Goal: Task Accomplishment & Management: Manage account settings

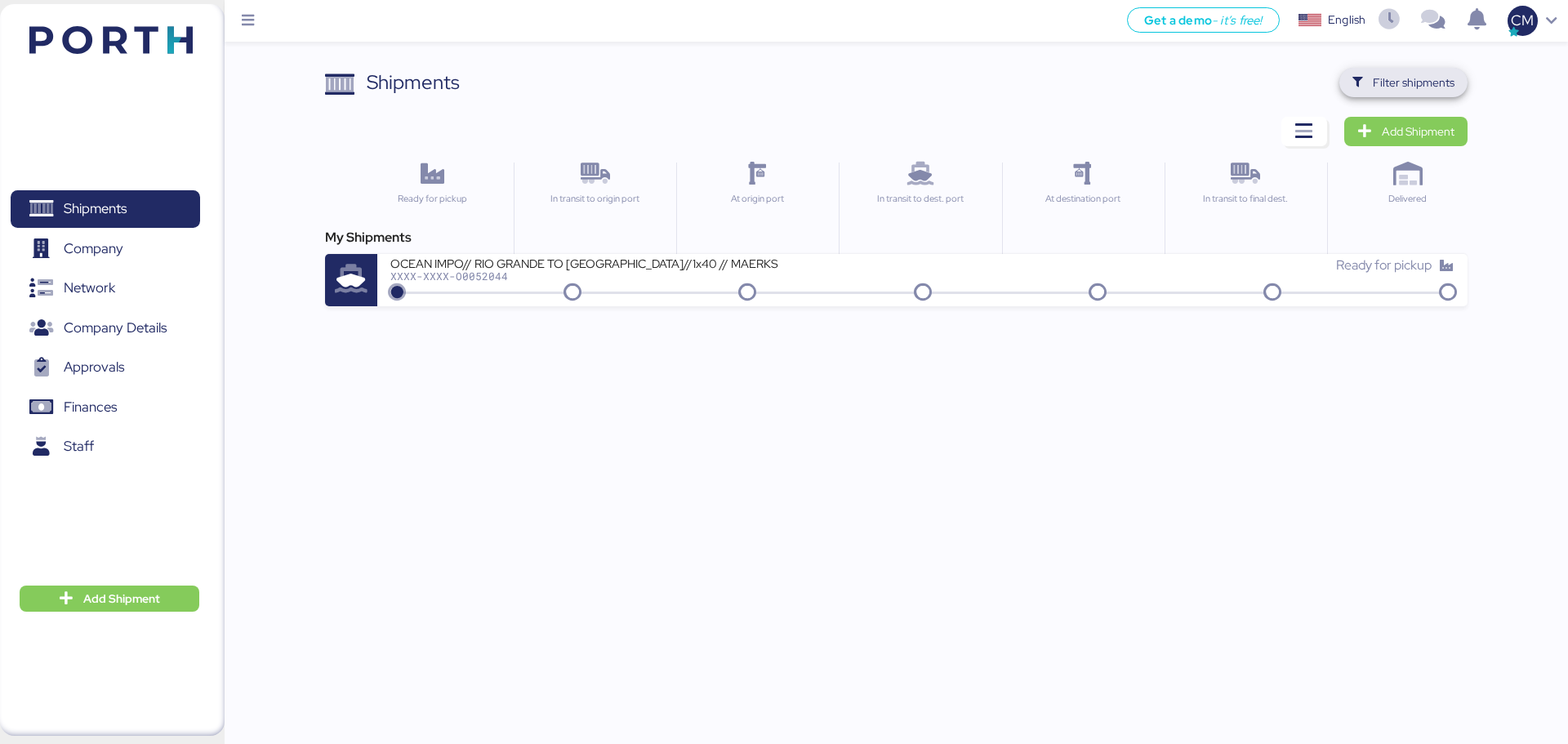
click at [1378, 88] on span "Filter shipments" at bounding box center [1414, 83] width 82 height 20
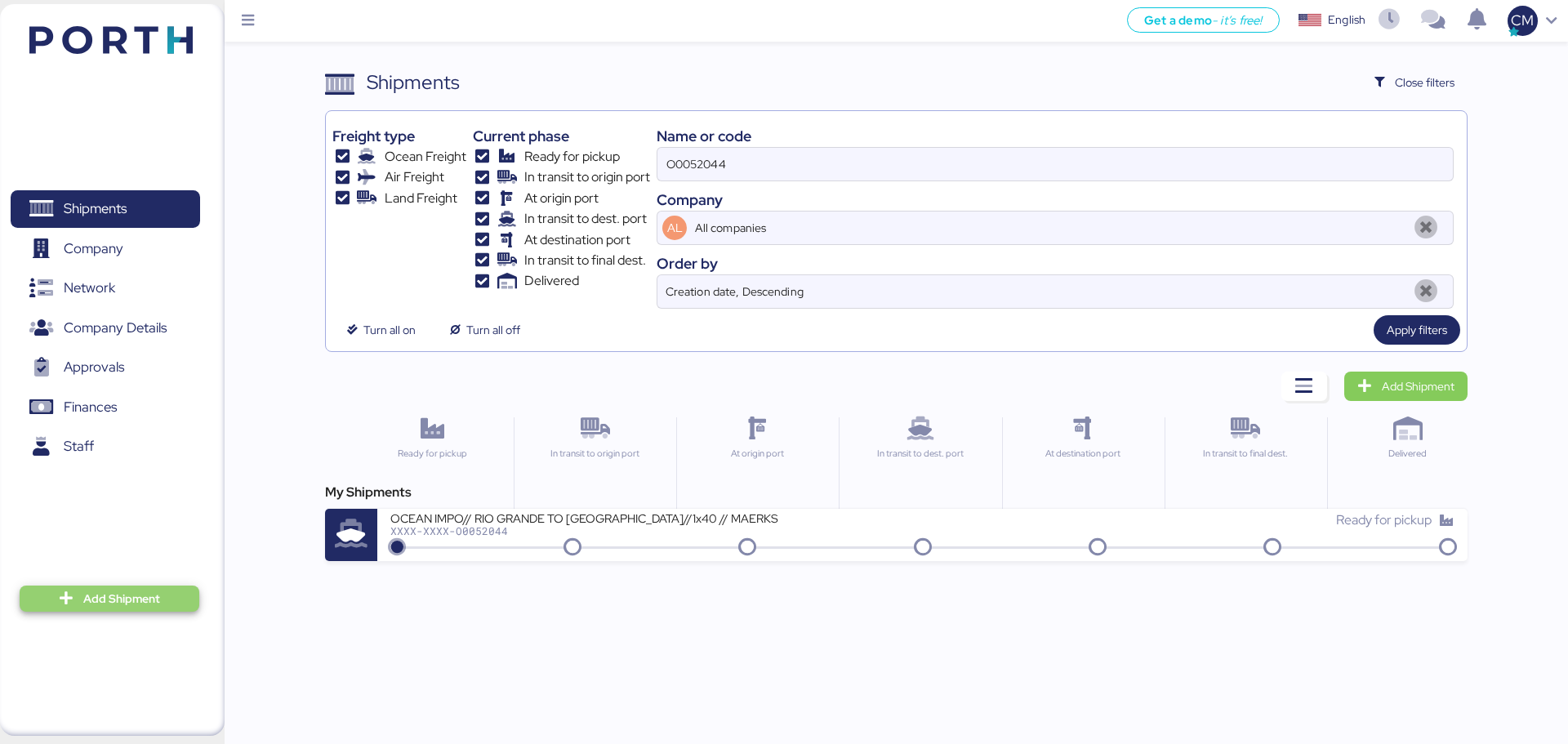
click at [123, 603] on span "Add Shipment" at bounding box center [121, 599] width 77 height 20
click at [131, 628] on div "Add Shipment Manually" at bounding box center [97, 626] width 126 height 23
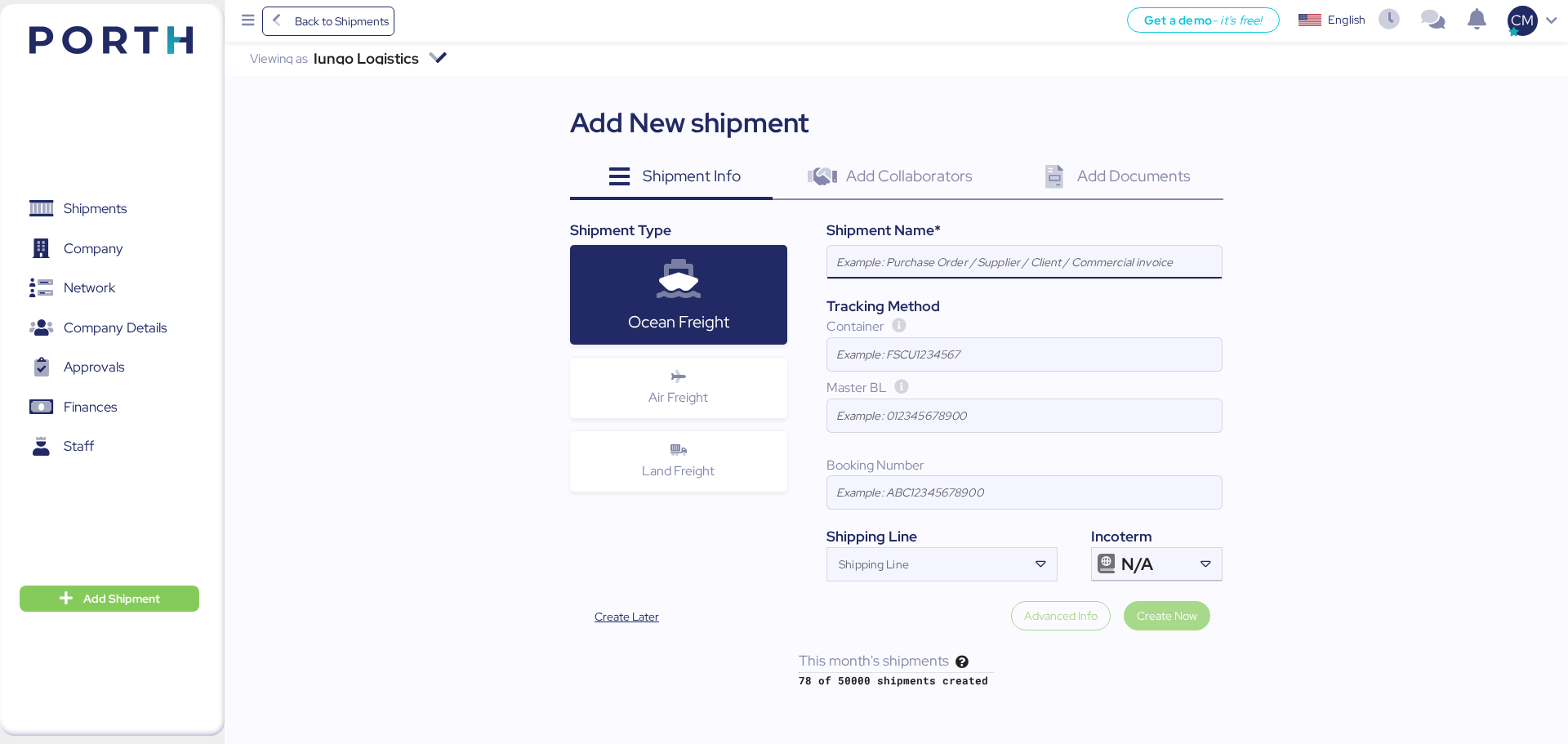
click at [894, 265] on input at bounding box center [1024, 263] width 394 height 33
click at [903, 234] on div "Shipment Name*" at bounding box center [1024, 231] width 396 height 21
click at [906, 247] on input at bounding box center [1024, 263] width 394 height 33
paste input "<@975767221697675264> OCEAN EXPO ATM TO TRINIDAD Y TOBAGO // 12X40´ HQ// MSC 21…"
drag, startPoint x: 1060, startPoint y: 258, endPoint x: 792, endPoint y: 266, distance: 268.1
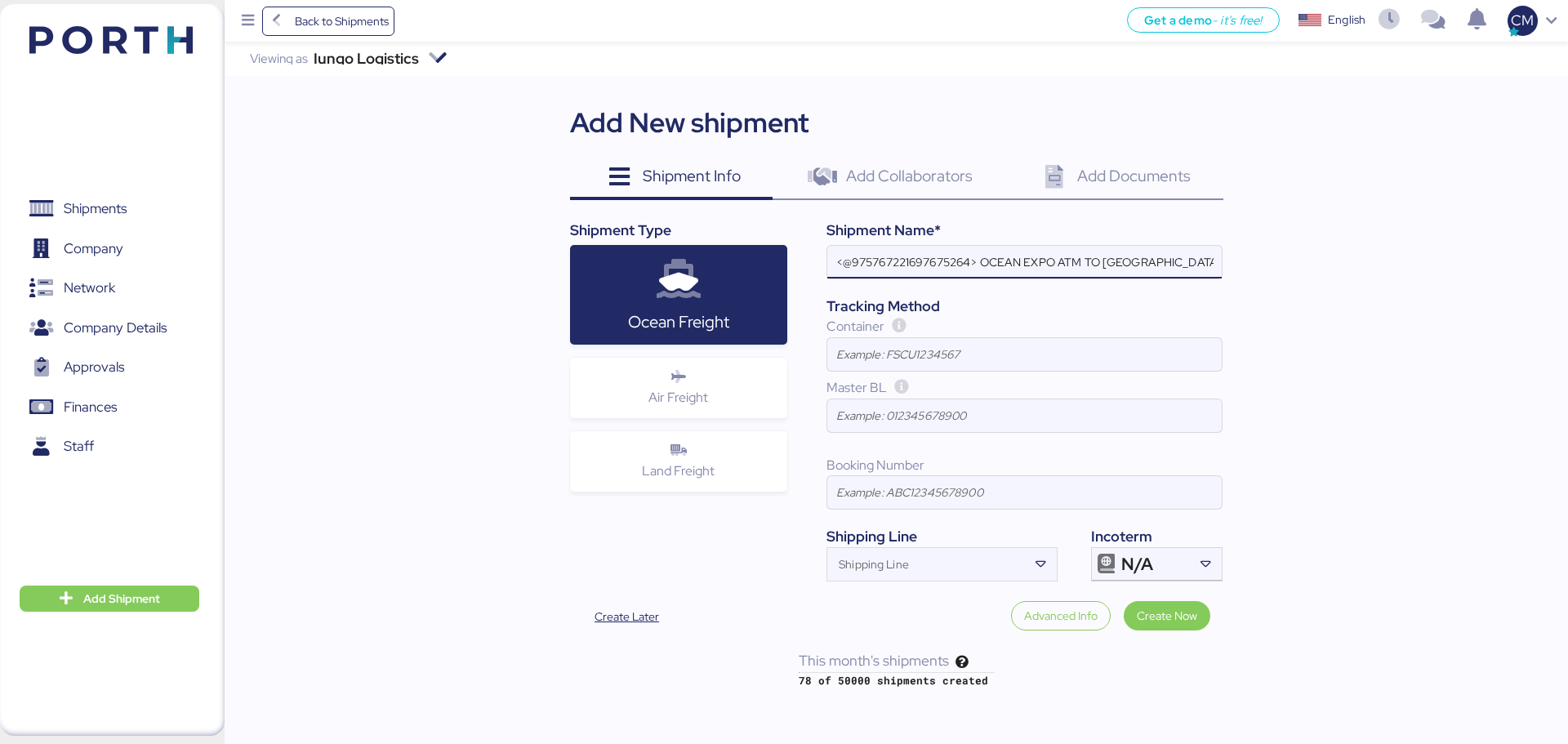
click at [760, 266] on div "Shipment Type Ocean Freight Air Freight Land Freight Shipment Name* <@975767221…" at bounding box center [896, 401] width 653 height 362
click at [947, 250] on input "<@975767221697675264> OCEAN EXPO ATM TO TRINIDAD Y TOBAGO // 12X40´ HQ// MSC 21…" at bounding box center [1024, 263] width 394 height 33
drag, startPoint x: 973, startPoint y: 265, endPoint x: 814, endPoint y: 266, distance: 159.0
click at [816, 267] on div "Shipment Name* <@975767221697675264> OCEAN EXPO ATM TO TRINIDAD Y TOBAGO // 12X…" at bounding box center [1005, 401] width 435 height 362
click at [847, 264] on input "> OCEAN EXPO ATM TO TRINIDAD Y TOBAGO // 12X40´ HQ// MSC 21AGO // PORTH: O00520…" at bounding box center [1024, 263] width 394 height 33
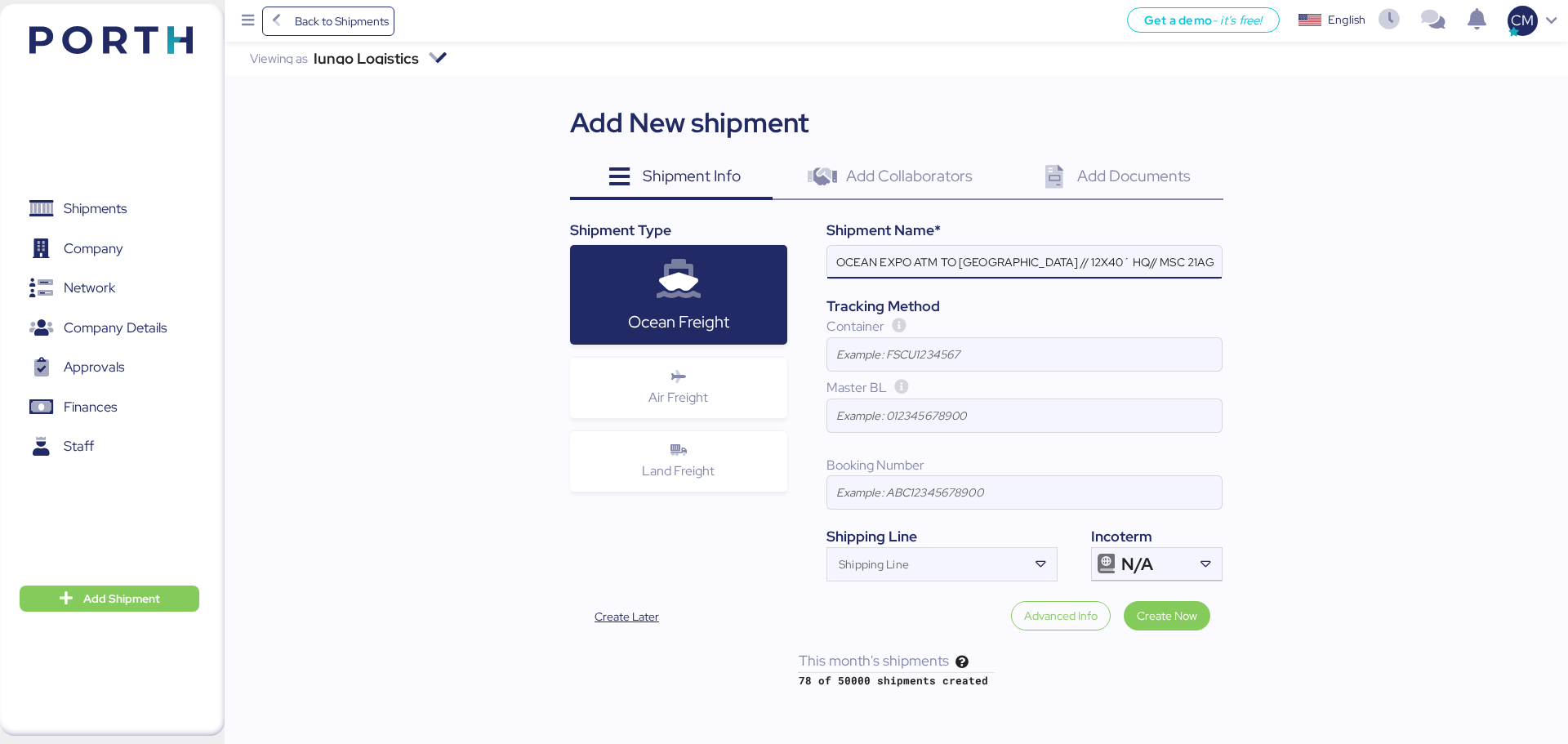
drag, startPoint x: 1073, startPoint y: 264, endPoint x: 961, endPoint y: 273, distance: 112.4
click at [961, 273] on input "OCEAN EXPO ATM TO TRINIDAD Y TOBAGO // 12X40´ HQ// MSC 21AGO // PORTH: O0052023…" at bounding box center [1024, 263] width 394 height 33
click at [1057, 260] on input "OCEAN EXPO ATM TO SALVADOR BR // 12X40´ HQ// MSC 21AGO // PORTH: O0052023-169461" at bounding box center [1024, 263] width 394 height 33
click at [1085, 263] on input "OCEAN EXPO ATM TO SALVADOR BR // 20X40´ HQ// MSC 21AGO // PORTH: O0052023-169461" at bounding box center [1024, 263] width 394 height 33
click at [1110, 264] on input "OCEAN EXPO ATM TO SALVADOR BR // 20X20´ HQ// MSC 21AGO // PORTH: O0052023-169461" at bounding box center [1024, 263] width 394 height 33
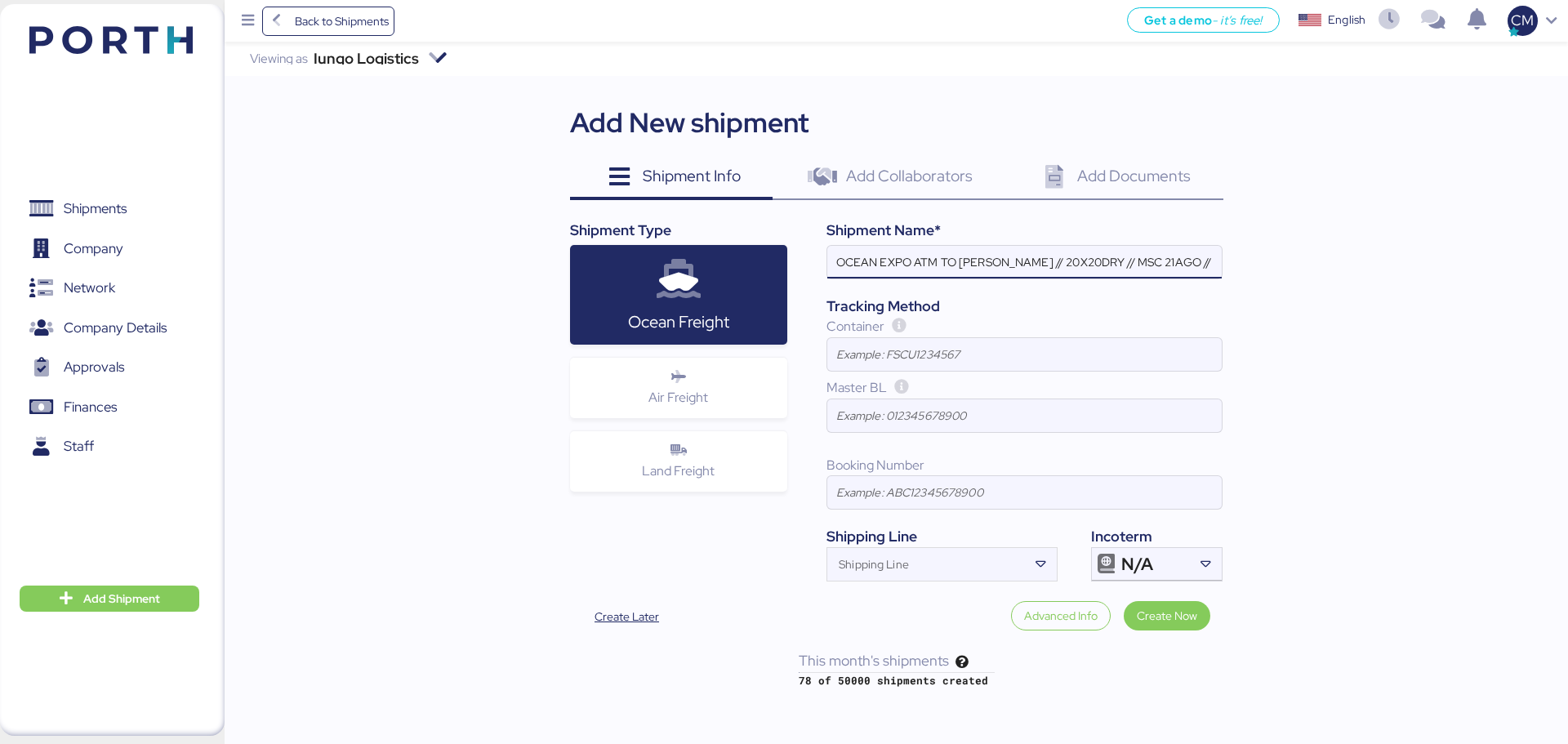
scroll to position [0, 131]
drag, startPoint x: 1155, startPoint y: 262, endPoint x: 1289, endPoint y: 261, distance: 134.0
click at [1289, 261] on div "Iungo Logistics Viewing as Iungo Logistics Add New shipment Shipment Info 0 Add…" at bounding box center [896, 365] width 1343 height 647
click at [1163, 261] on input "OCEAN EXPO ATM TO SALVADOR BR // 20X20DRY // MSC 21AGO // PORTH: O0052023-169461" at bounding box center [1024, 263] width 394 height 33
drag, startPoint x: 1218, startPoint y: 265, endPoint x: 1058, endPoint y: 274, distance: 160.3
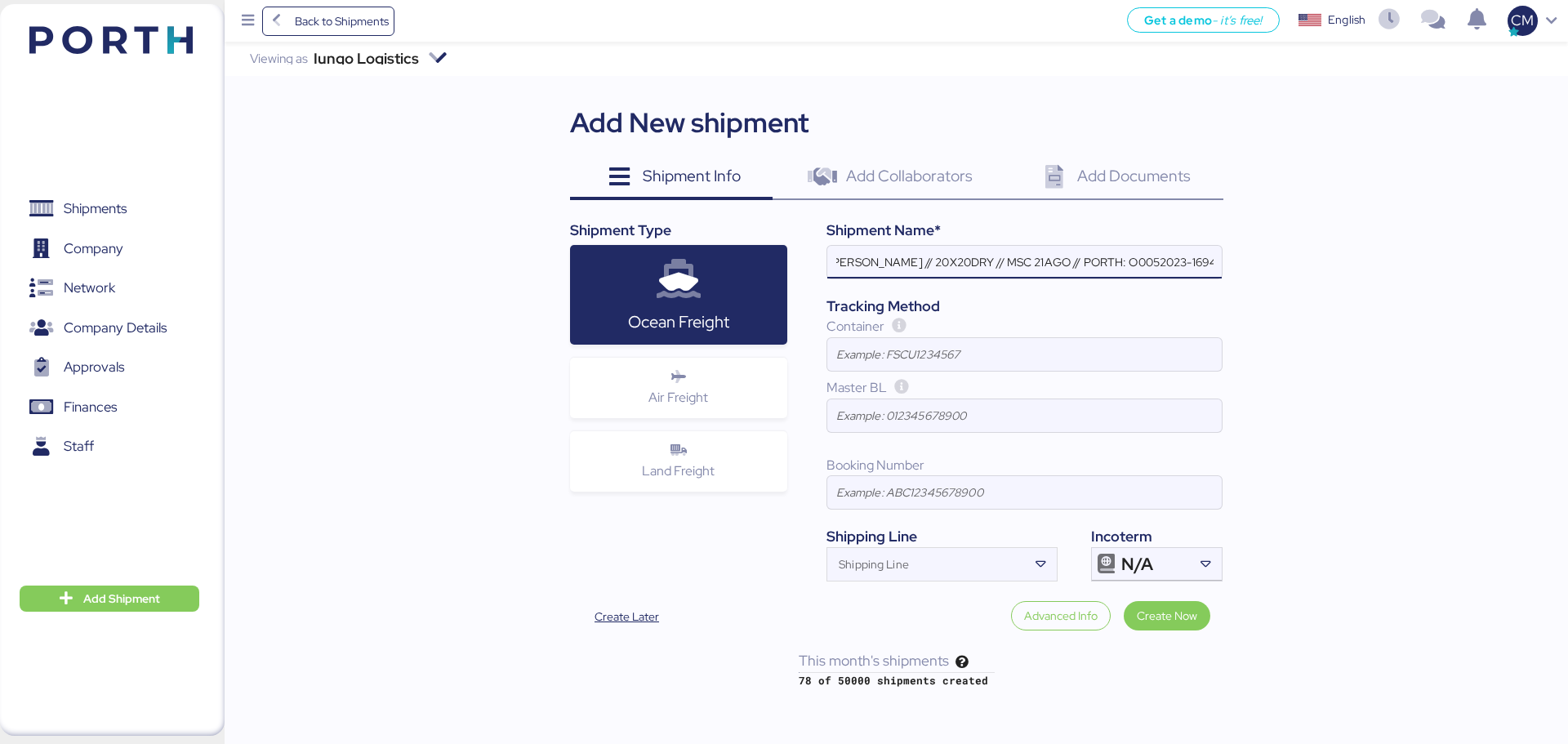
click at [1058, 274] on input "OCEAN EXPO ATM TO SALVADOR BR // 20X20DRY // MSC 21AGO // PORTH: O0052023-169461" at bounding box center [1024, 263] width 394 height 33
click at [1037, 262] on input "OCEAN EXPO ATM TO SALVADOR BR // 20X20DRY // MSC 21AGO" at bounding box center [1024, 263] width 394 height 33
paste input "LOGICAL // VITRO"
click at [1105, 264] on input "OCEAN EXPO ATM TO SALVADOR BR //LOGICAL // VITRO // 20X20DRY // MSC 21AGO" at bounding box center [1024, 263] width 394 height 33
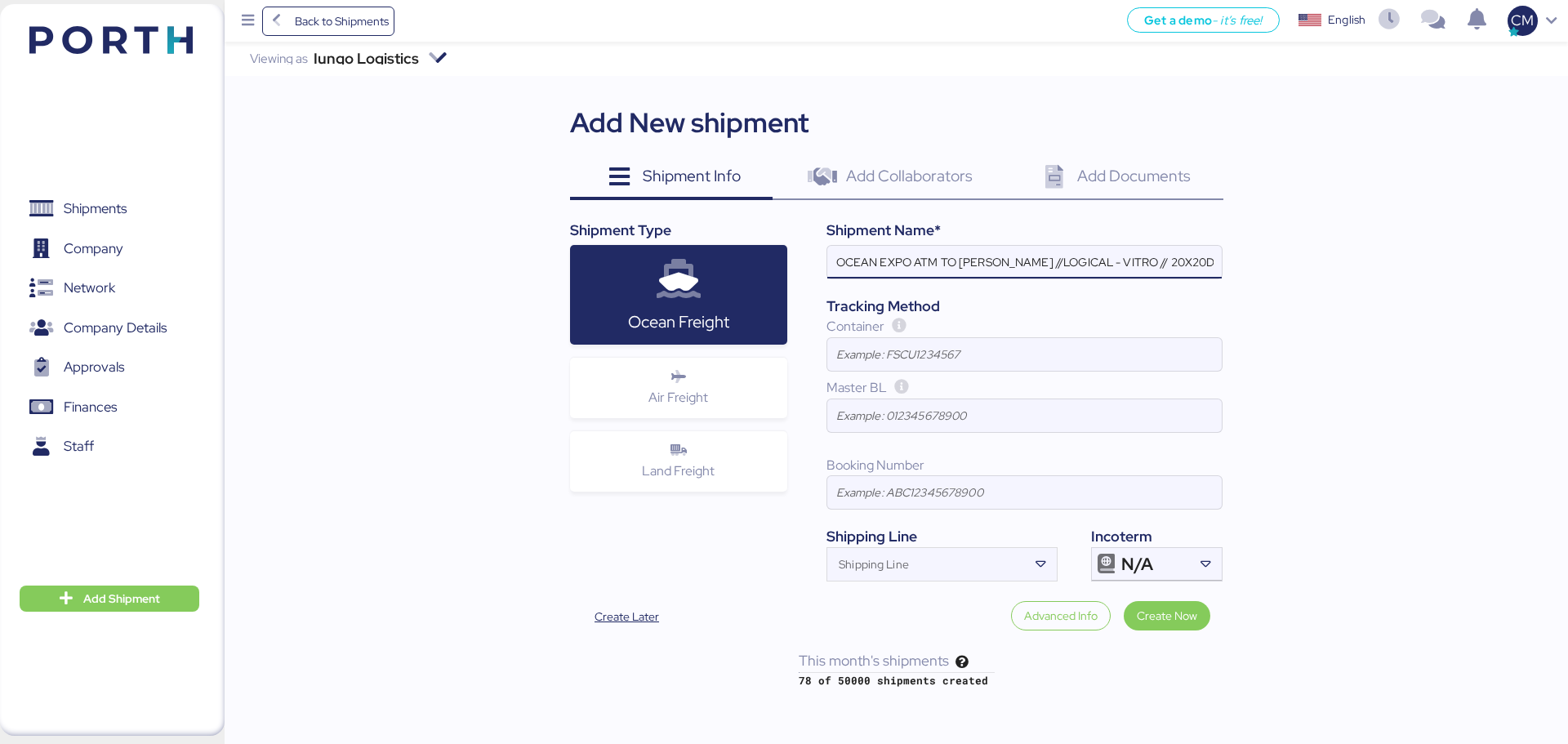
click at [1047, 262] on input "OCEAN EXPO ATM TO SALVADOR BR //LOGICAL - VITRO // 20X20DRY // MSC 21AGO" at bounding box center [1024, 263] width 394 height 33
click at [1033, 265] on input "OCEAN EXPO ATM TO SALVADOR BR // LOGICAL - VITRO // 20X20DRY // MSC 21AGO" at bounding box center [1024, 263] width 394 height 33
drag, startPoint x: 1141, startPoint y: 268, endPoint x: 1235, endPoint y: 279, distance: 94.6
click at [1235, 279] on div "Iungo Logistics Viewing as Iungo Logistics Add New shipment Shipment Info 0 Add…" at bounding box center [896, 365] width 1343 height 647
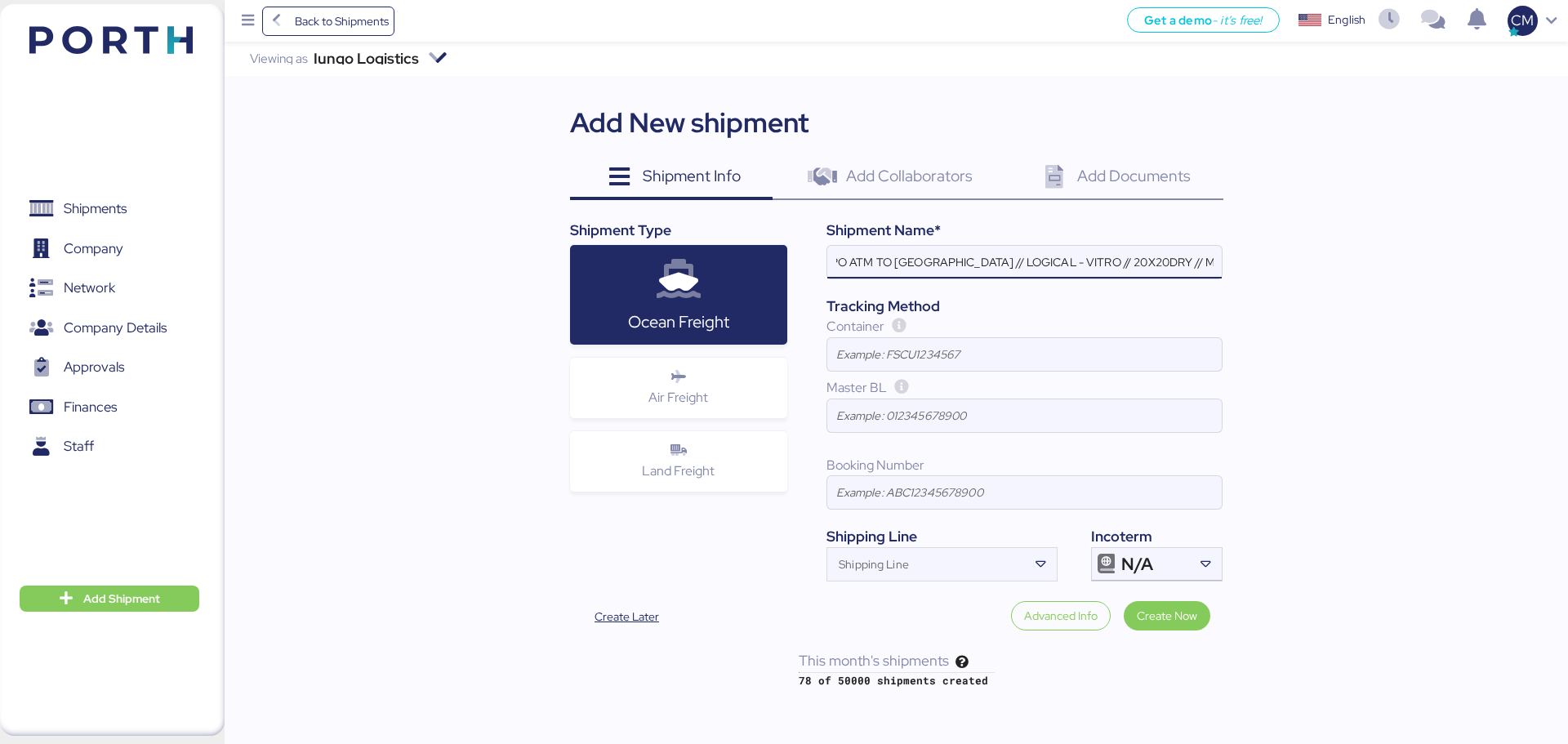
click at [1190, 269] on input "OCEAN EXPO ATM TO SALVADOR // LOGICAL - VITRO // 20X20DRY // MSC 21AGO" at bounding box center [1024, 263] width 394 height 33
drag, startPoint x: 1214, startPoint y: 265, endPoint x: 1166, endPoint y: 267, distance: 48.0
click at [1166, 267] on input "OCEAN EXPO ATM TO SALVADOR // LOGICAL - VITRO // 20X20DRY // MSC 21AGO" at bounding box center [1024, 263] width 394 height 33
click at [1090, 265] on input "OCEAN EXPO ATM TO SALVADOR // LOGICAL - VITRO // 20X20DRY // MSC 21AGO" at bounding box center [1024, 263] width 394 height 33
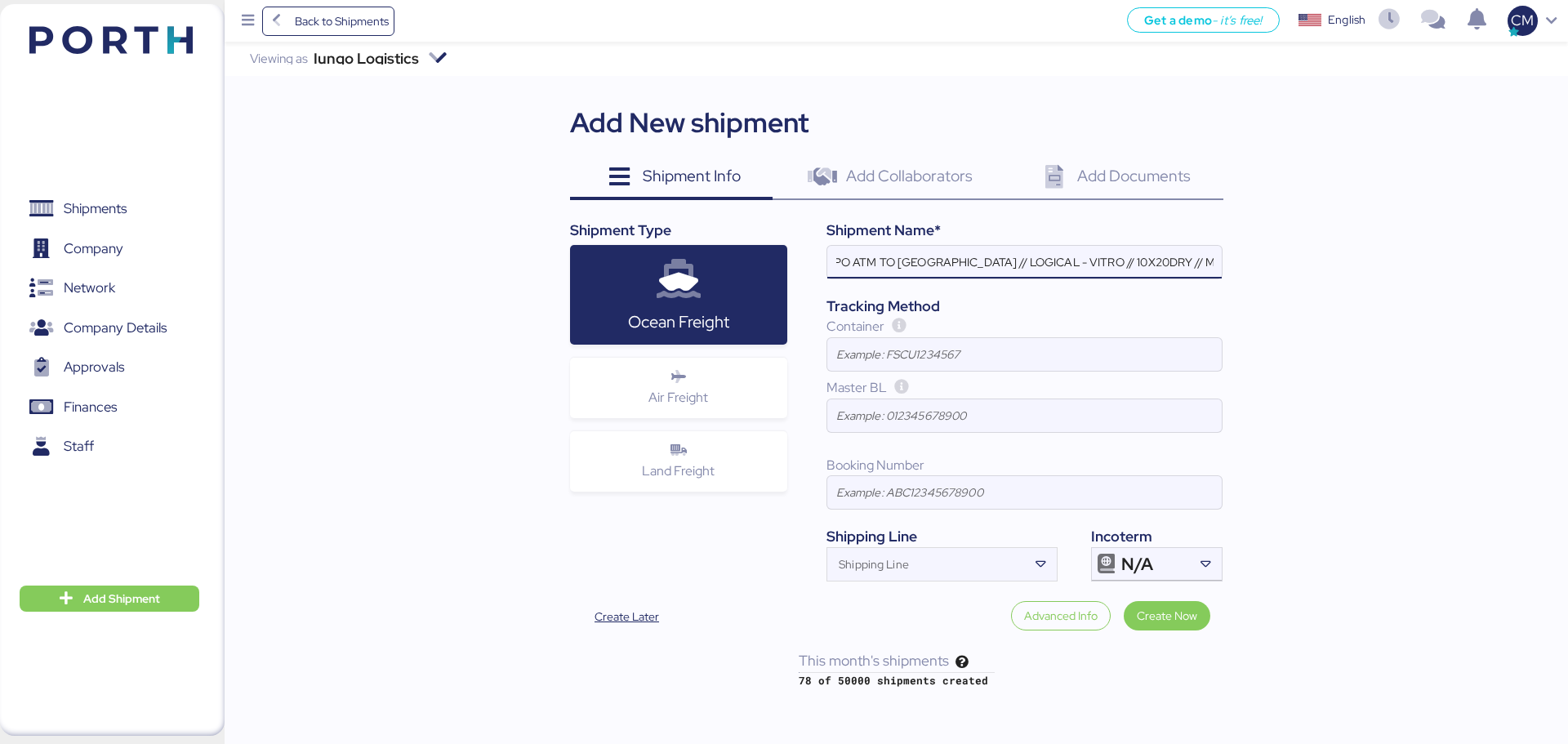
drag, startPoint x: 1167, startPoint y: 263, endPoint x: 1228, endPoint y: 265, distance: 61.0
click at [1228, 265] on div "Iungo Logistics Viewing as Iungo Logistics Add New shipment Shipment Info 0 Add…" at bounding box center [896, 365] width 1343 height 647
click at [1206, 265] on input "OCEAN EXPO ATM TO SALVADOR // LOGICAL - VITRO // 10X20DRY // MSC 21AGO" at bounding box center [1024, 263] width 394 height 33
click at [1173, 258] on input "OCEAN EXPO ATM TO SALVADOR // LOGICAL - VITRO // 10X20DRY // MSC 21AGO" at bounding box center [1024, 263] width 394 height 33
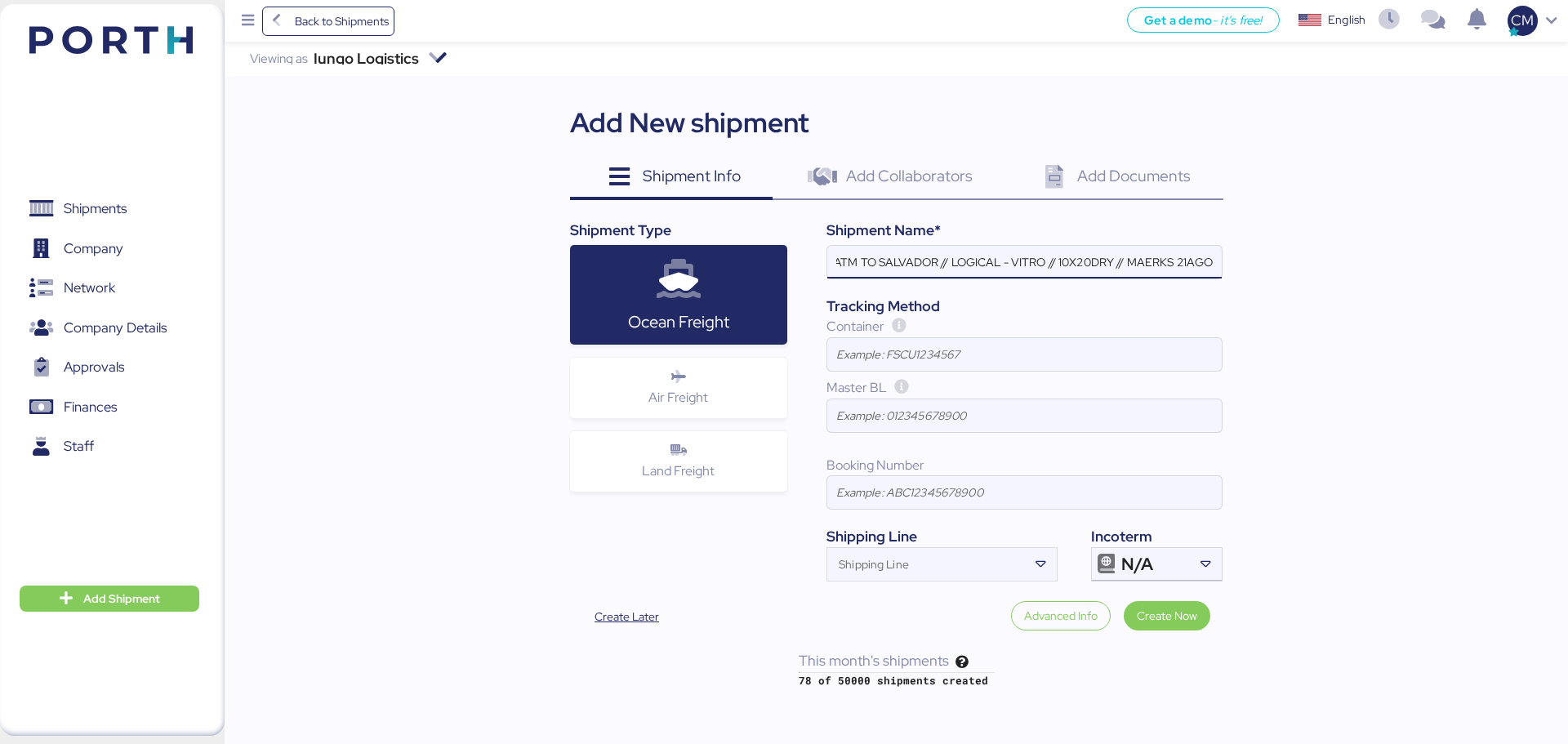
drag, startPoint x: 1225, startPoint y: 270, endPoint x: 1295, endPoint y: 274, distance: 70.1
click at [1295, 274] on div "Iungo Logistics Viewing as Iungo Logistics Add New shipment Shipment Info 0 Add…" at bounding box center [896, 365] width 1343 height 647
click at [1210, 256] on input "OCEAN EXPO ATM TO SALVADOR // LOGICAL - VITRO // 10X20DRY // MAERKS 21AGO" at bounding box center [1024, 263] width 394 height 33
click at [1186, 263] on input "OCEAN EXPO ATM TO SALVADOR // LOGICAL - VITRO // 10X20DRY // MAERKS 21AGO" at bounding box center [1024, 263] width 394 height 33
click at [1214, 261] on input "OCEAN EXPO ATM TO SALVADOR // LOGICAL - VITRO // 10X20DRY // MAERKS 21AGO" at bounding box center [1024, 263] width 394 height 33
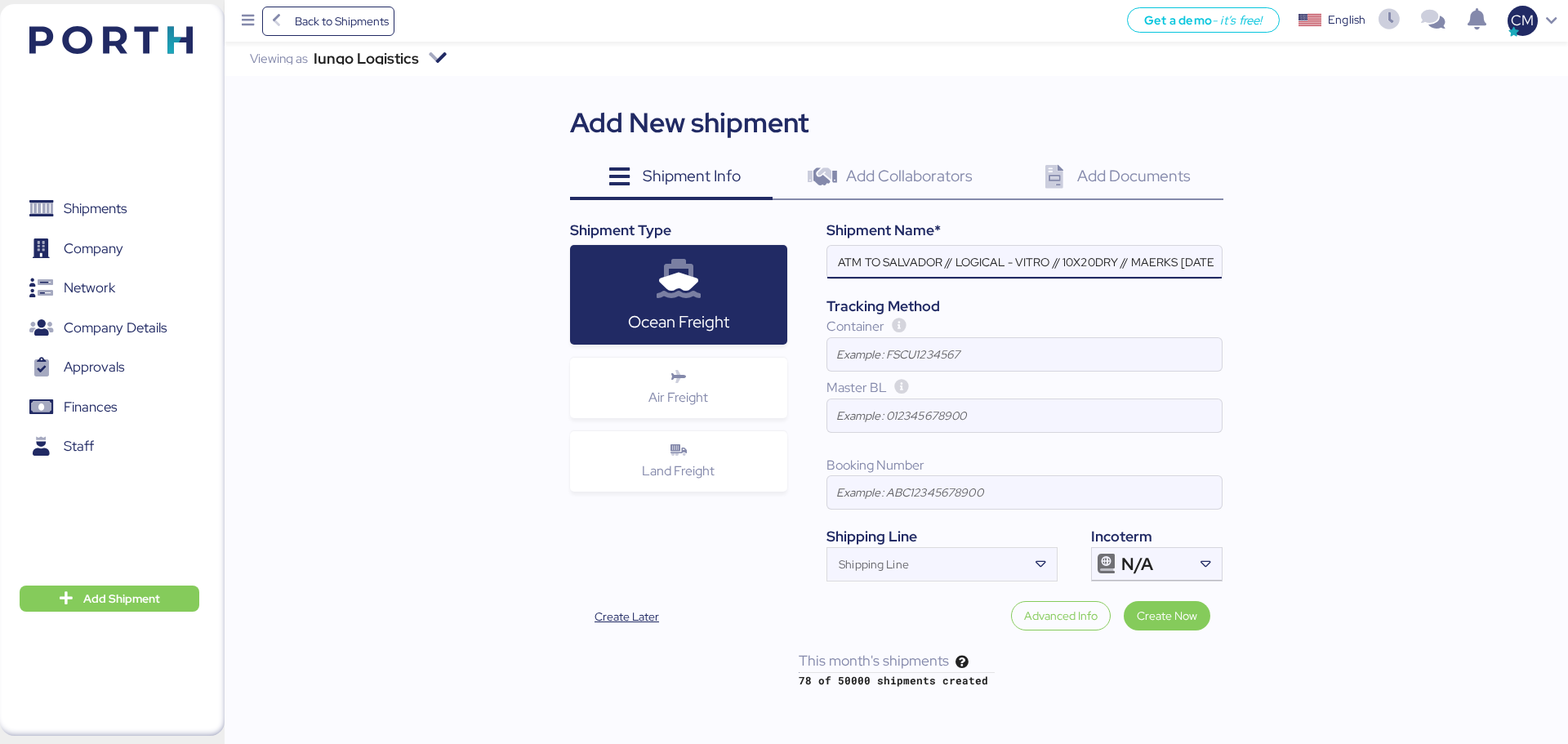
scroll to position [0, 83]
type input "OCEAN EXPO ATM TO SALVADOR // LOGICAL - VITRO // 10X20DRY // MAERKS 27 SEP"
click at [1163, 565] on div "N/A" at bounding box center [1155, 565] width 68 height 33
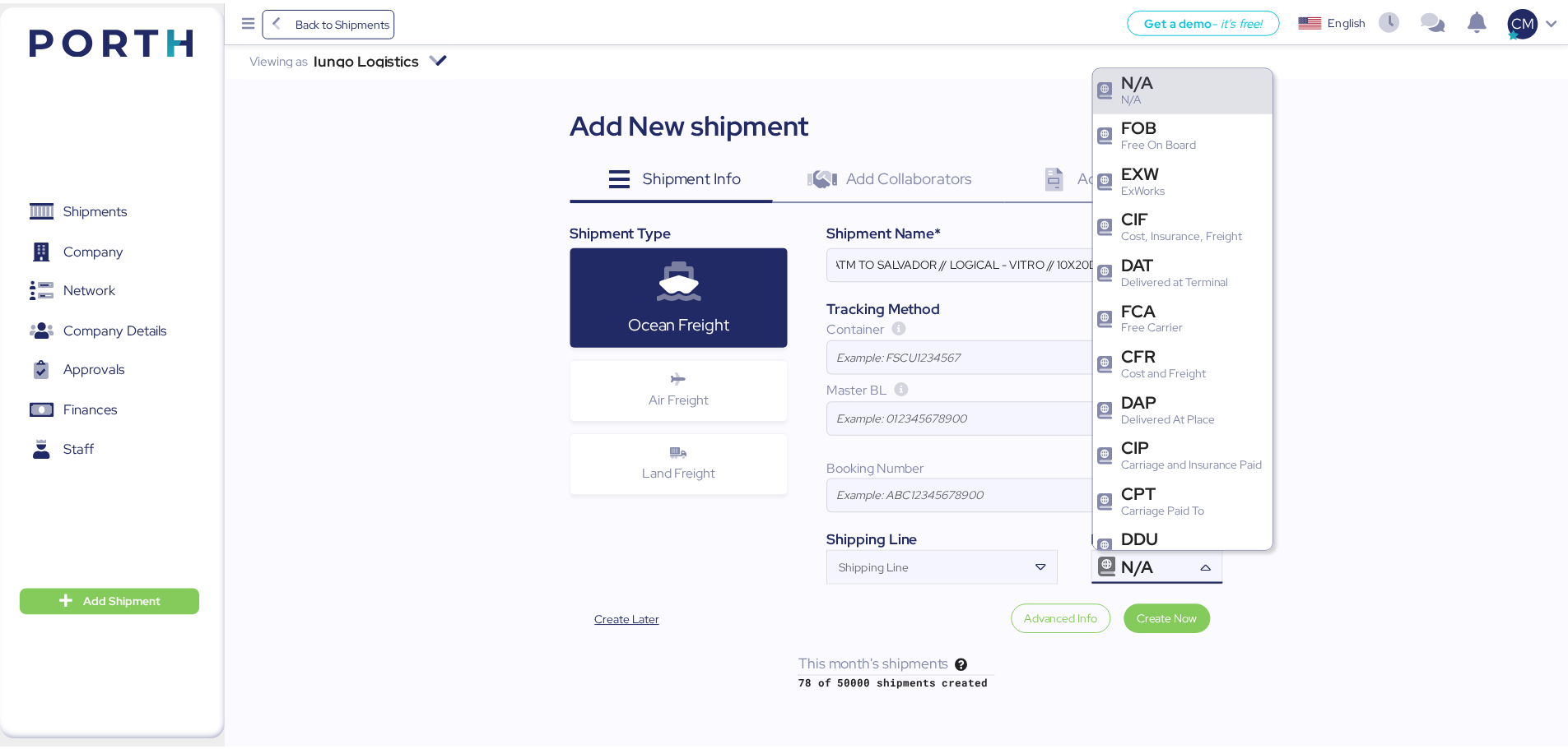
scroll to position [0, 0]
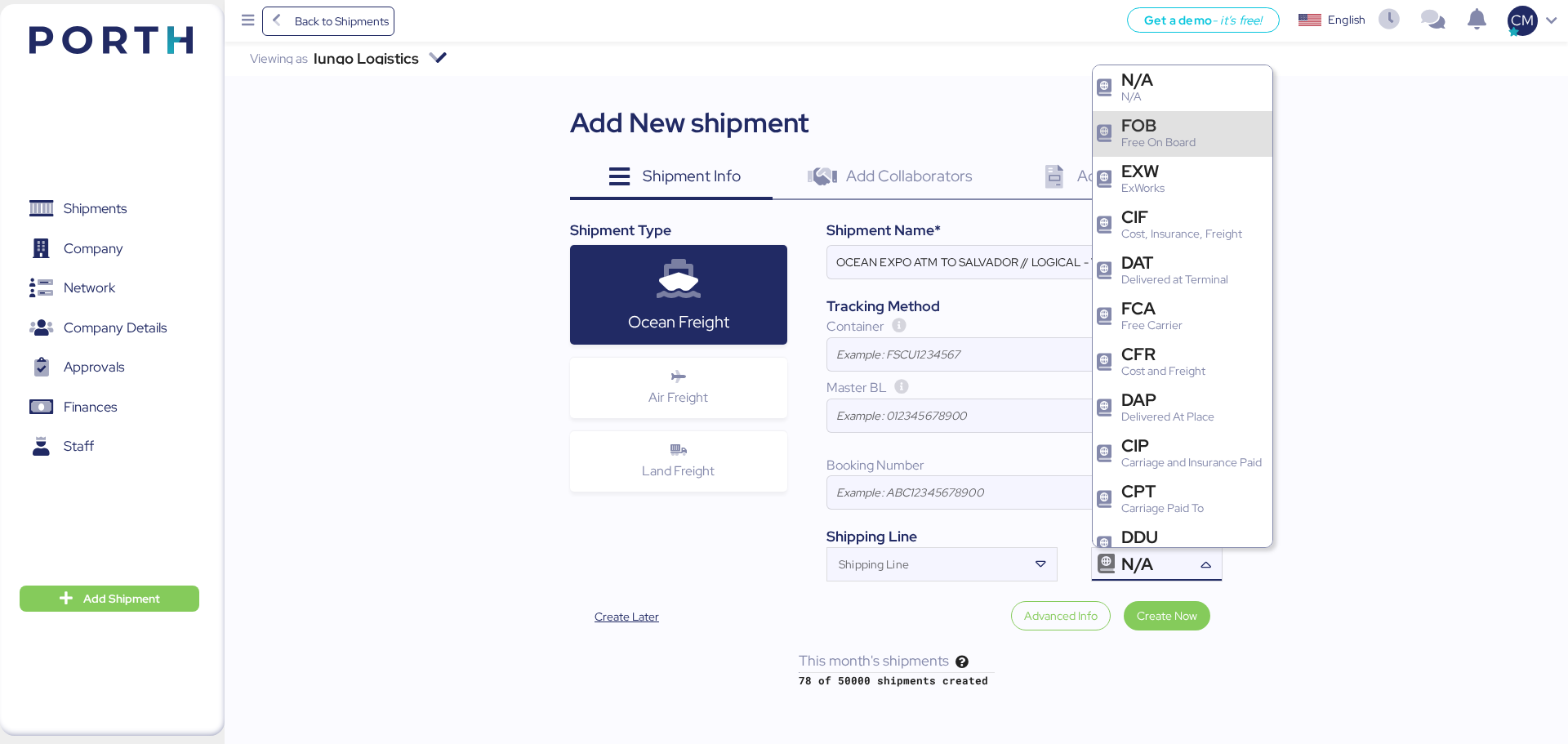
click at [1172, 134] on div "Free On Board" at bounding box center [1158, 142] width 74 height 17
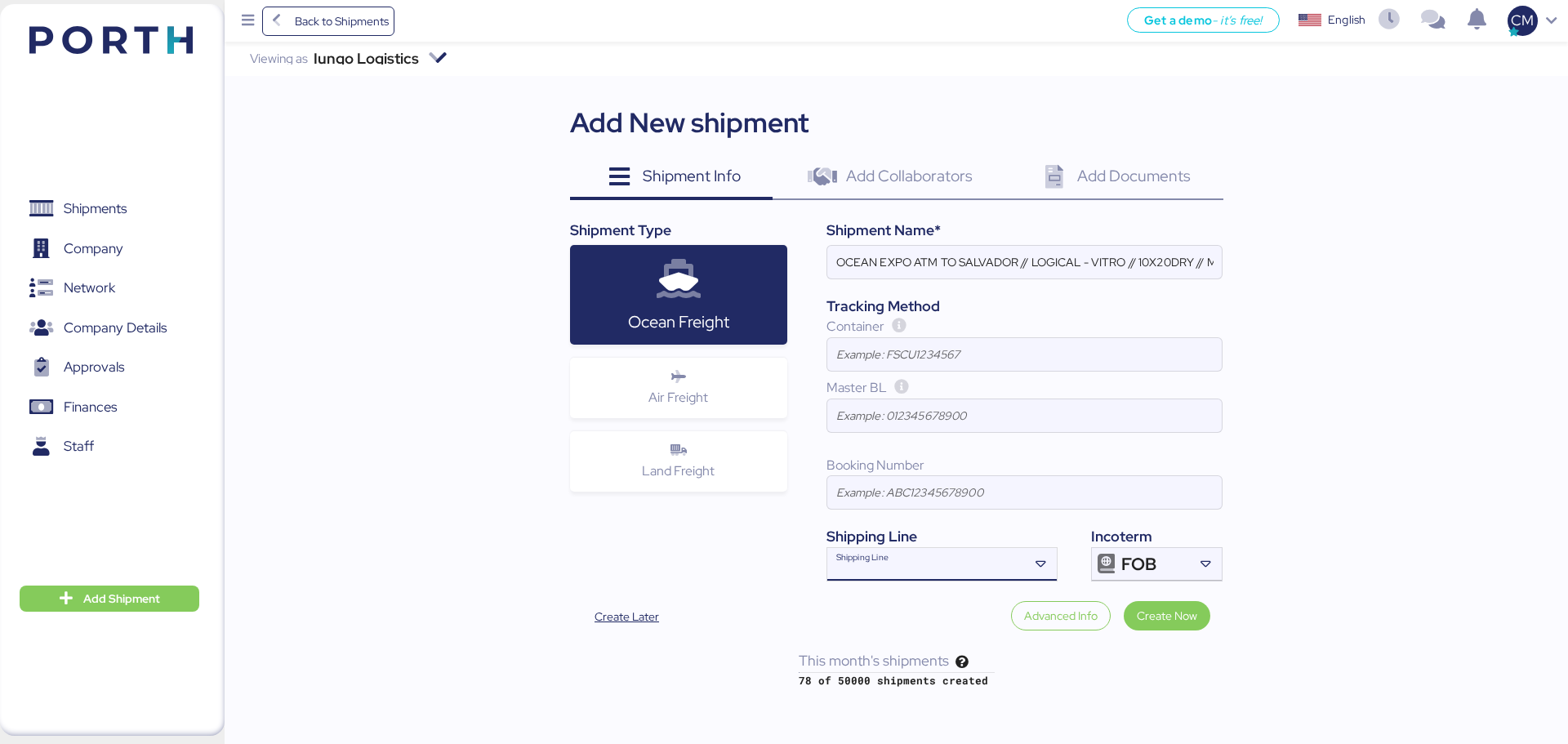
click at [910, 575] on input "Shipping Line" at bounding box center [927, 570] width 200 height 20
type input "MAER"
click at [897, 591] on div "Maersk Line" at bounding box center [867, 598] width 67 height 19
click at [1020, 262] on input "OCEAN EXPO ATM TO SALVADOR // LOGICAL - VITRO // 10X20DRY // MAERKS 27 SEP" at bounding box center [1024, 263] width 394 height 33
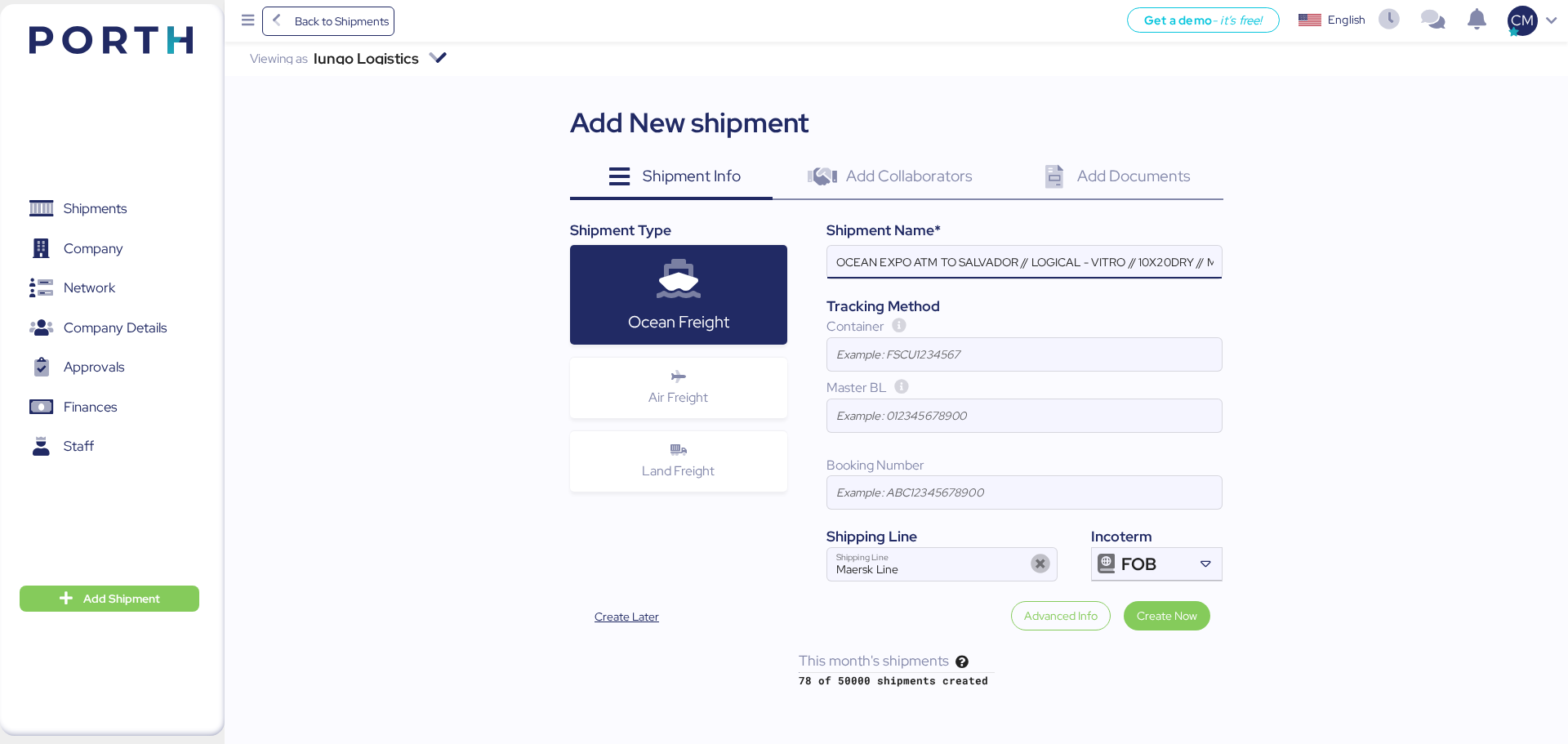
click at [1020, 262] on input "OCEAN EXPO ATM TO SALVADOR // LOGICAL - VITRO // 10X20DRY // MAERKS 27 SEP" at bounding box center [1024, 263] width 394 height 33
click at [1157, 626] on span "Create Now" at bounding box center [1166, 616] width 60 height 20
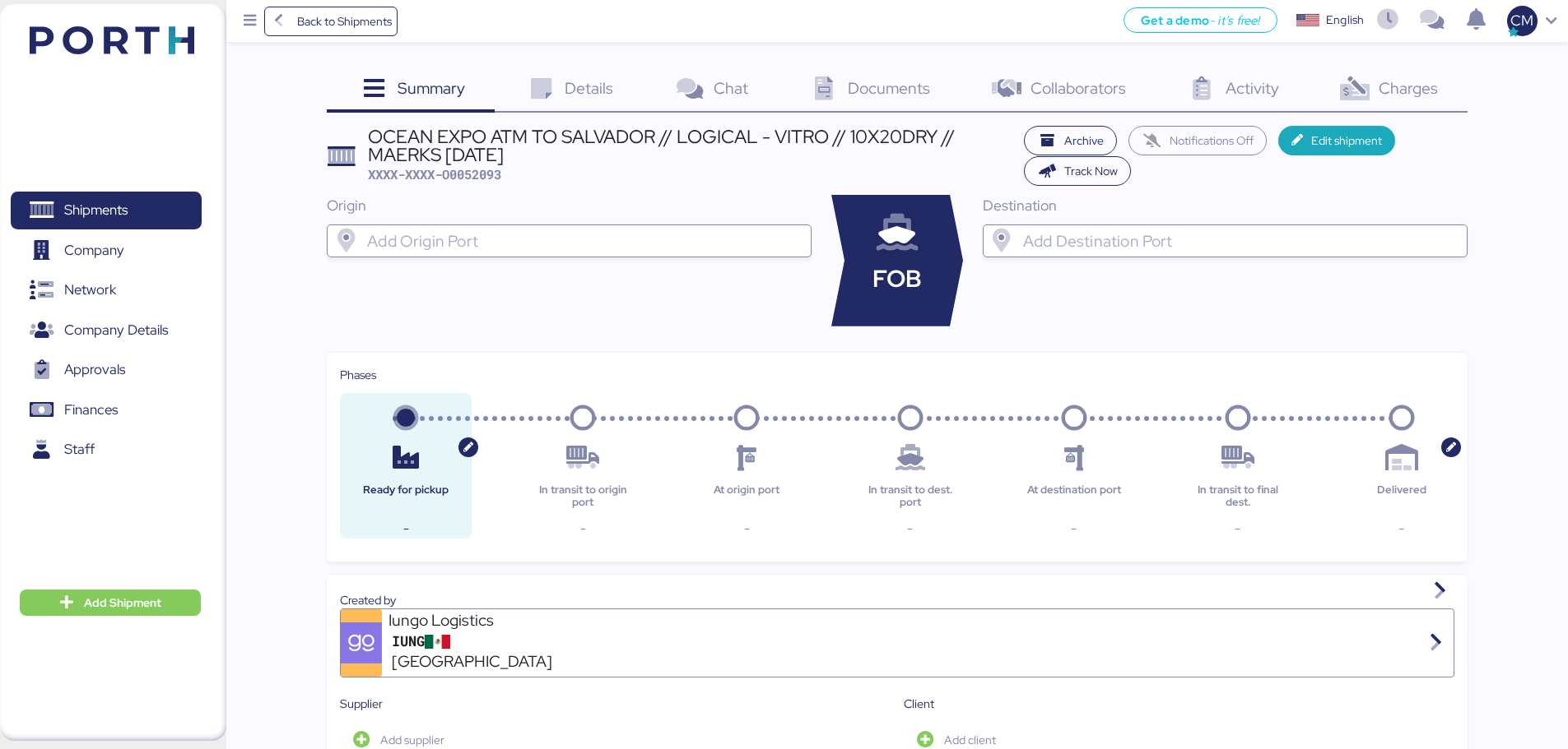
click at [497, 201] on div "Origin" at bounding box center [569, 206] width 485 height 22
click at [505, 241] on input "search" at bounding box center [584, 241] width 441 height 20
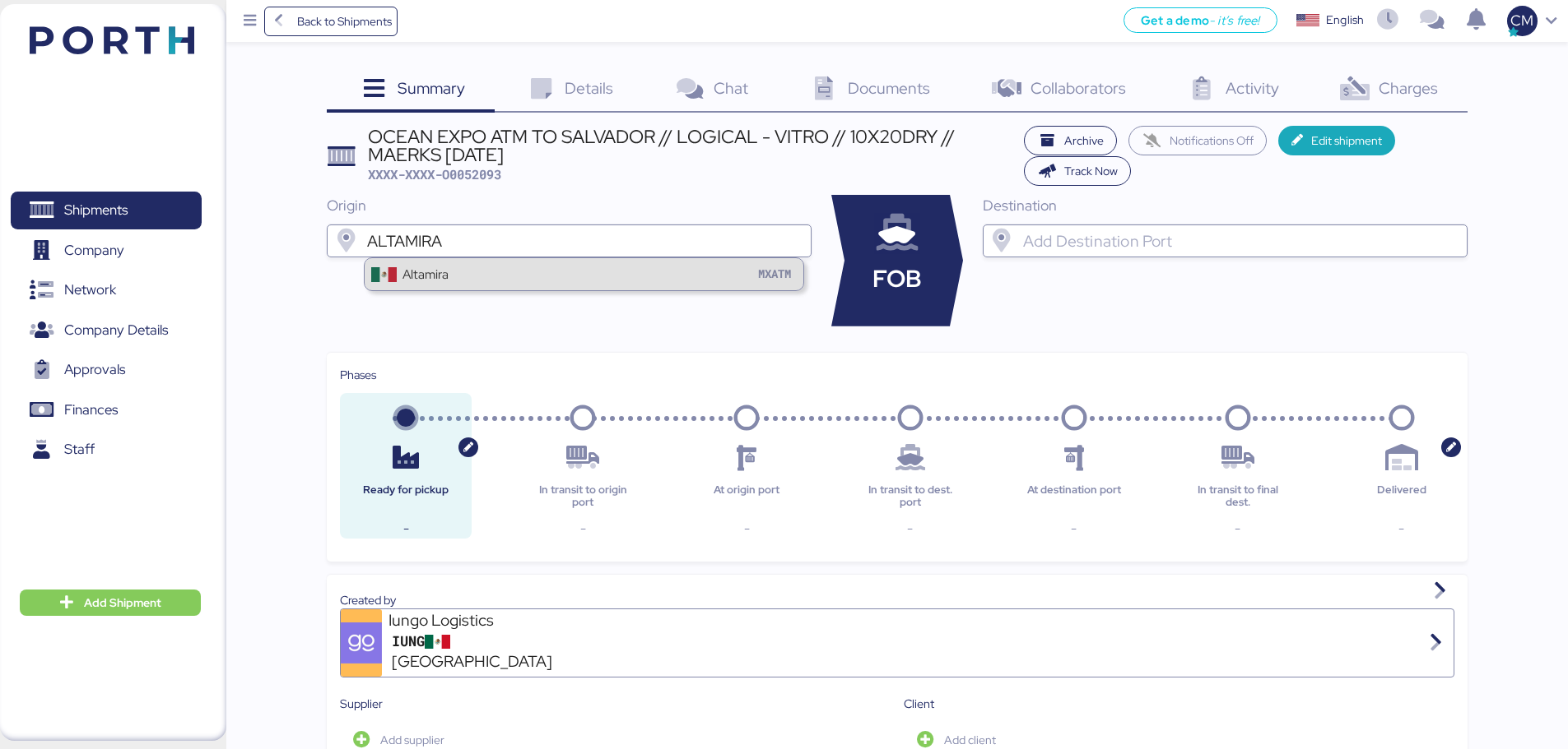
type input "ALTAMIRA"
click at [505, 265] on div "Altamira MXATM" at bounding box center [584, 274] width 439 height 32
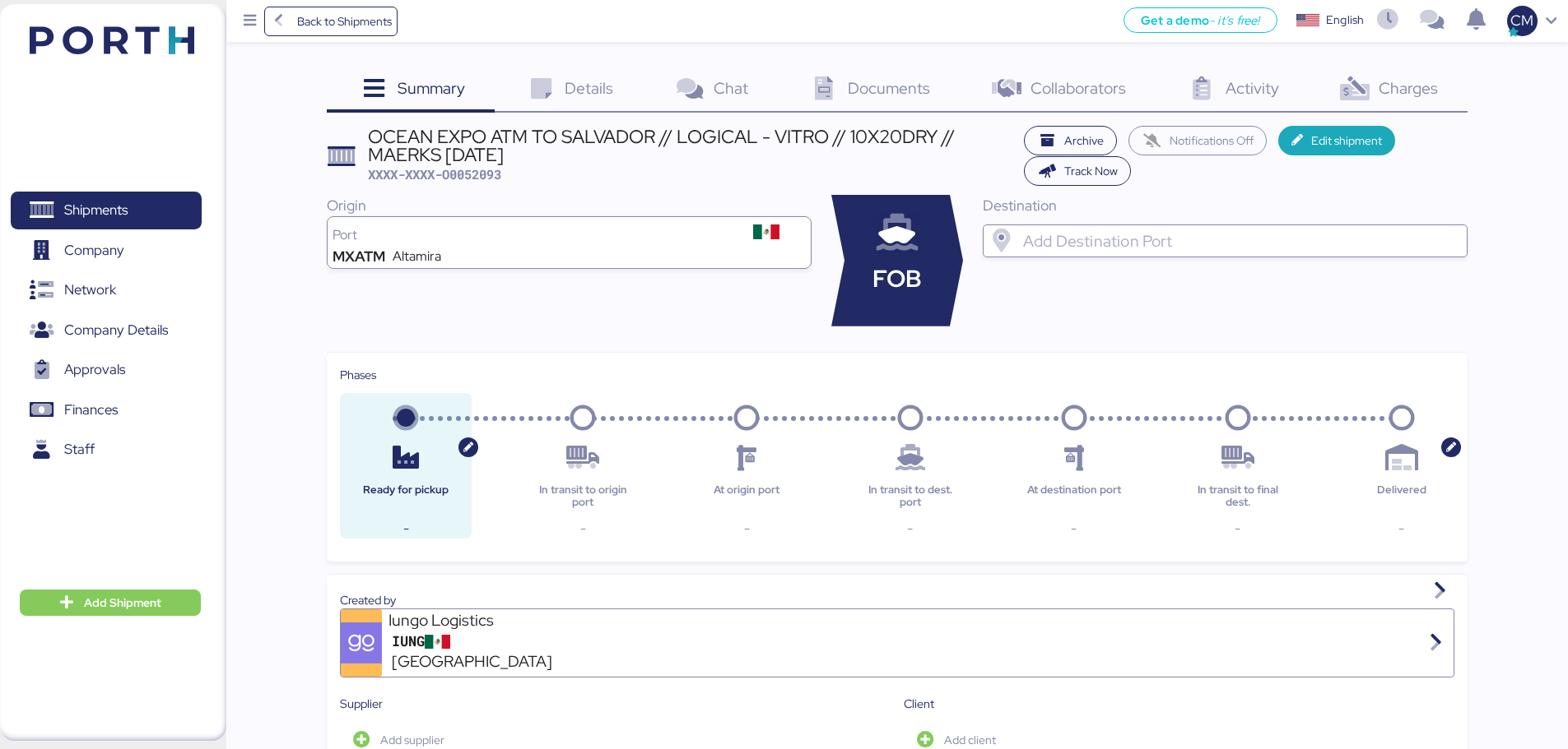
click at [1078, 246] on input "search" at bounding box center [1240, 241] width 441 height 20
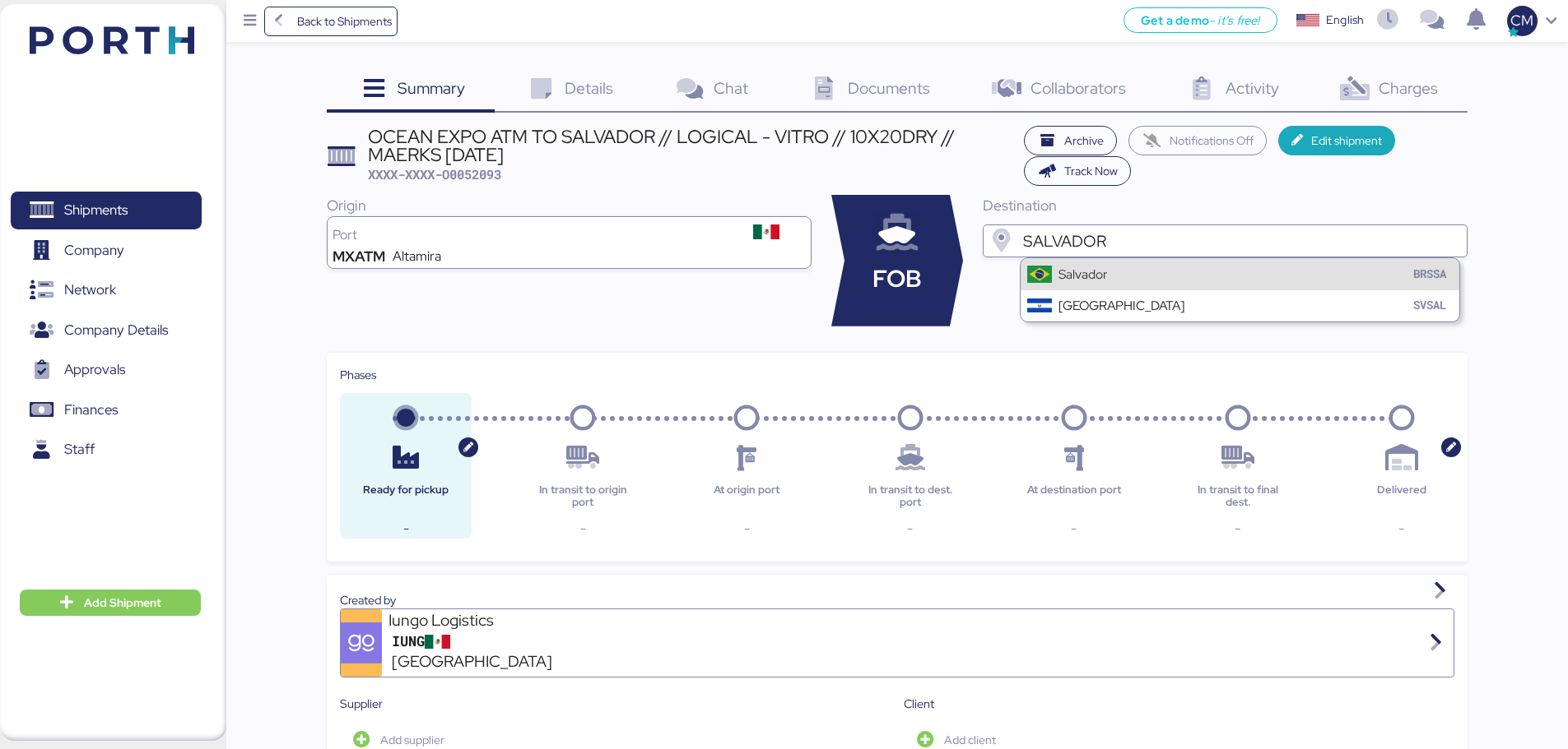
type input "SALVADOR"
click at [1084, 270] on div "Salvador" at bounding box center [1083, 274] width 48 height 19
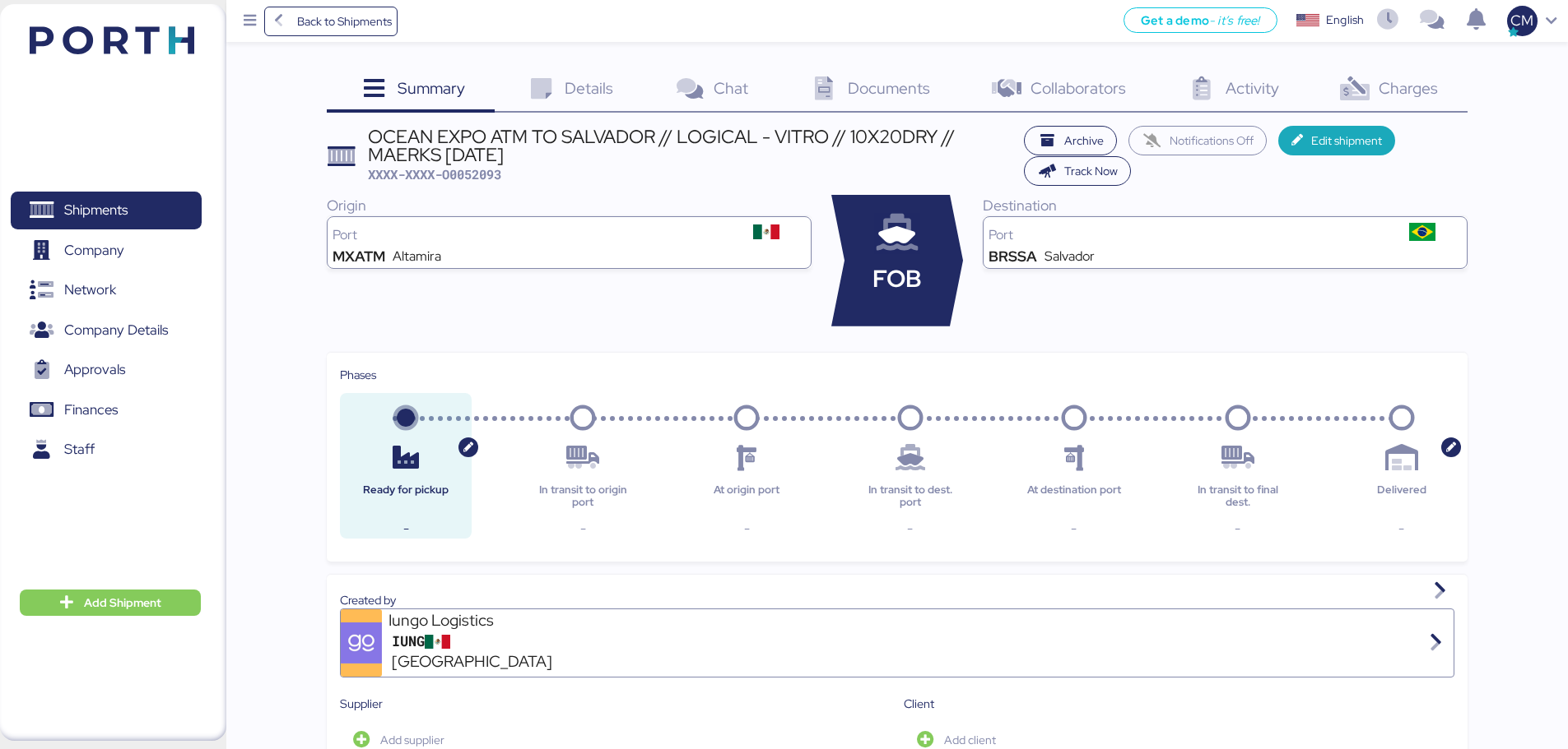
click at [635, 318] on div "Origin Port MXATM Altamira" at bounding box center [569, 260] width 485 height 131
click at [578, 98] on span "Details" at bounding box center [589, 88] width 48 height 22
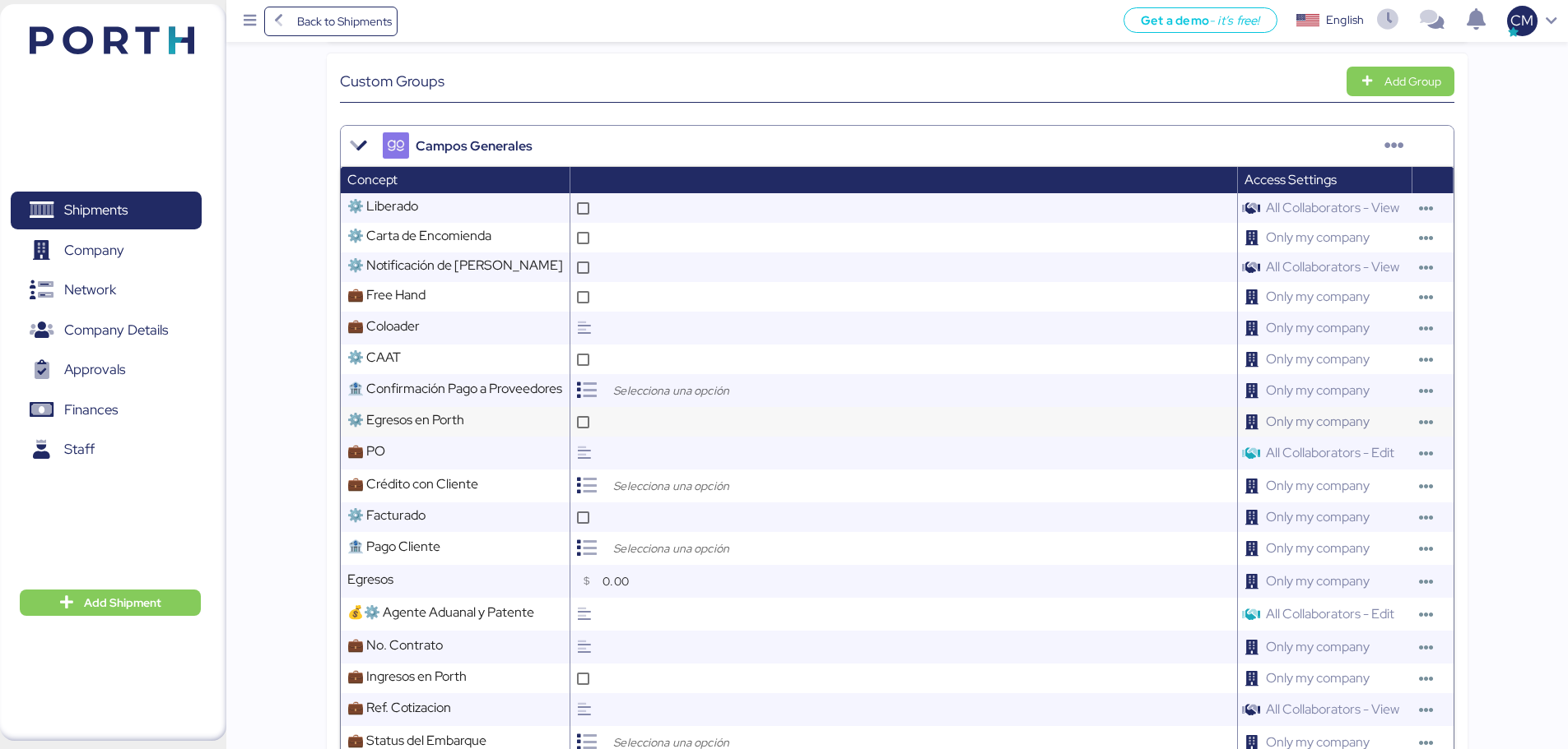
scroll to position [411, 0]
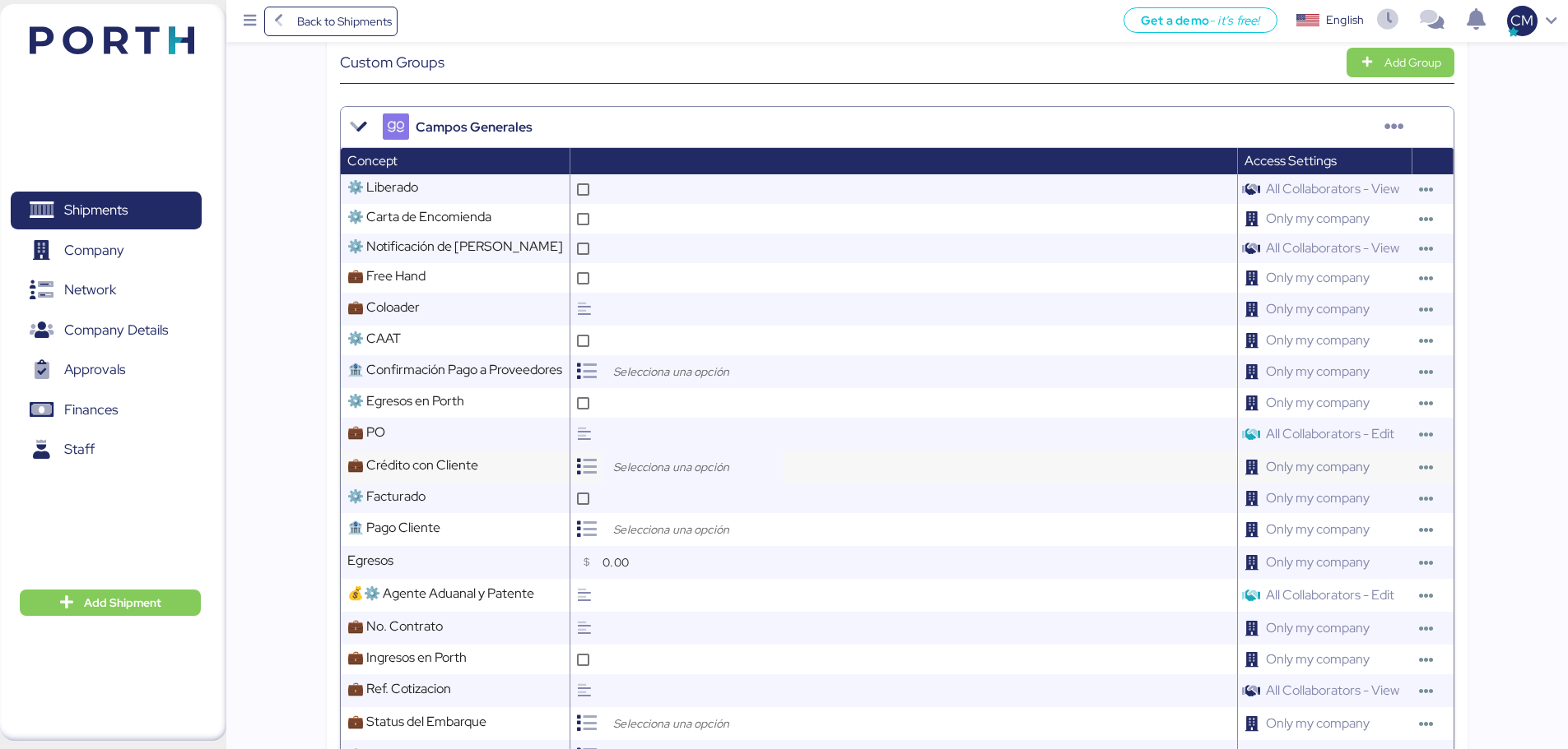
click at [669, 454] on div at bounding box center [692, 468] width 181 height 33
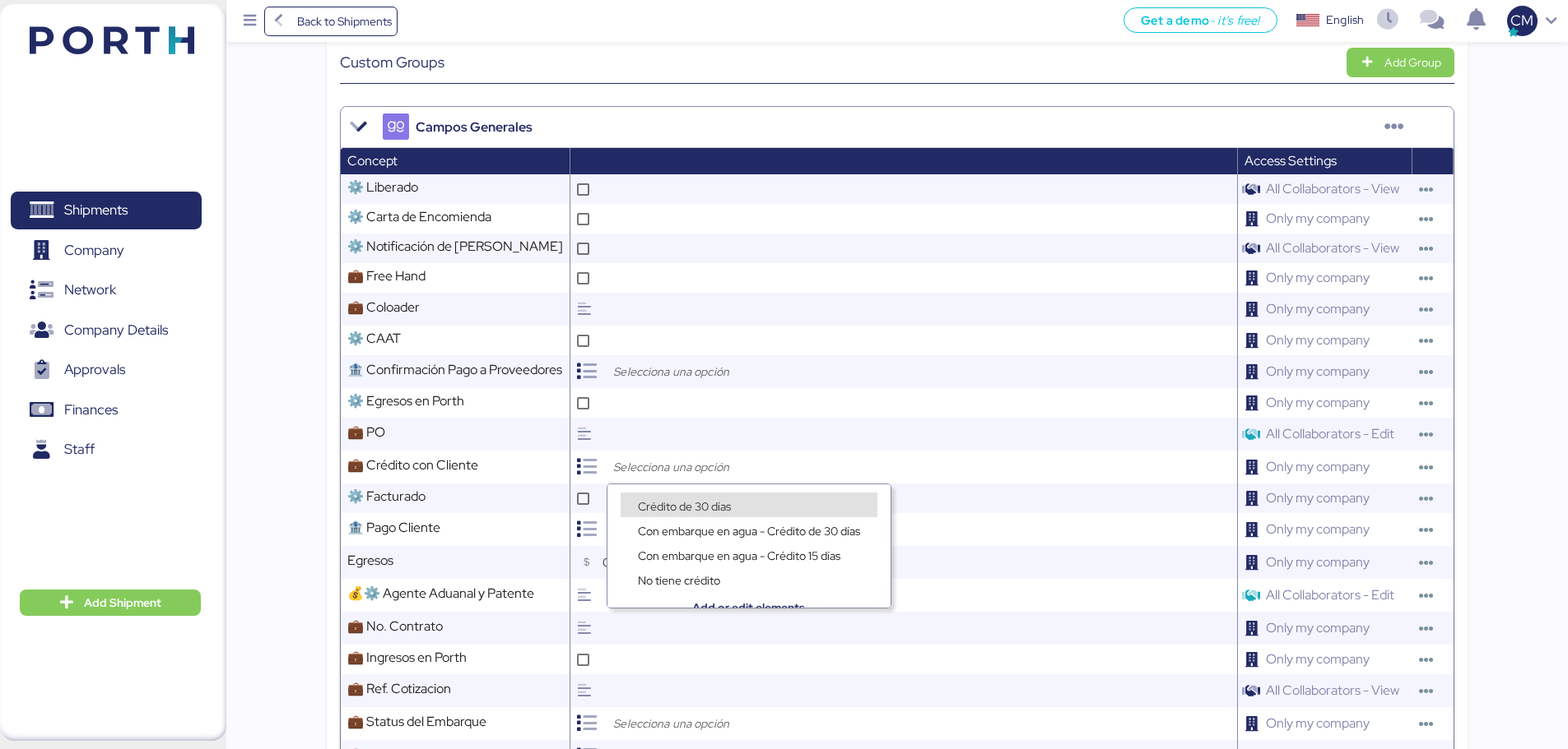
click at [689, 508] on span "Crédito de 30 días" at bounding box center [684, 507] width 93 height 15
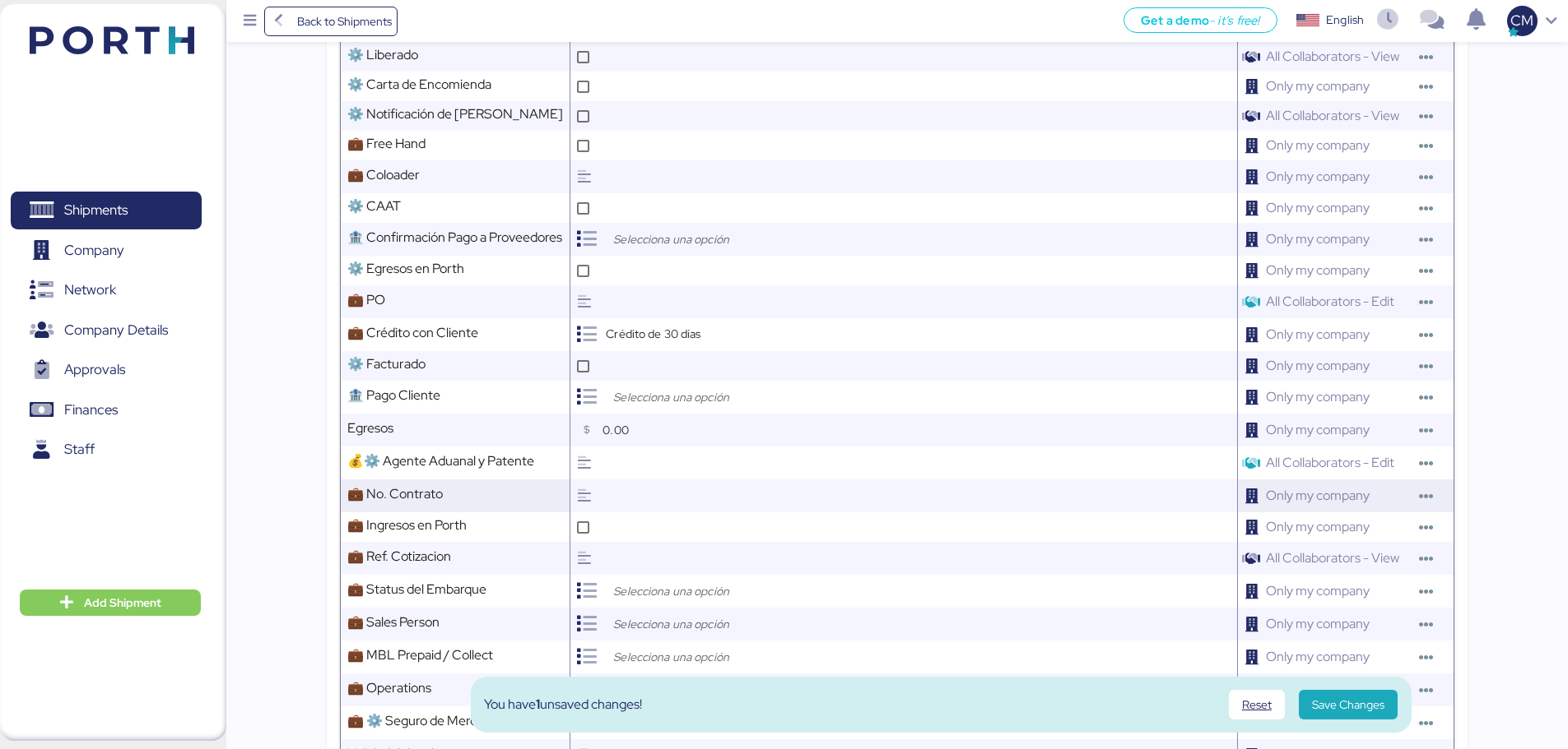
scroll to position [658, 0]
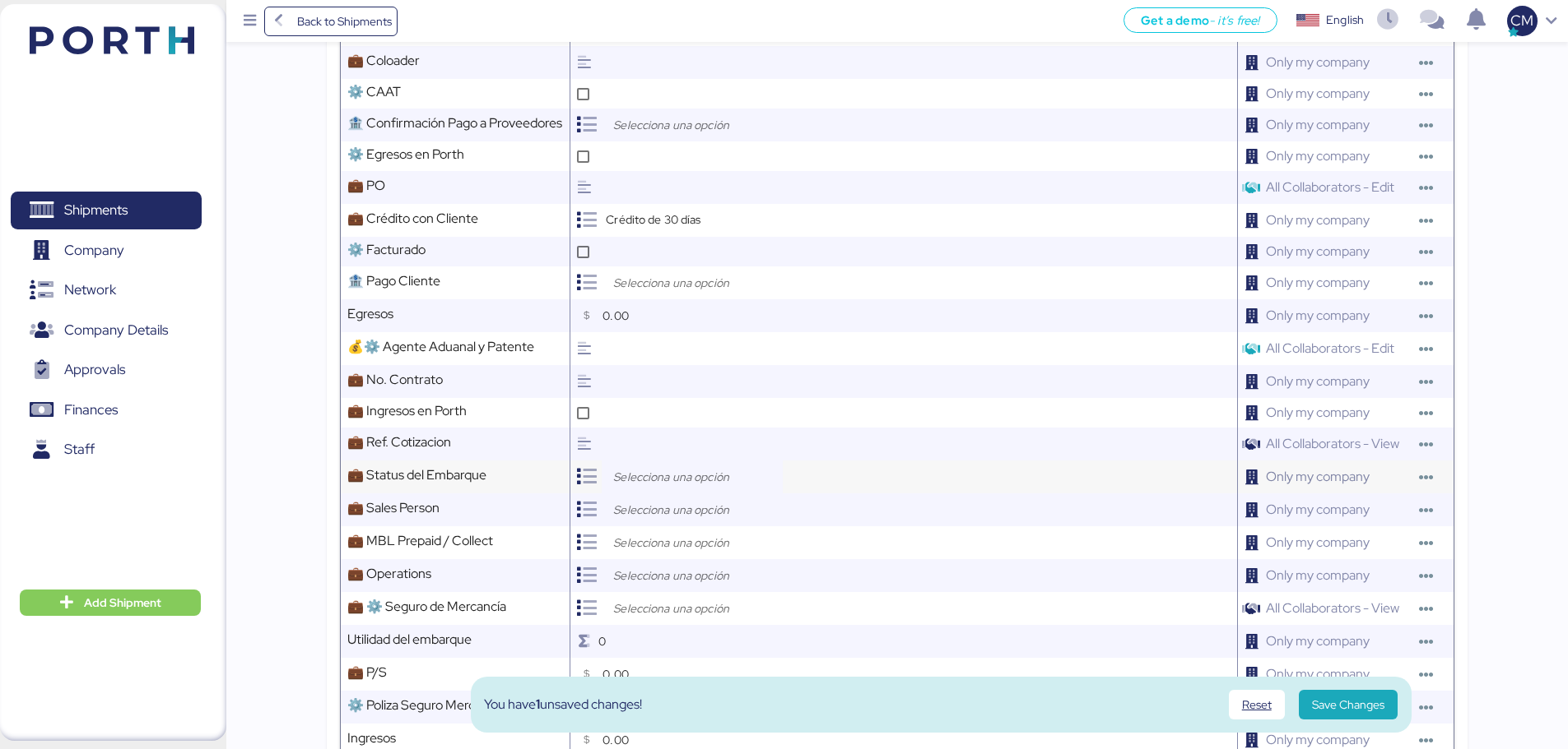
click at [665, 486] on input "search" at bounding box center [696, 477] width 173 height 20
click at [658, 517] on span "Open" at bounding box center [652, 517] width 29 height 15
click at [653, 516] on input "search" at bounding box center [696, 510] width 173 height 20
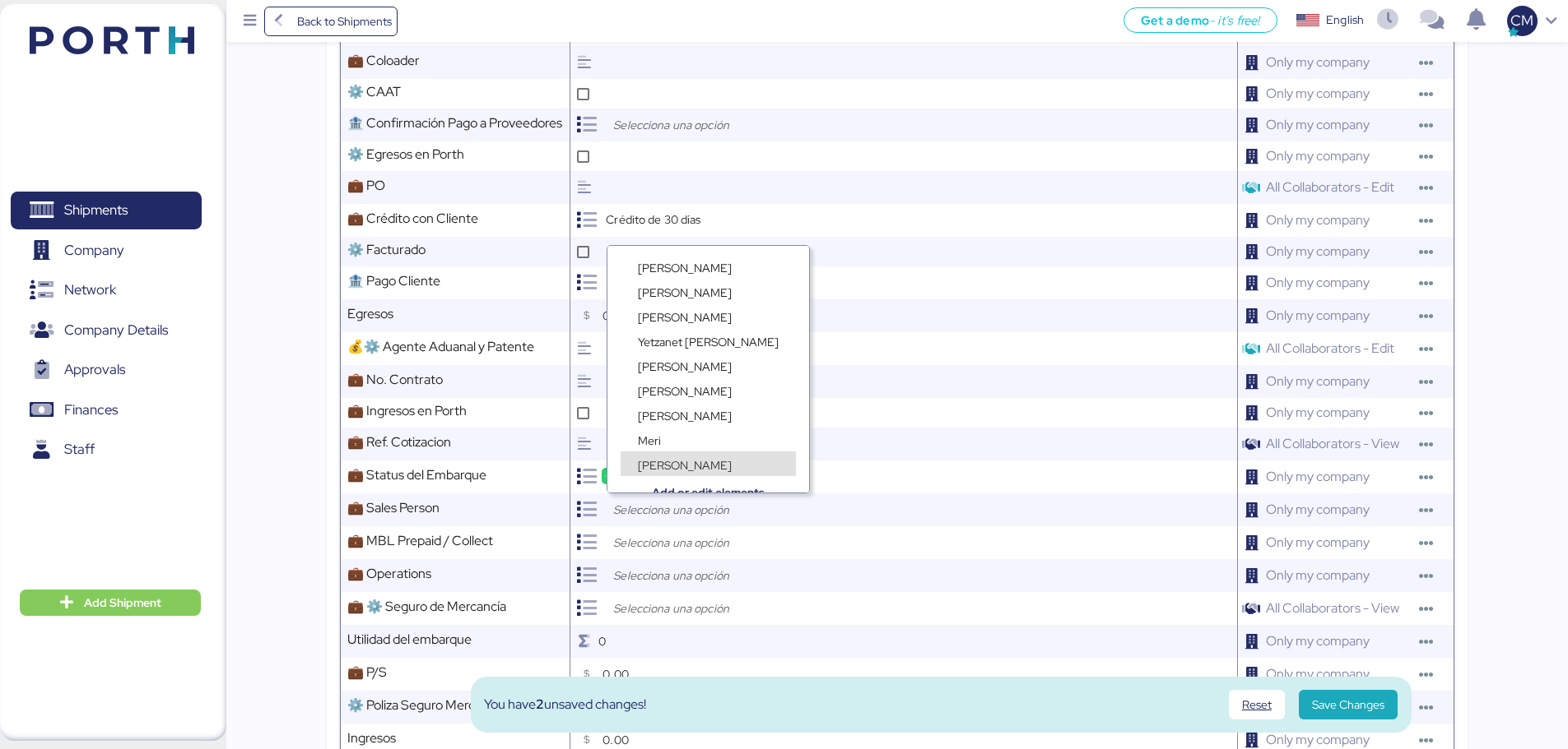
click at [675, 462] on span "[PERSON_NAME]" at bounding box center [684, 466] width 94 height 15
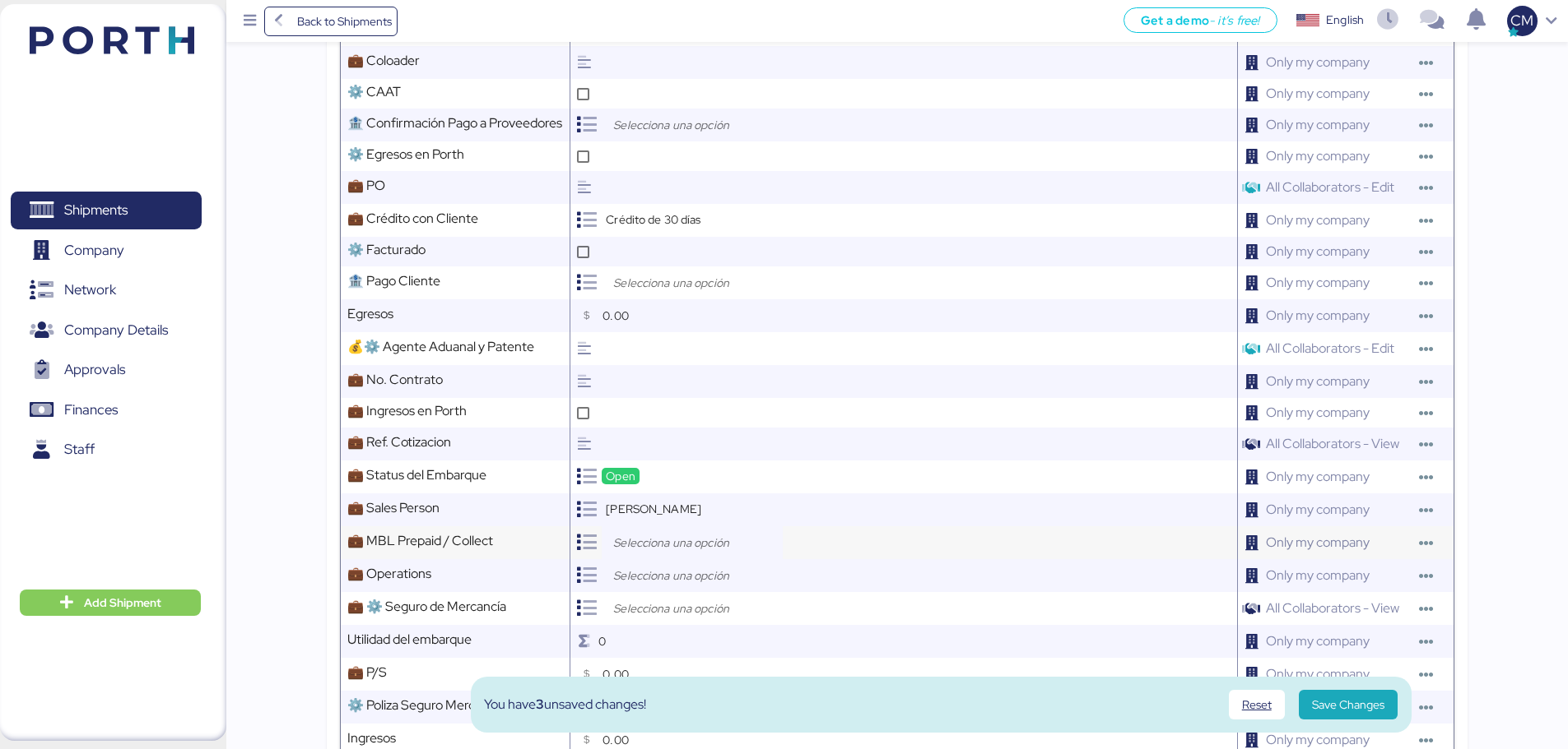
click at [656, 549] on input "search" at bounding box center [696, 543] width 173 height 20
click at [675, 586] on div "Collect" at bounding box center [696, 598] width 179 height 25
click at [671, 577] on span "Prepaid" at bounding box center [657, 583] width 39 height 15
click at [660, 579] on input "search" at bounding box center [696, 576] width 173 height 20
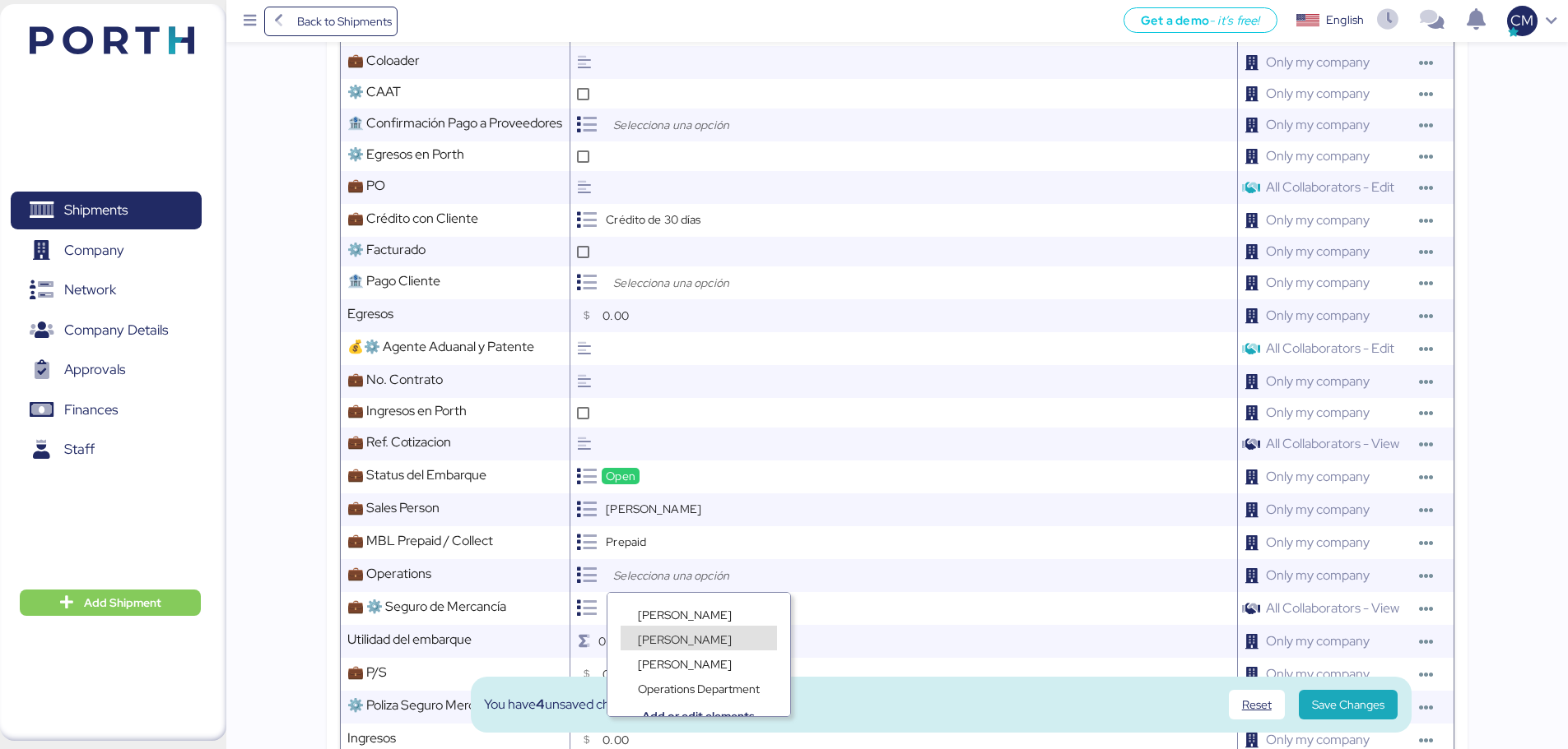
click at [675, 642] on span "Lorely Velarde" at bounding box center [684, 640] width 94 height 15
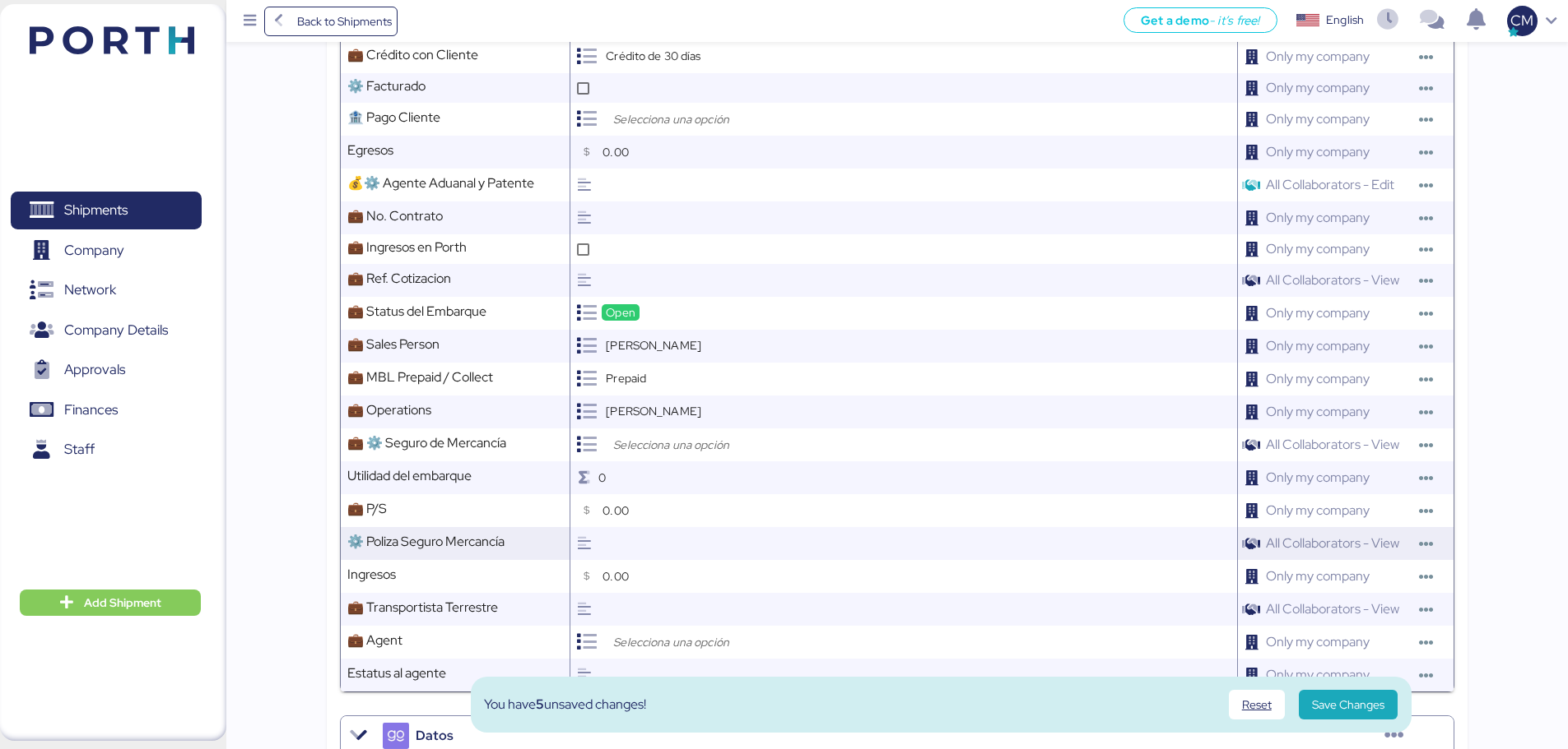
scroll to position [822, 0]
click at [685, 445] on input "search" at bounding box center [696, 444] width 173 height 20
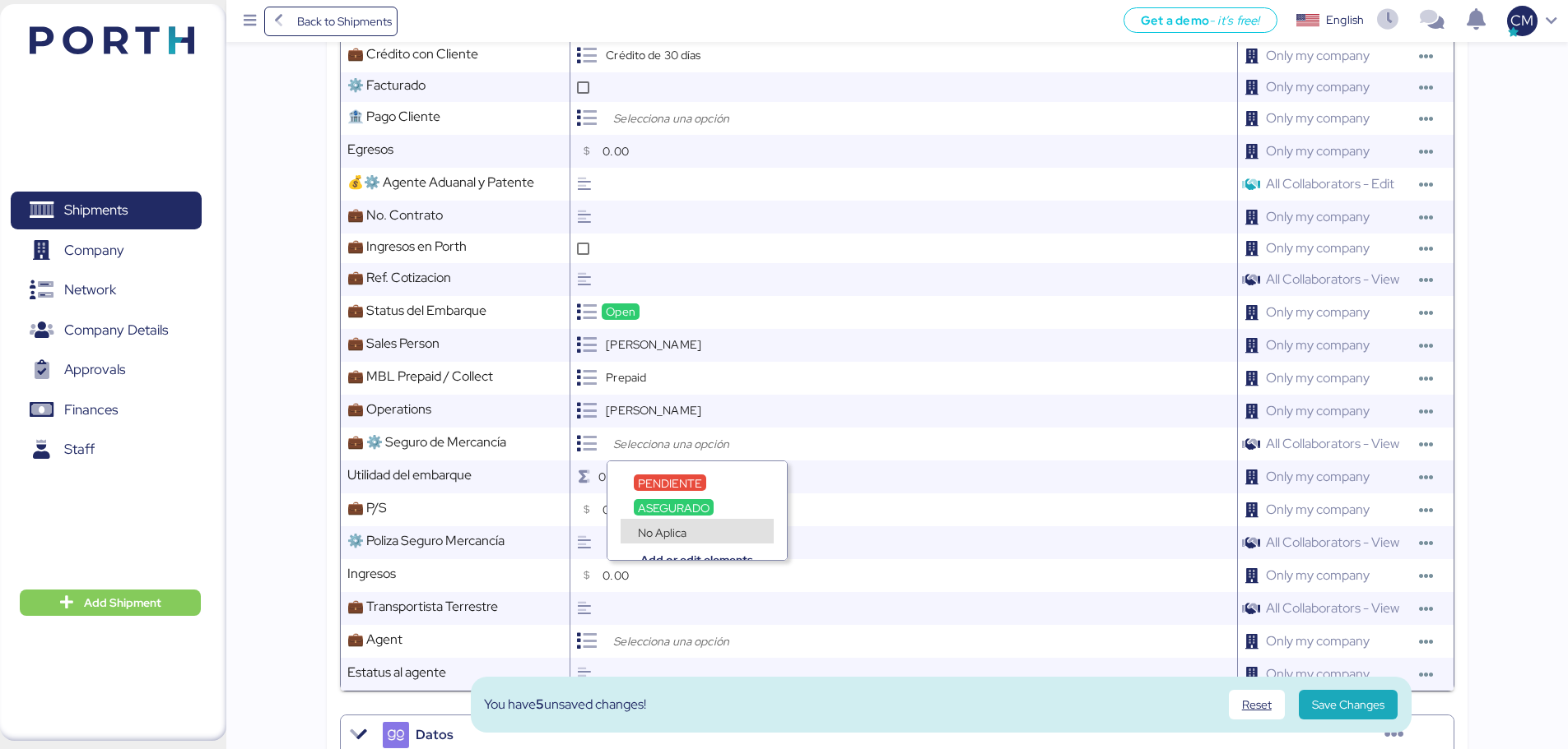
click at [677, 539] on div "Add or edit elements" at bounding box center [696, 548] width 179 height 25
click at [675, 536] on div "Add or edit elements" at bounding box center [696, 548] width 179 height 25
click at [665, 531] on span "No Aplica" at bounding box center [662, 533] width 48 height 15
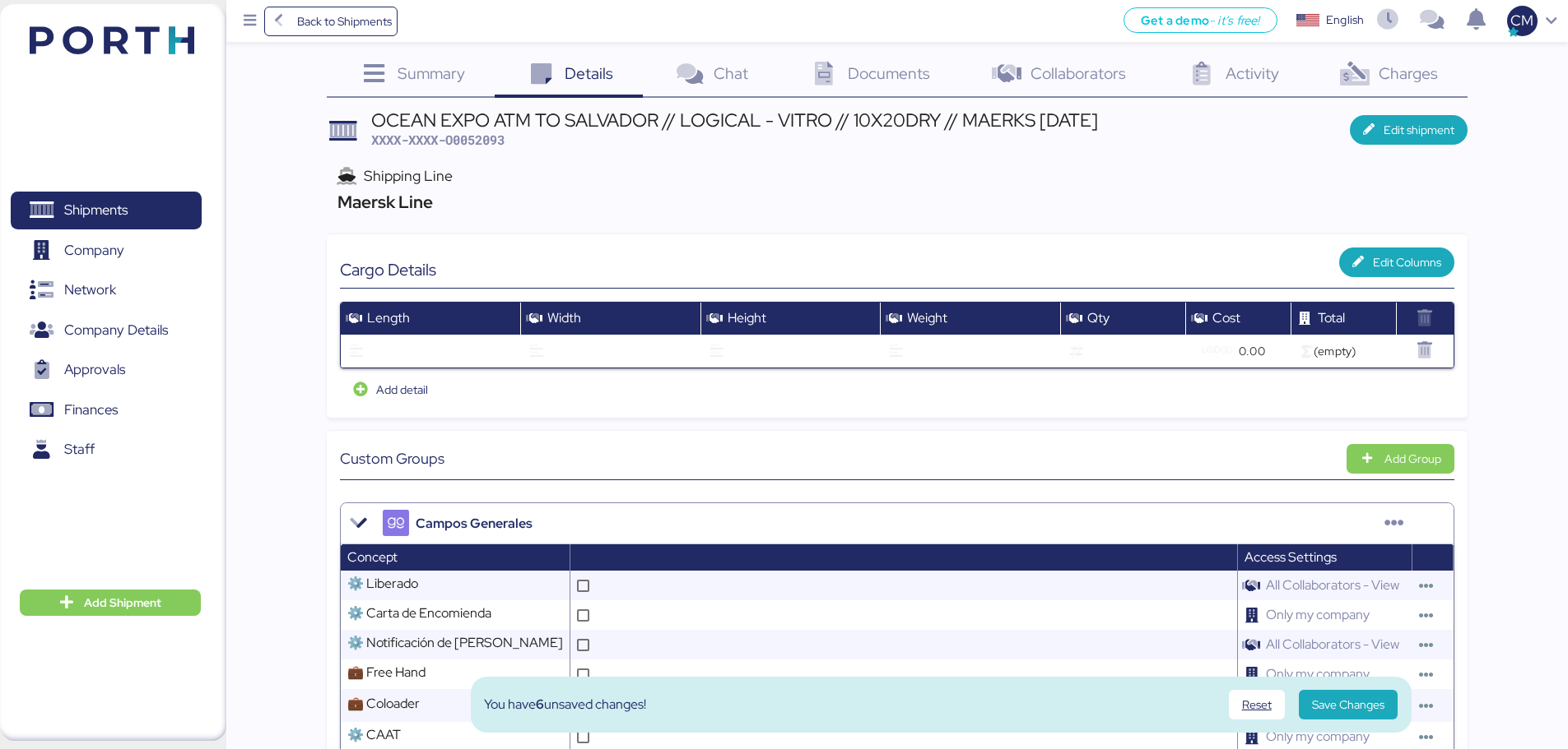
scroll to position [0, 0]
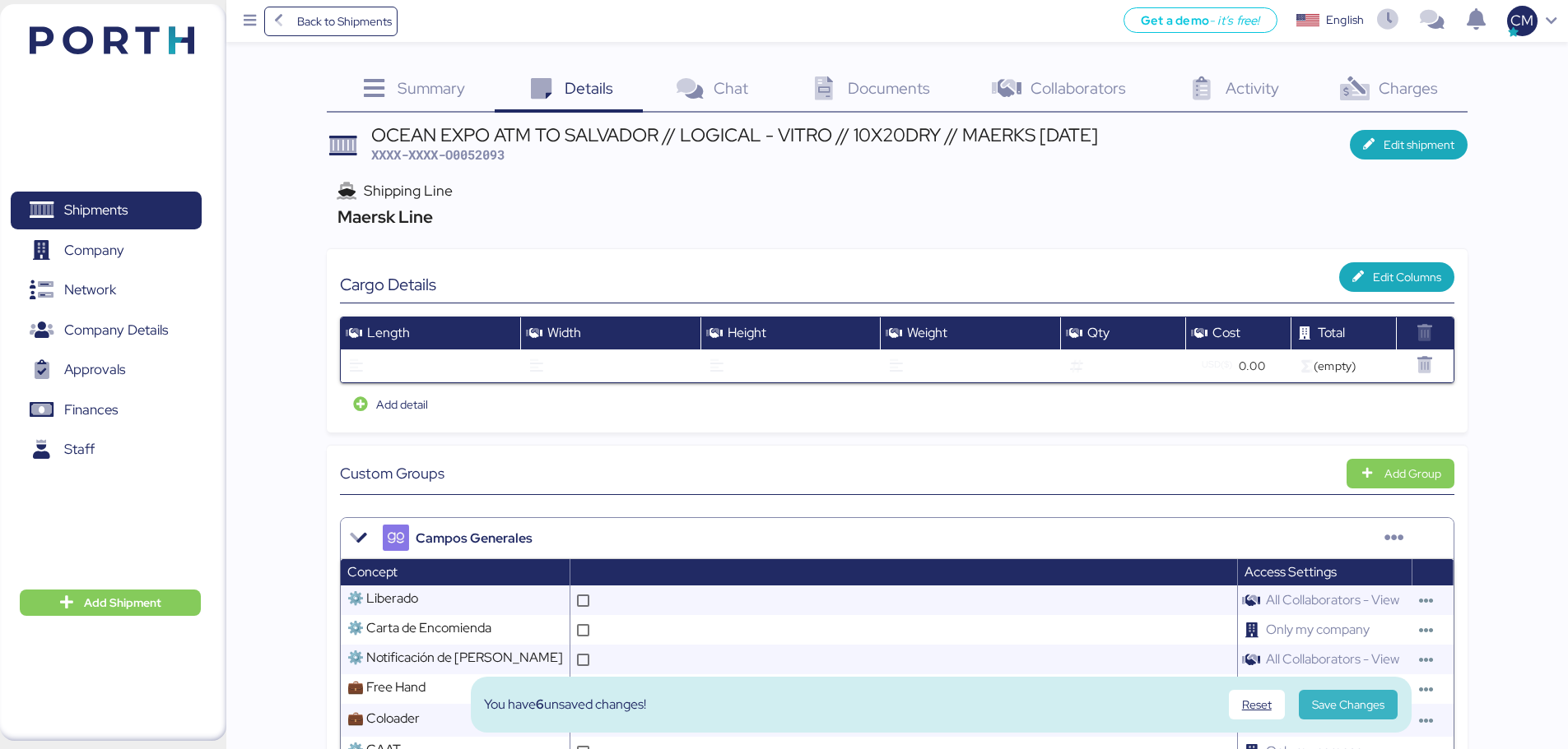
click at [1328, 703] on span "Save Changes" at bounding box center [1348, 705] width 72 height 20
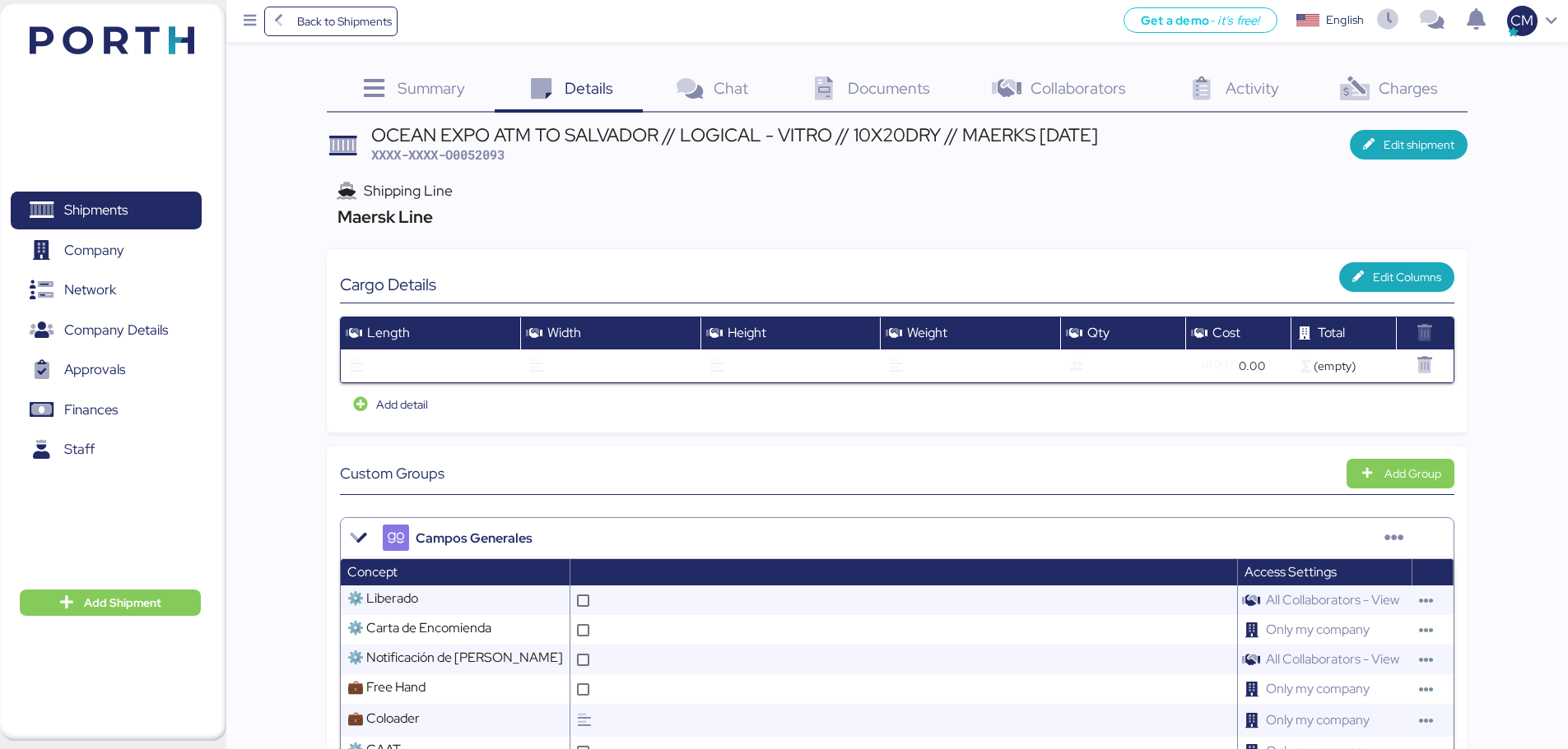
click at [468, 158] on span "XXXX-XXXX-O0052093" at bounding box center [438, 155] width 133 height 17
copy span "O0052093"
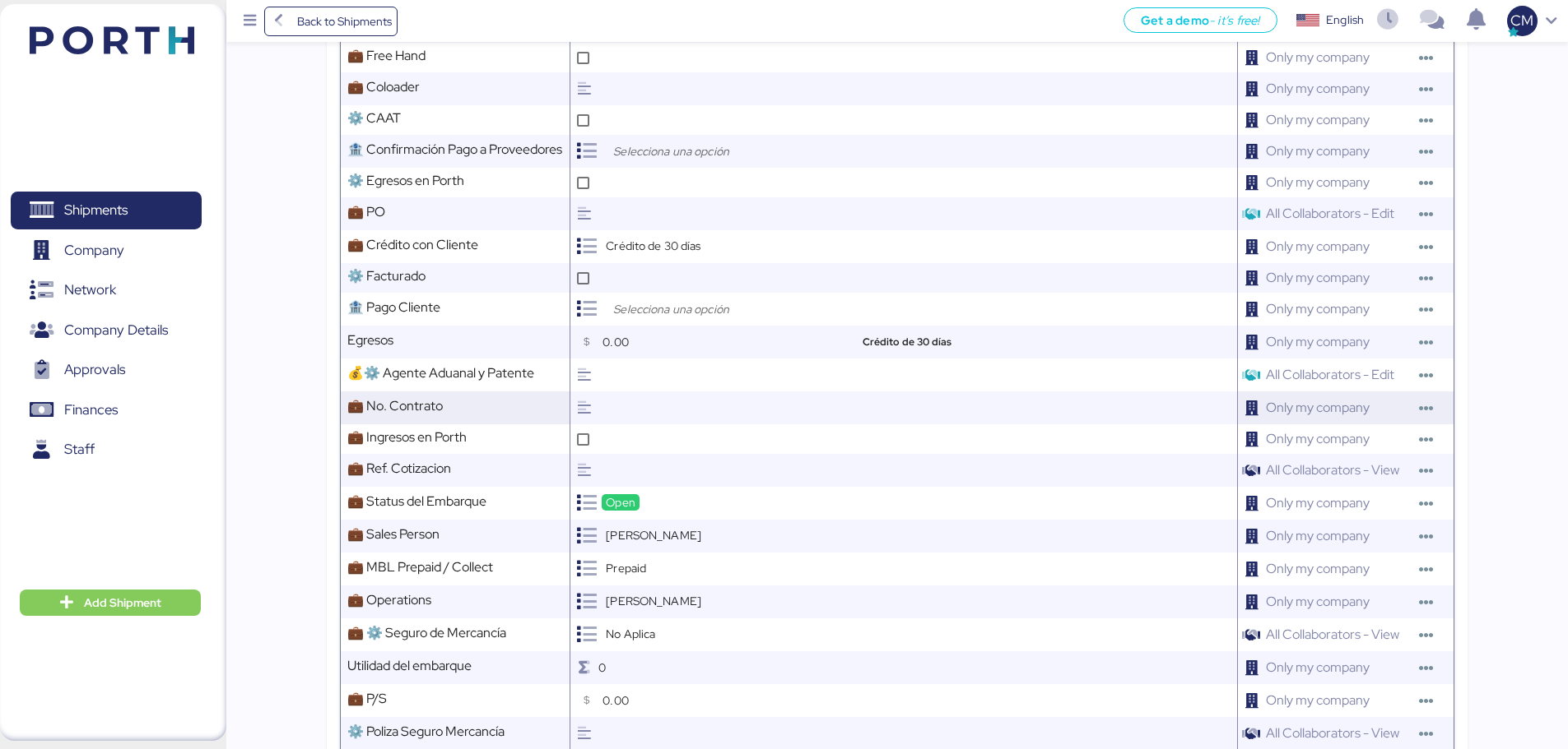
scroll to position [741, 0]
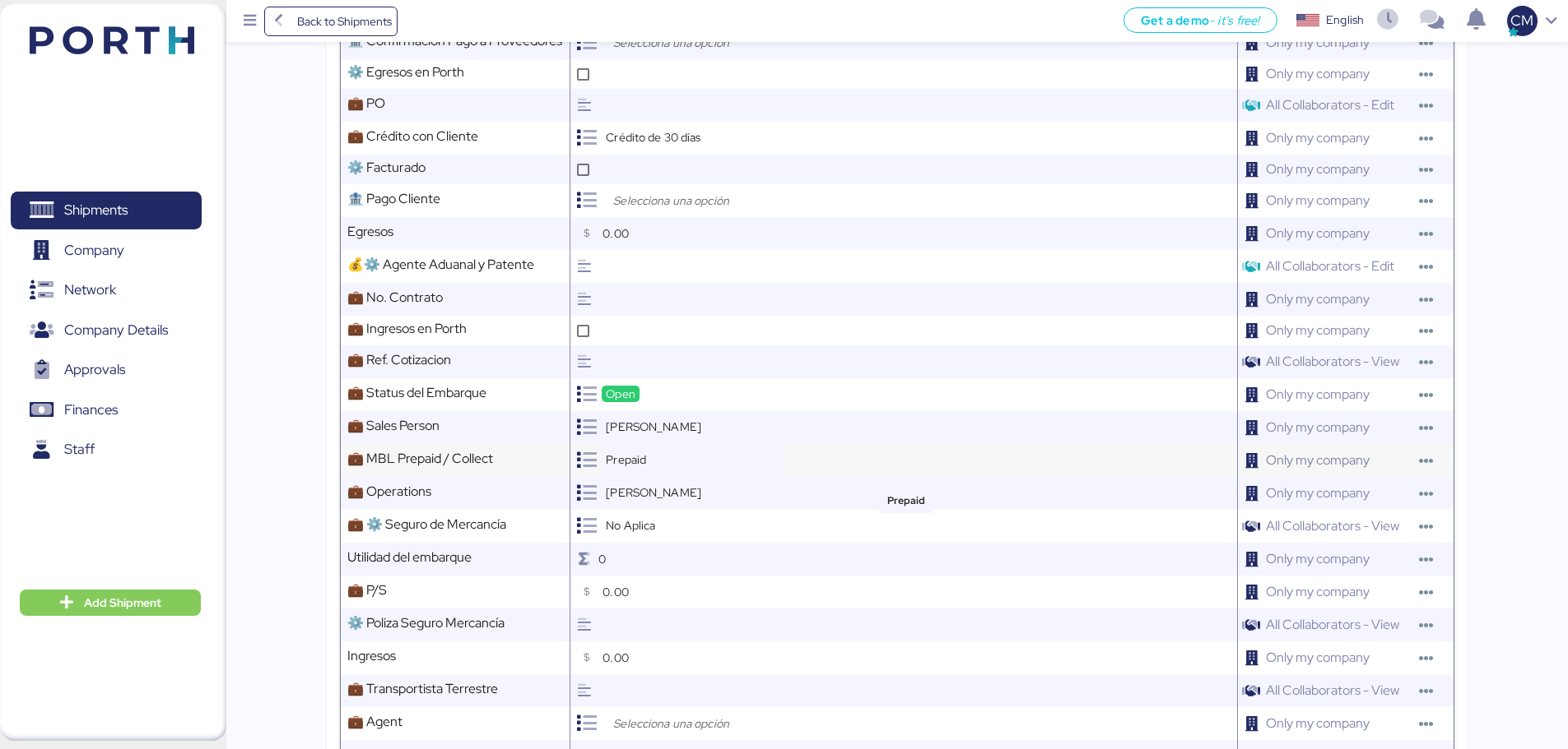
click at [656, 469] on div "Prepaid" at bounding box center [692, 461] width 181 height 33
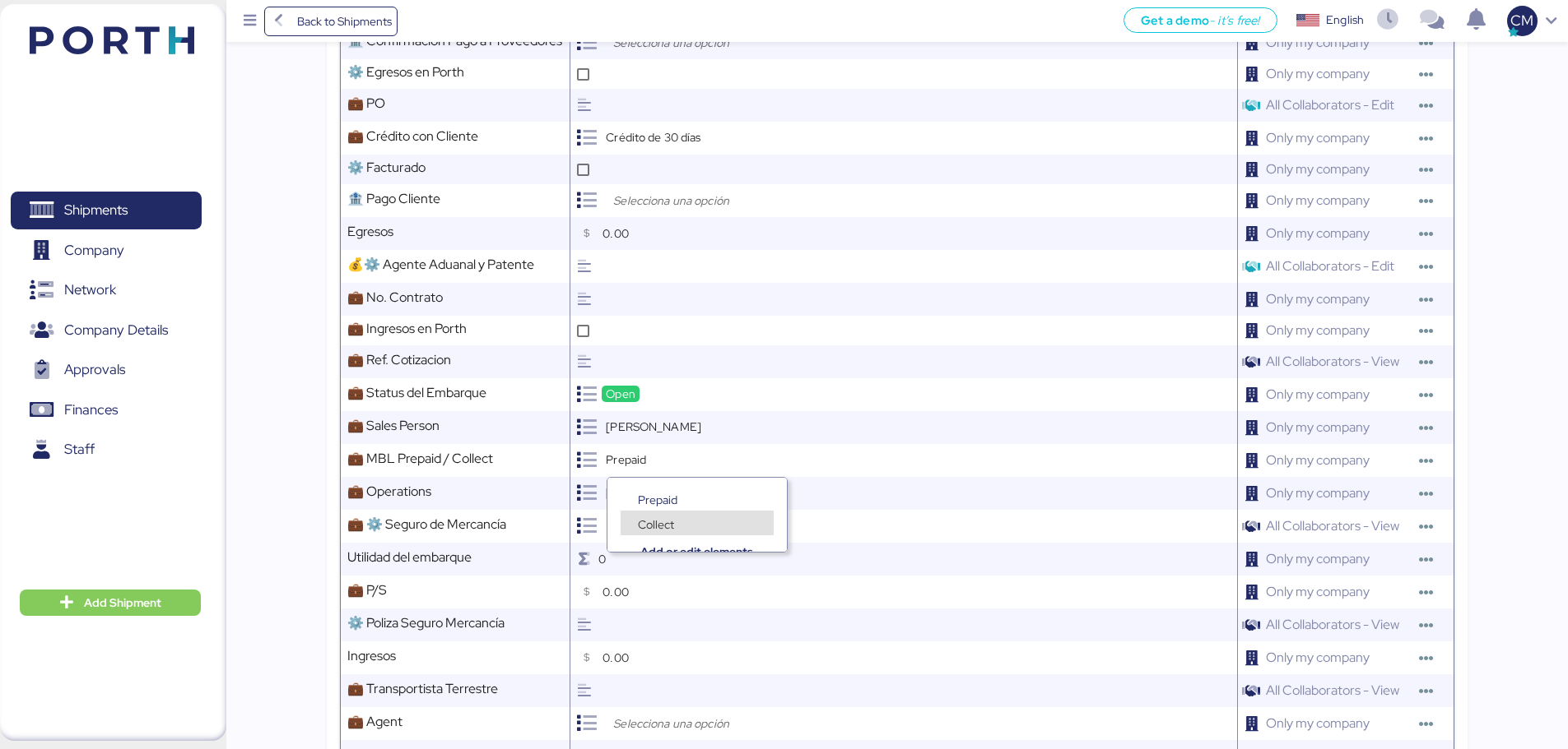
click at [663, 527] on span "Collect" at bounding box center [655, 525] width 36 height 15
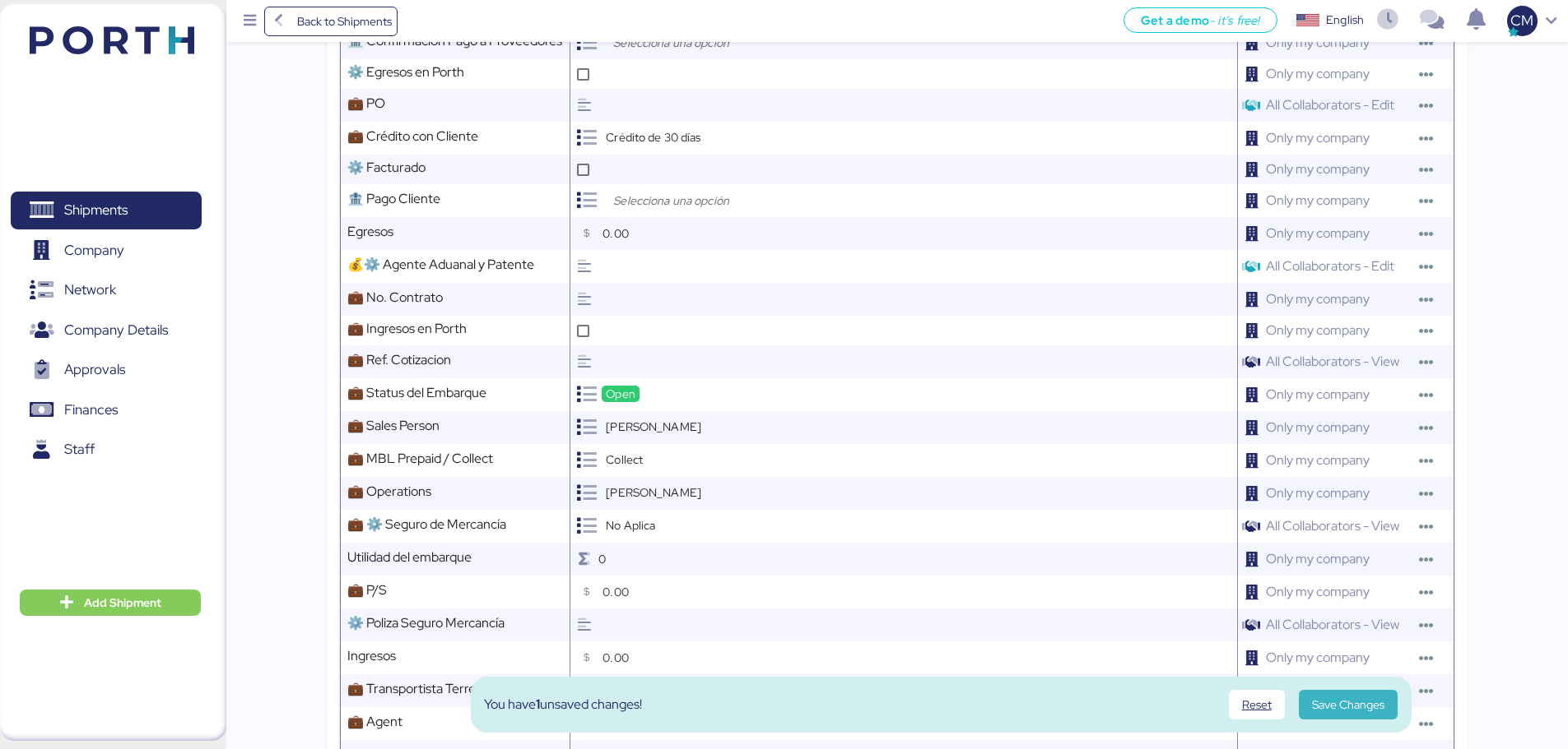
click at [1346, 713] on span "Save Changes" at bounding box center [1348, 705] width 72 height 20
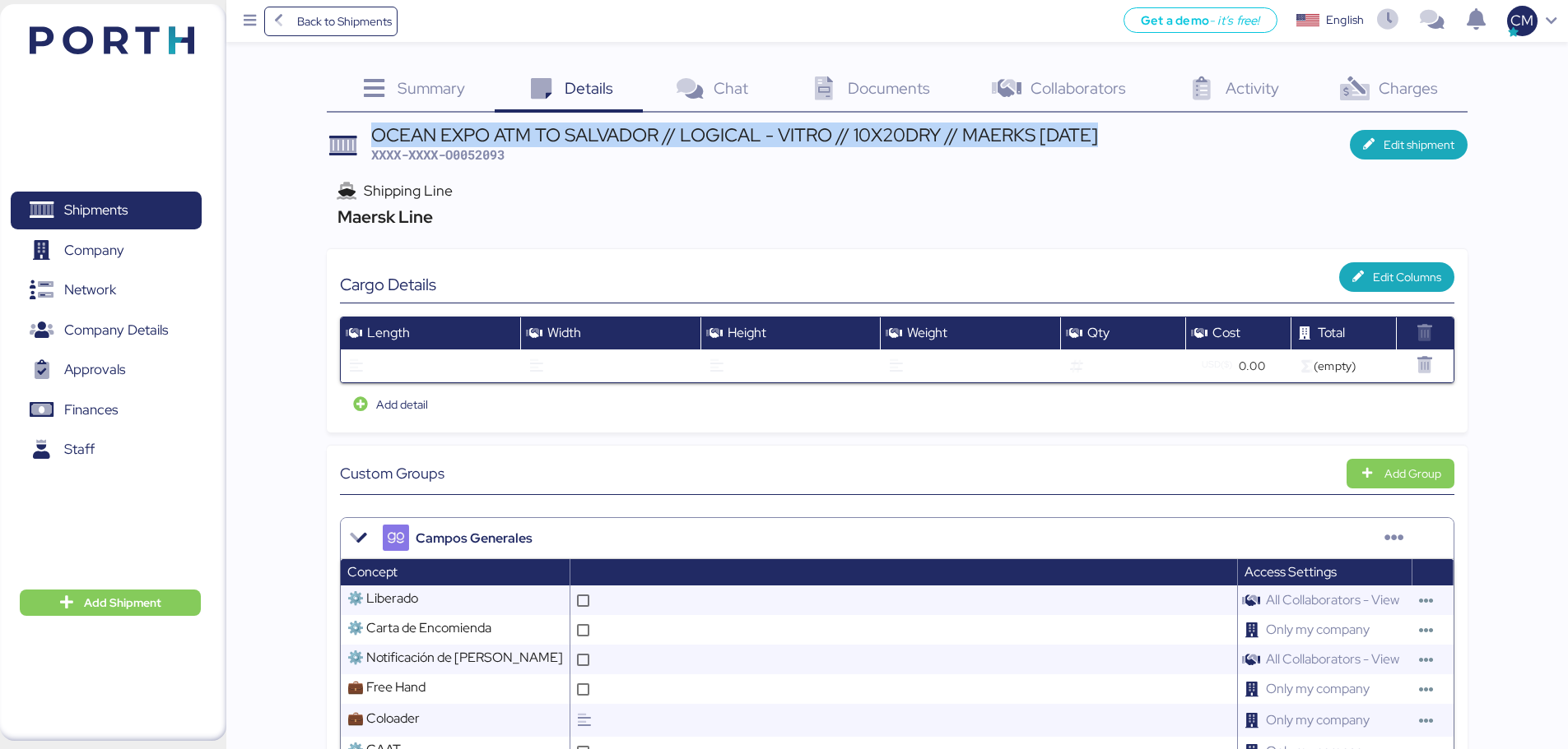
drag, startPoint x: 375, startPoint y: 131, endPoint x: 1105, endPoint y: 143, distance: 730.1
click at [1105, 143] on header "OCEAN EXPO ATM TO SALVADOR // LOGICAL - VITRO // 10X20DRY // MAERKS 27 SEP XXXX…" at bounding box center [897, 145] width 1141 height 38
copy div "OCEAN EXPO ATM TO SALVADOR // LOGICAL - VITRO // 10X20DRY // MAERKS 27 SEP"
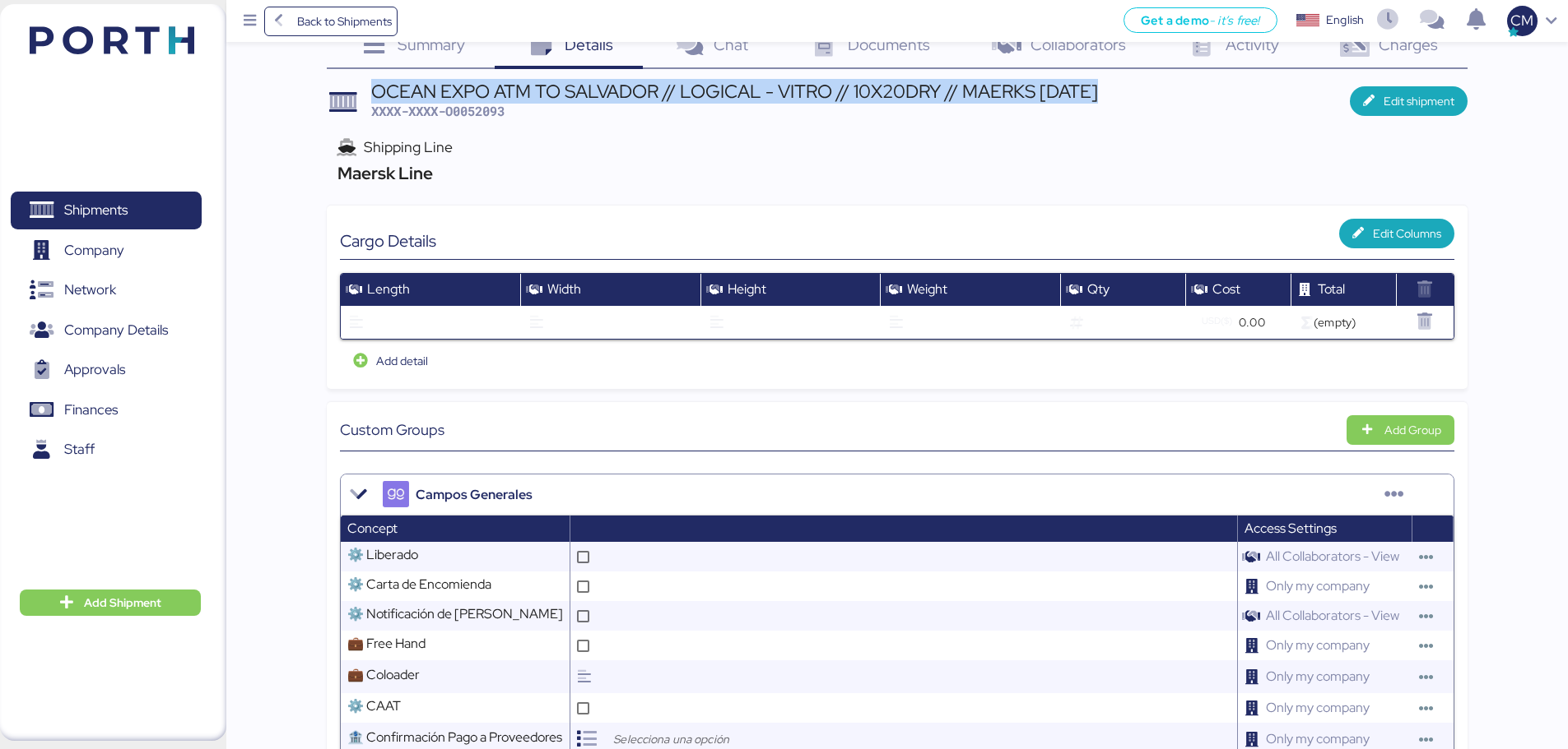
scroll to position [82, 0]
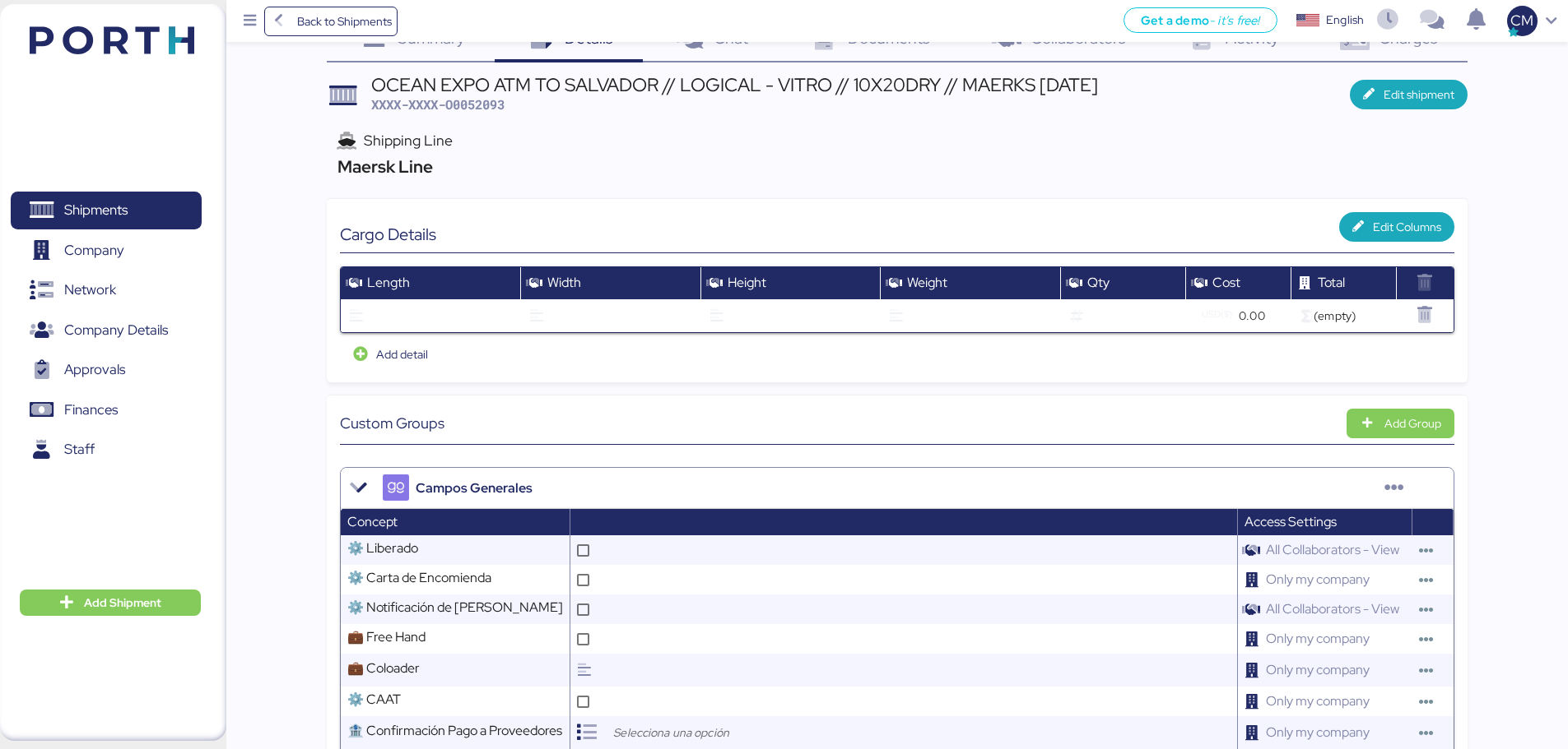
scroll to position [0, 0]
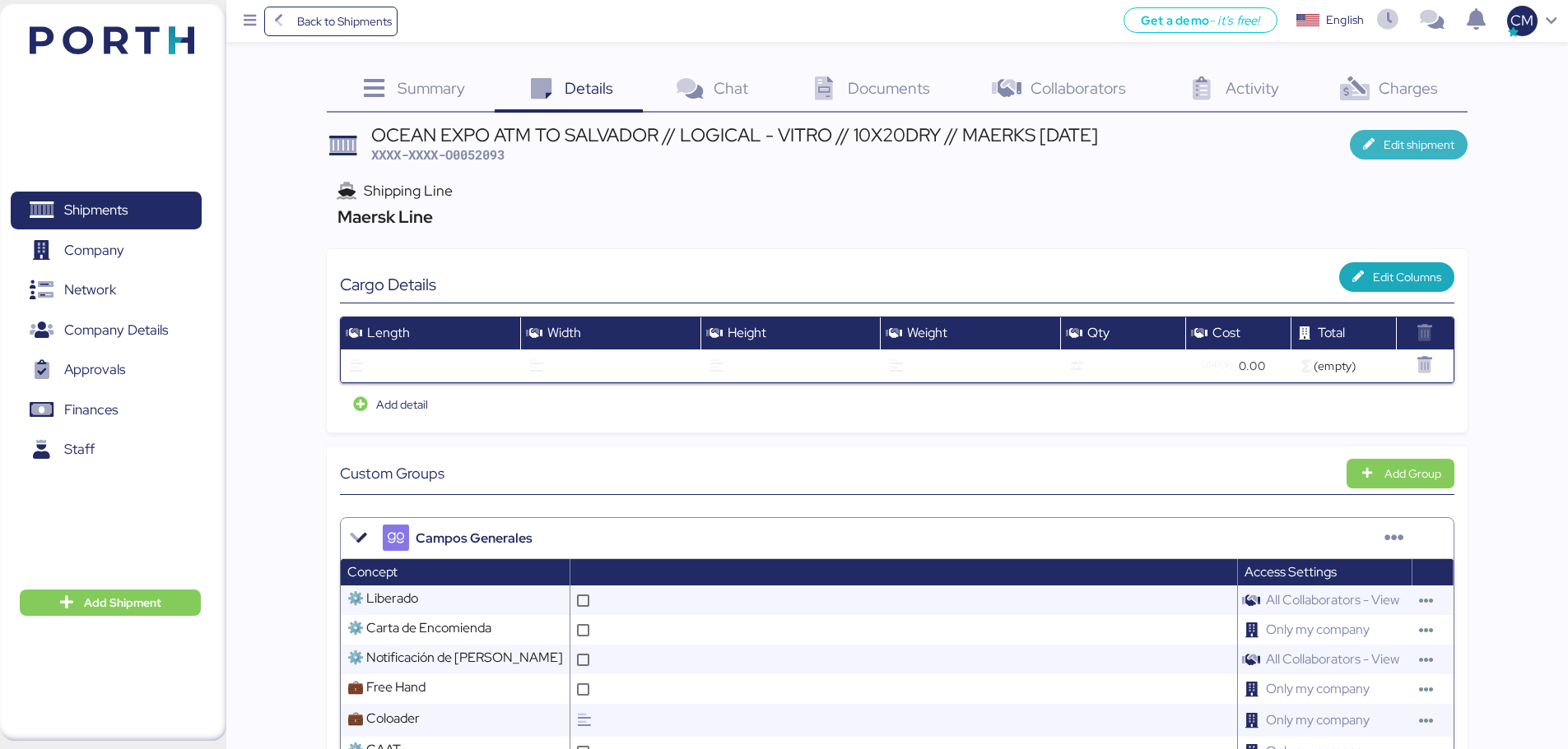
click at [1400, 146] on span "Edit shipment" at bounding box center [1419, 145] width 71 height 20
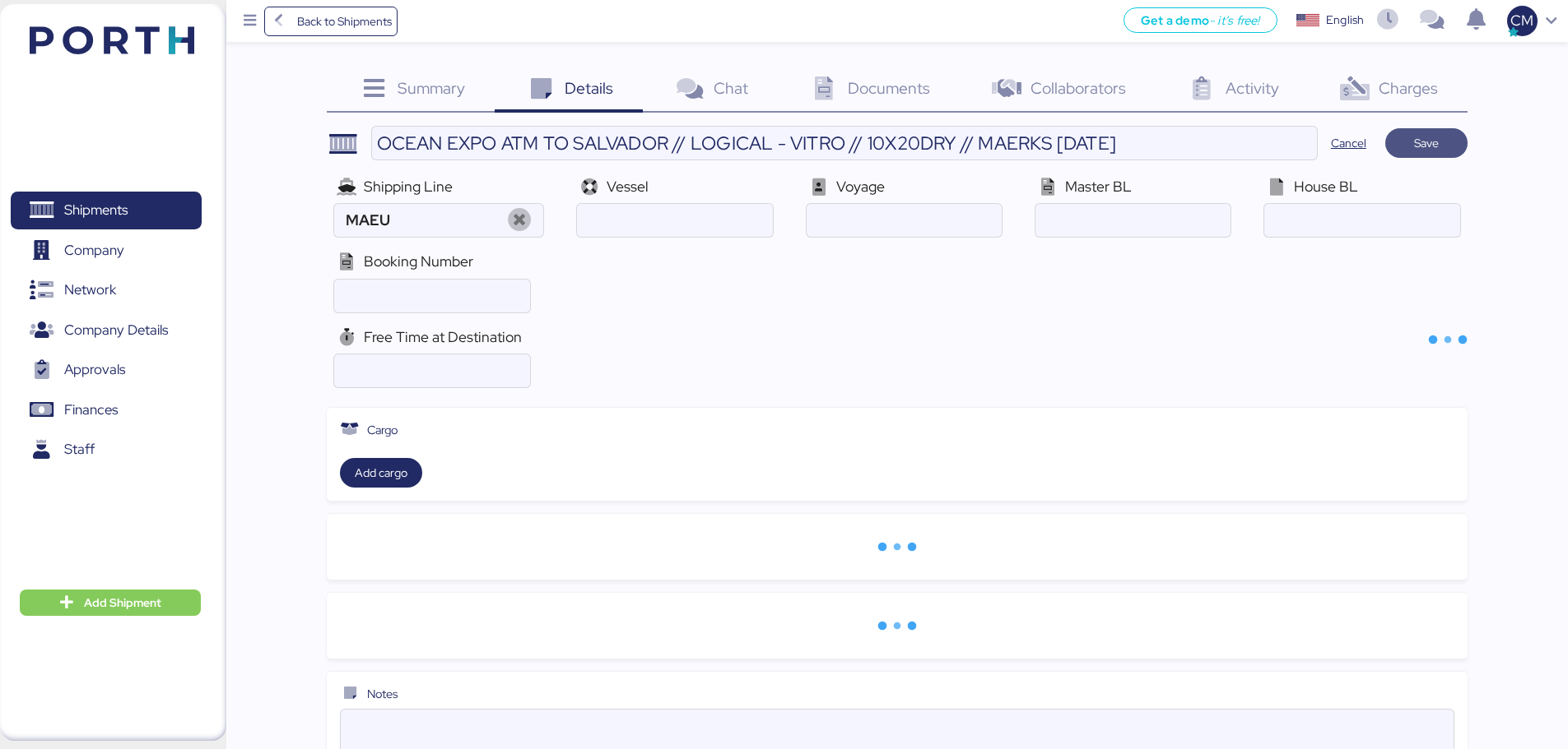
type input "Maersk Line"
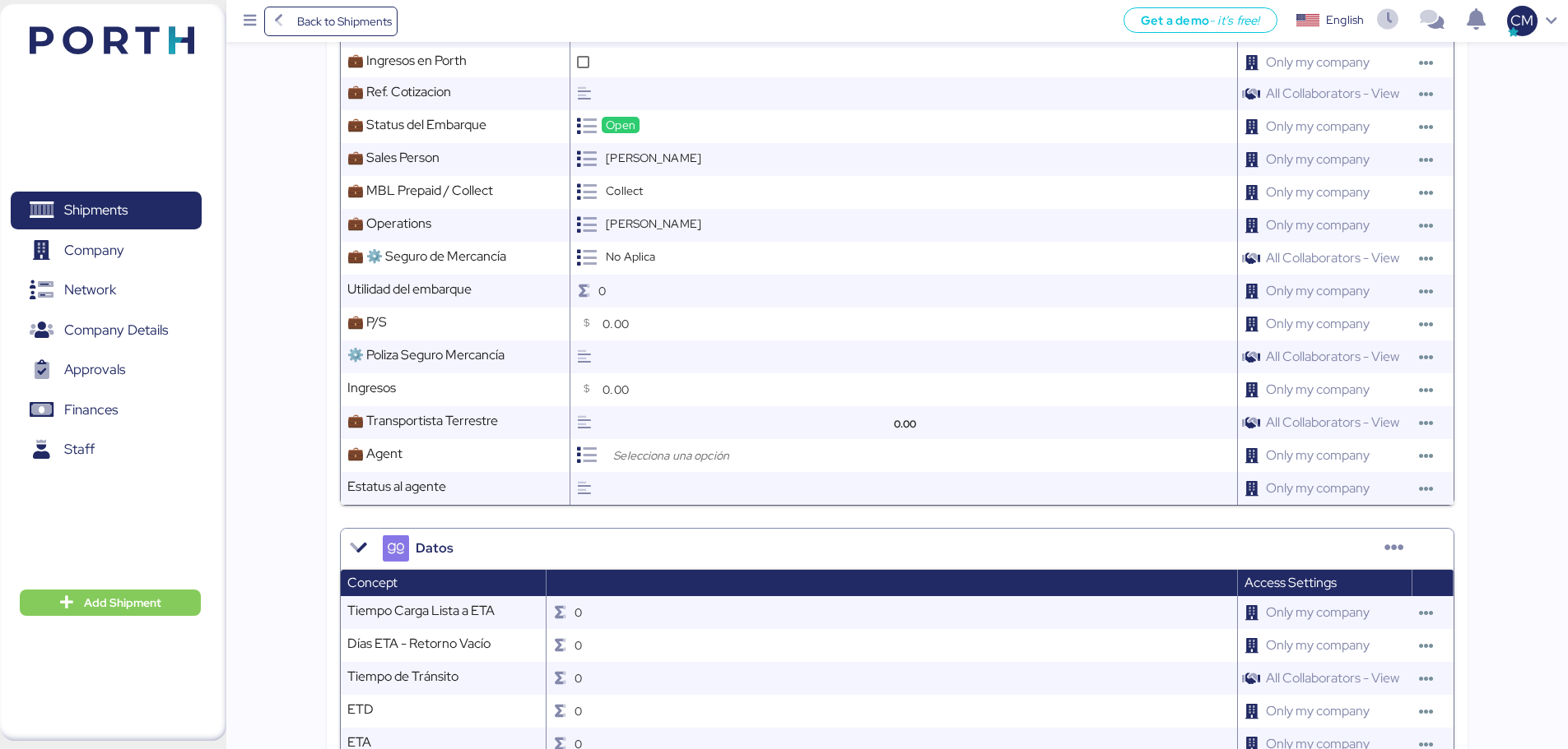
scroll to position [1665, 0]
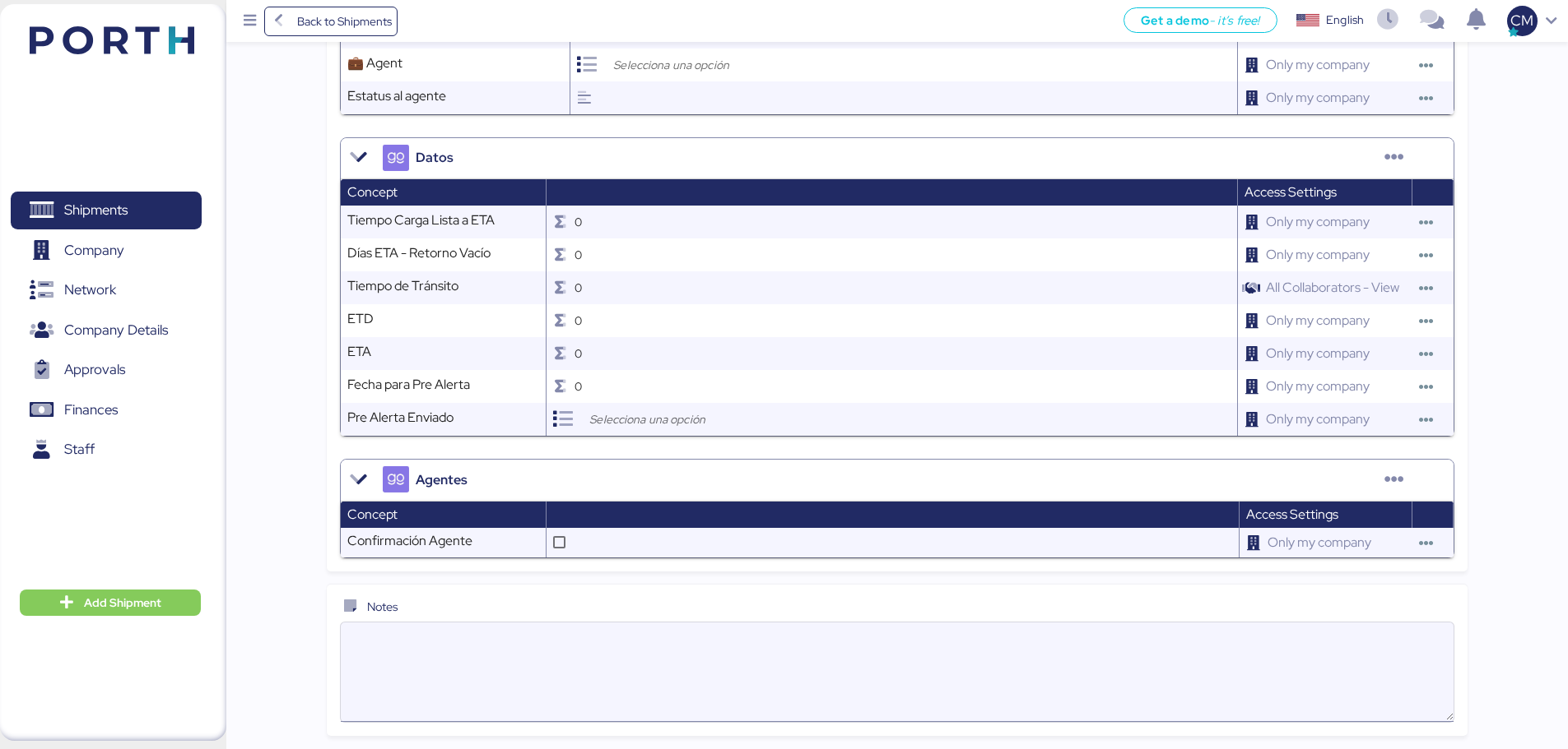
click at [388, 654] on textarea at bounding box center [897, 672] width 1113 height 97
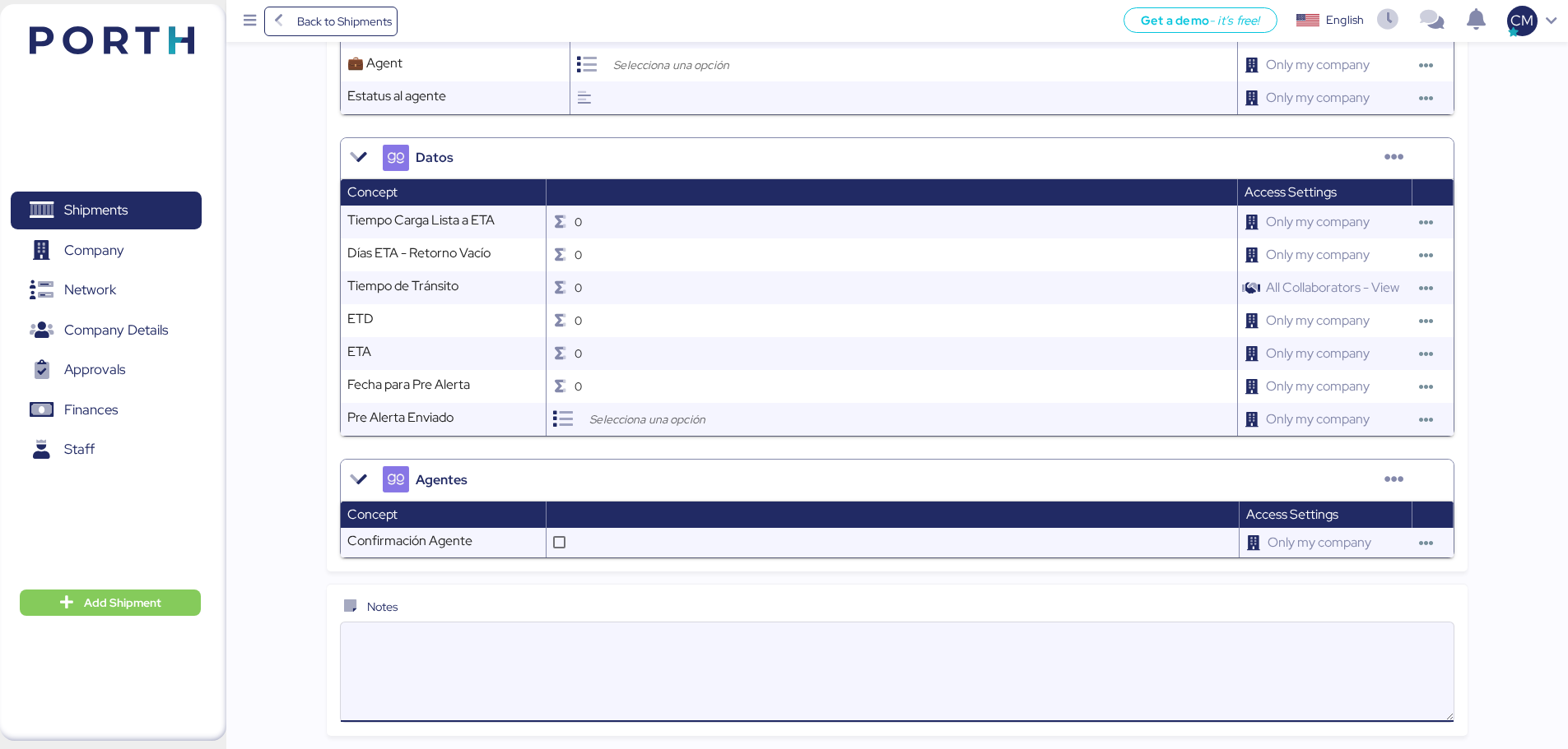
paste textarea "PURCHARSE +14 FREE TIME PER USD 182 PER CONTAINER ON THE WEBSITE PLATFORM*"
paste textarea "Container B standard"
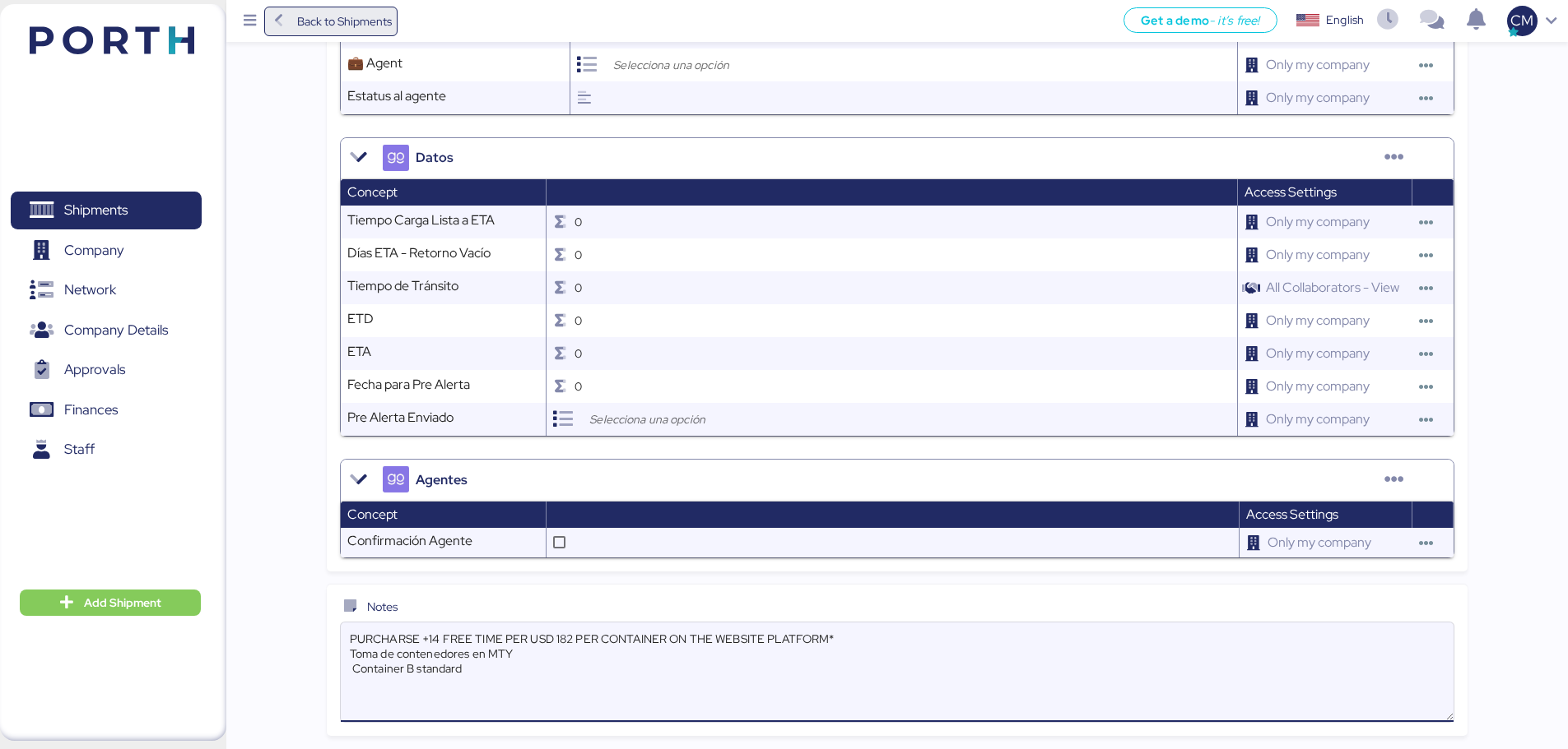
type textarea "PURCHARSE +14 FREE TIME PER USD 182 PER CONTAINER ON THE WEBSITE PLATFORM* Toma…"
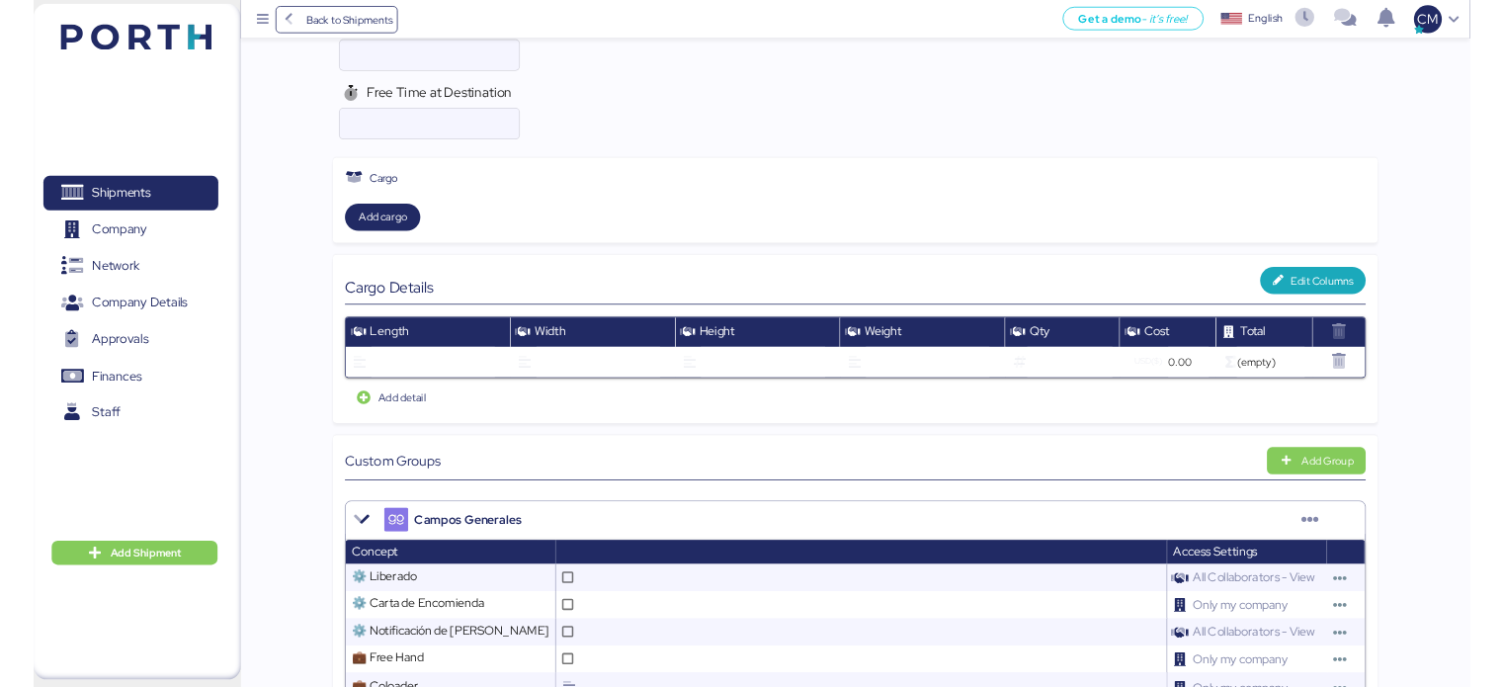
scroll to position [0, 0]
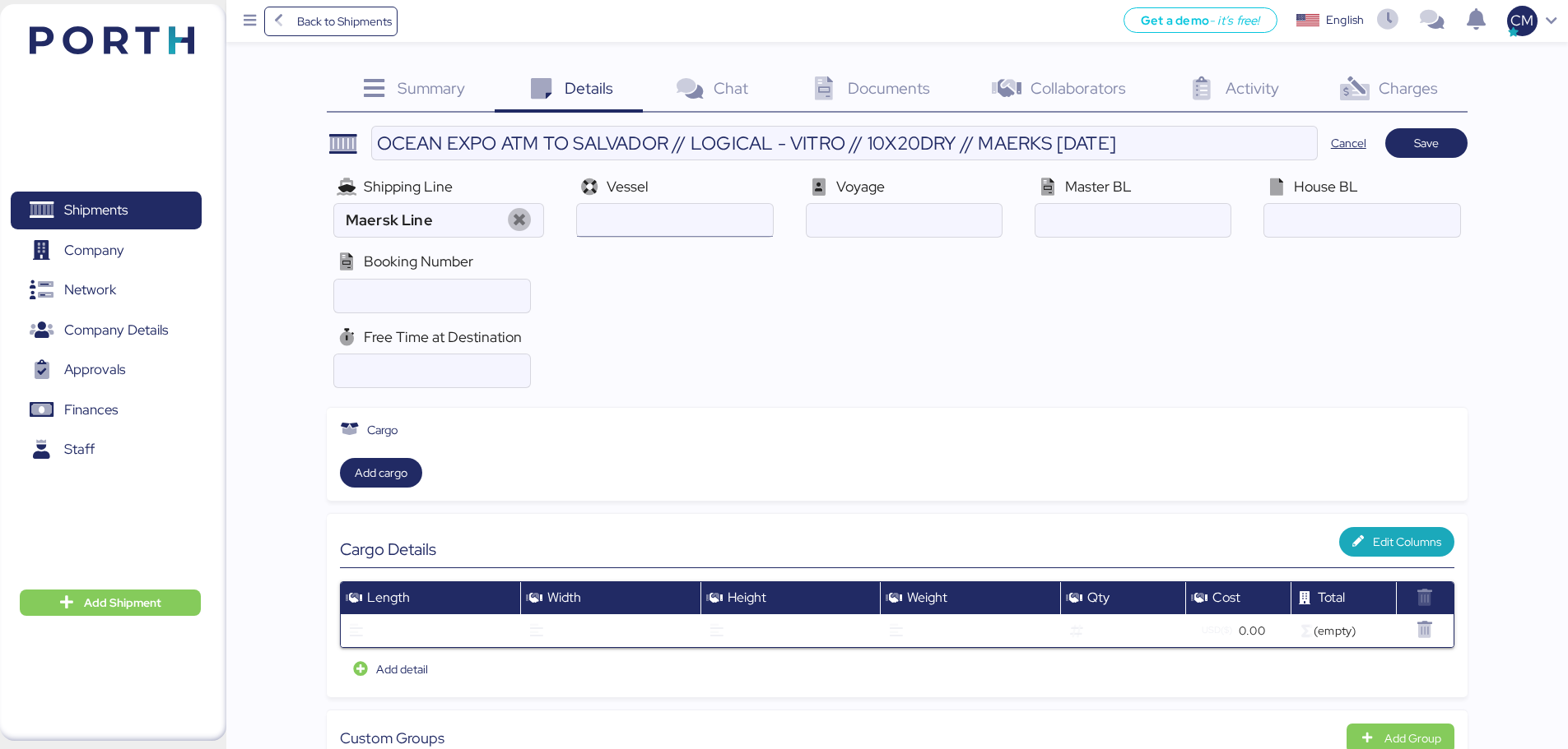
click at [677, 216] on input "ocean" at bounding box center [674, 221] width 195 height 33
click at [1407, 132] on span "Save" at bounding box center [1426, 143] width 56 height 23
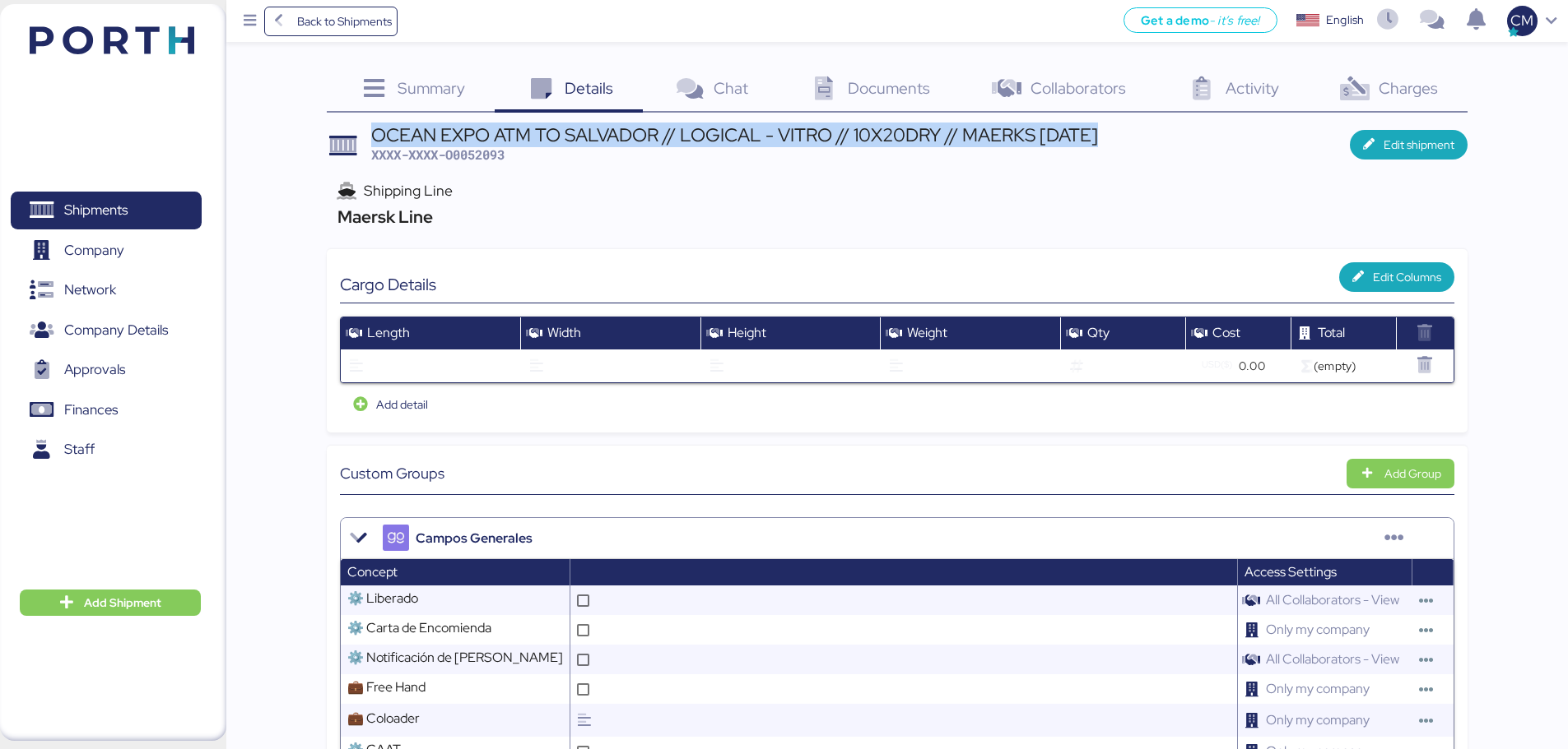
drag, startPoint x: 374, startPoint y: 131, endPoint x: 1068, endPoint y: 137, distance: 694.0
click at [1109, 133] on header "OCEAN EXPO ATM TO SALVADOR // LOGICAL - VITRO // 10X20DRY // MAERKS 27 SEP XXXX…" at bounding box center [897, 145] width 1141 height 38
copy div "OCEAN EXPO ATM TO SALVADOR // LOGICAL - VITRO // 10X20DRY // MAERKS 27 SEP"
click at [478, 157] on span "XXXX-XXXX-O0052093" at bounding box center [438, 155] width 133 height 17
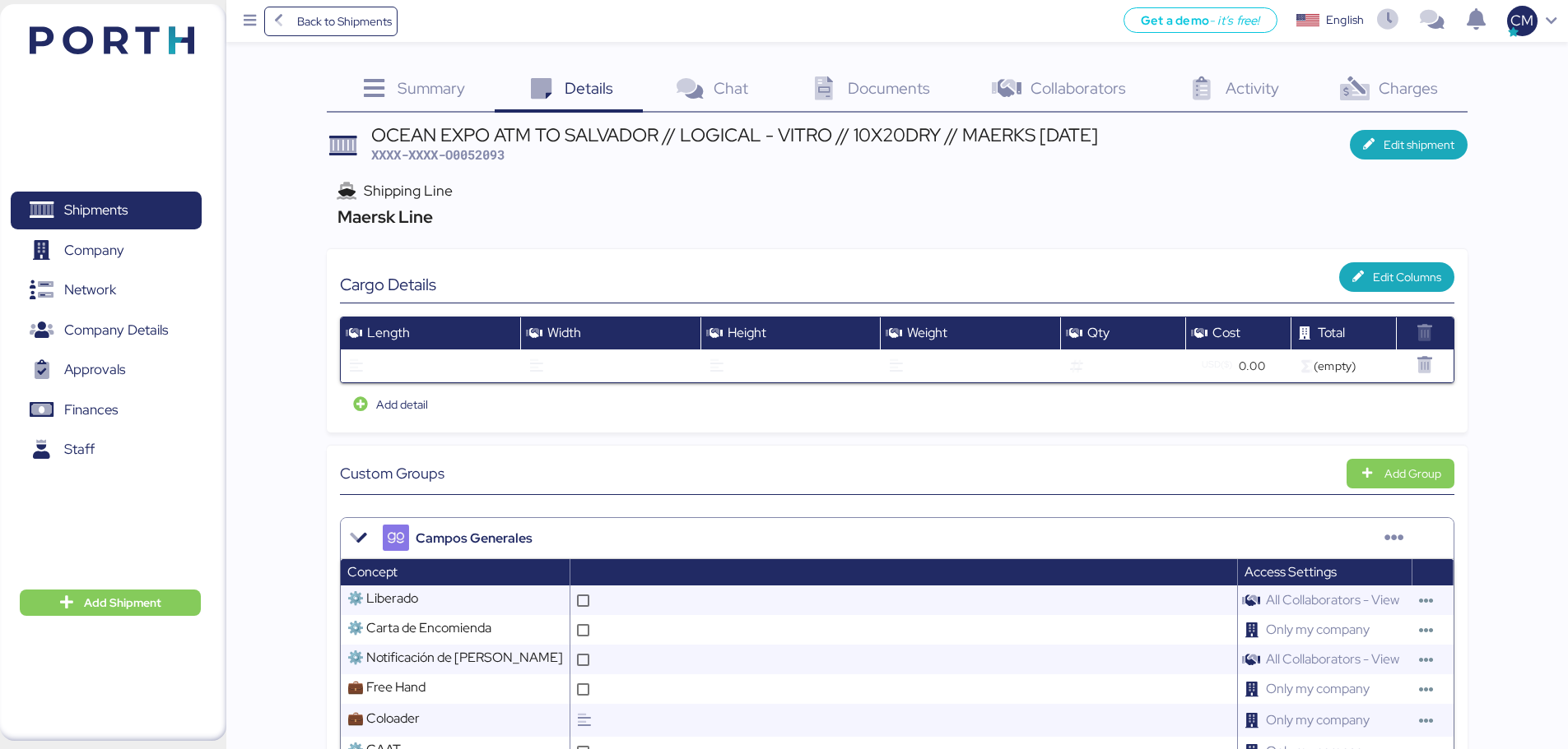
click at [477, 157] on span "XXXX-XXXX-O0052093" at bounding box center [438, 155] width 133 height 17
click at [472, 151] on span "XXXX-XXXX-O0052093" at bounding box center [438, 155] width 133 height 17
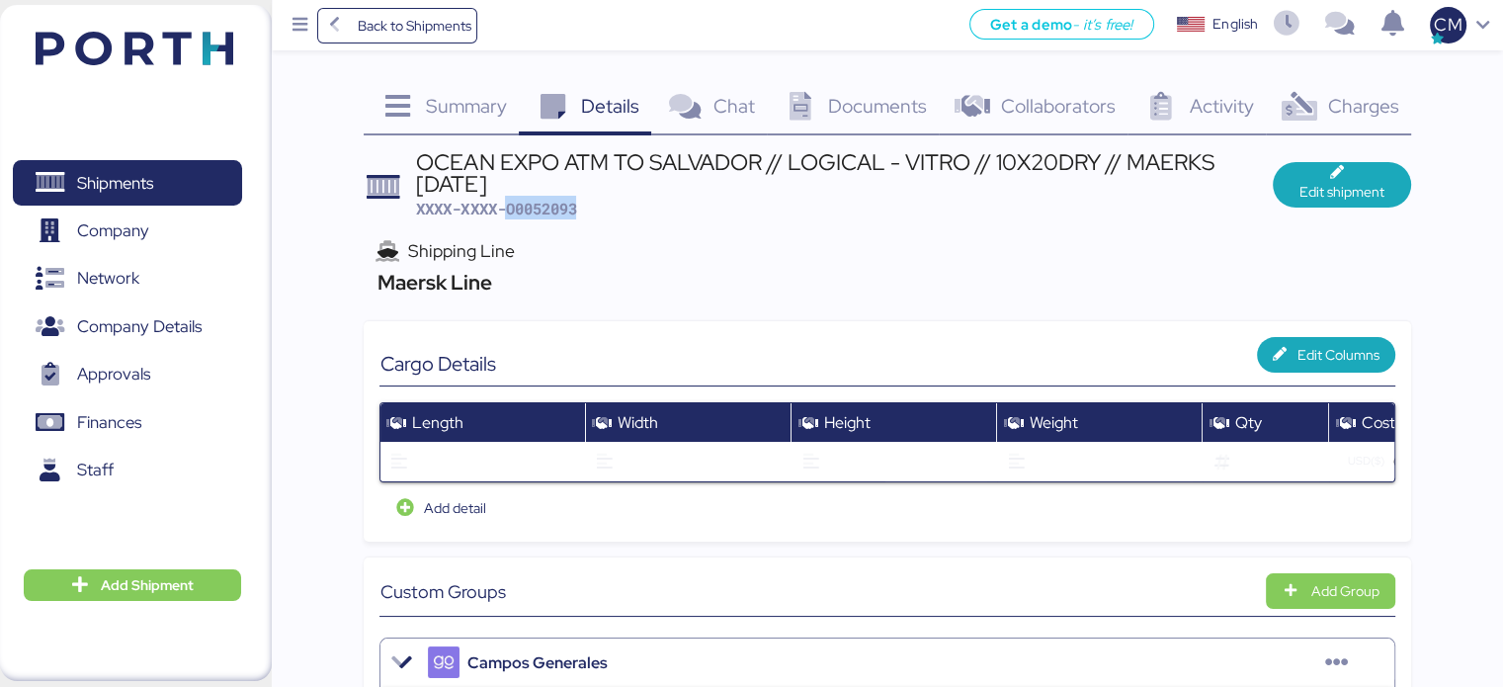
click at [1305, 191] on span "Edit shipment" at bounding box center [1342, 192] width 85 height 24
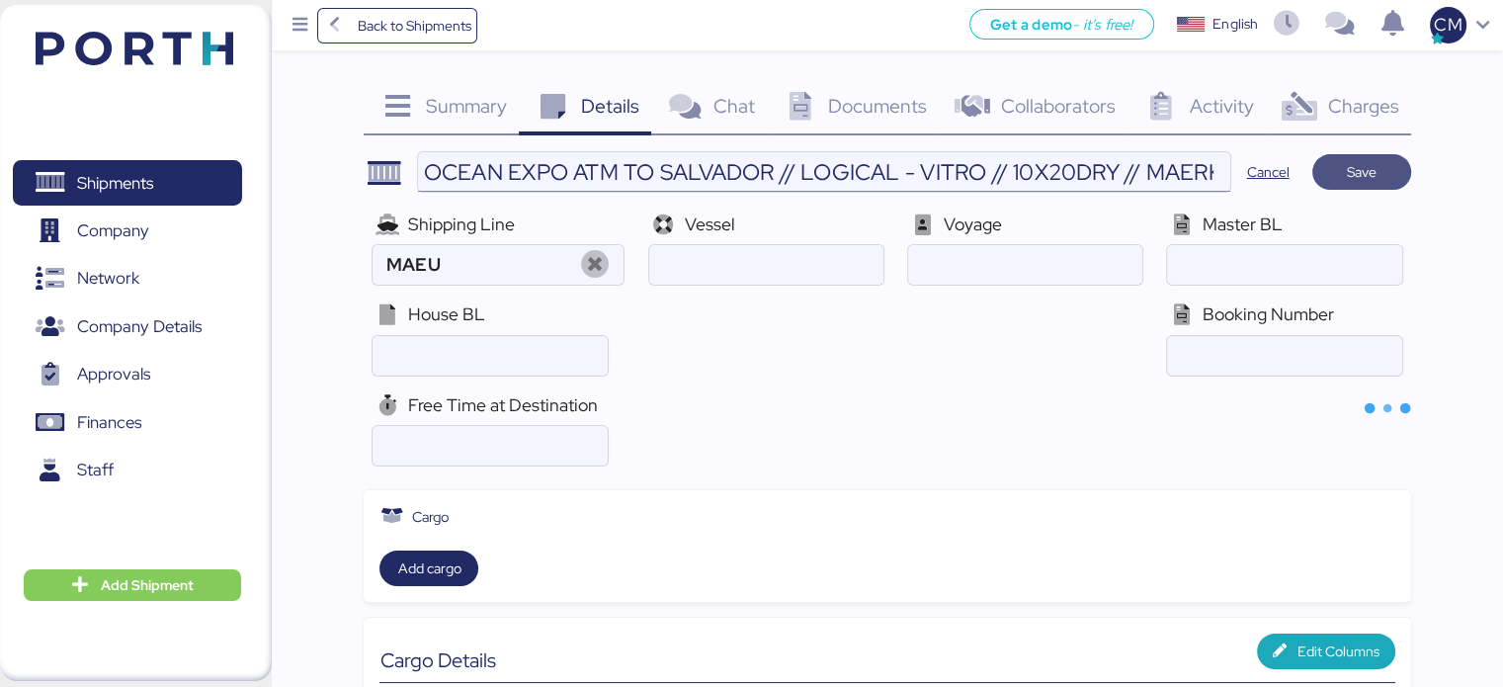
type input "Maersk Line"
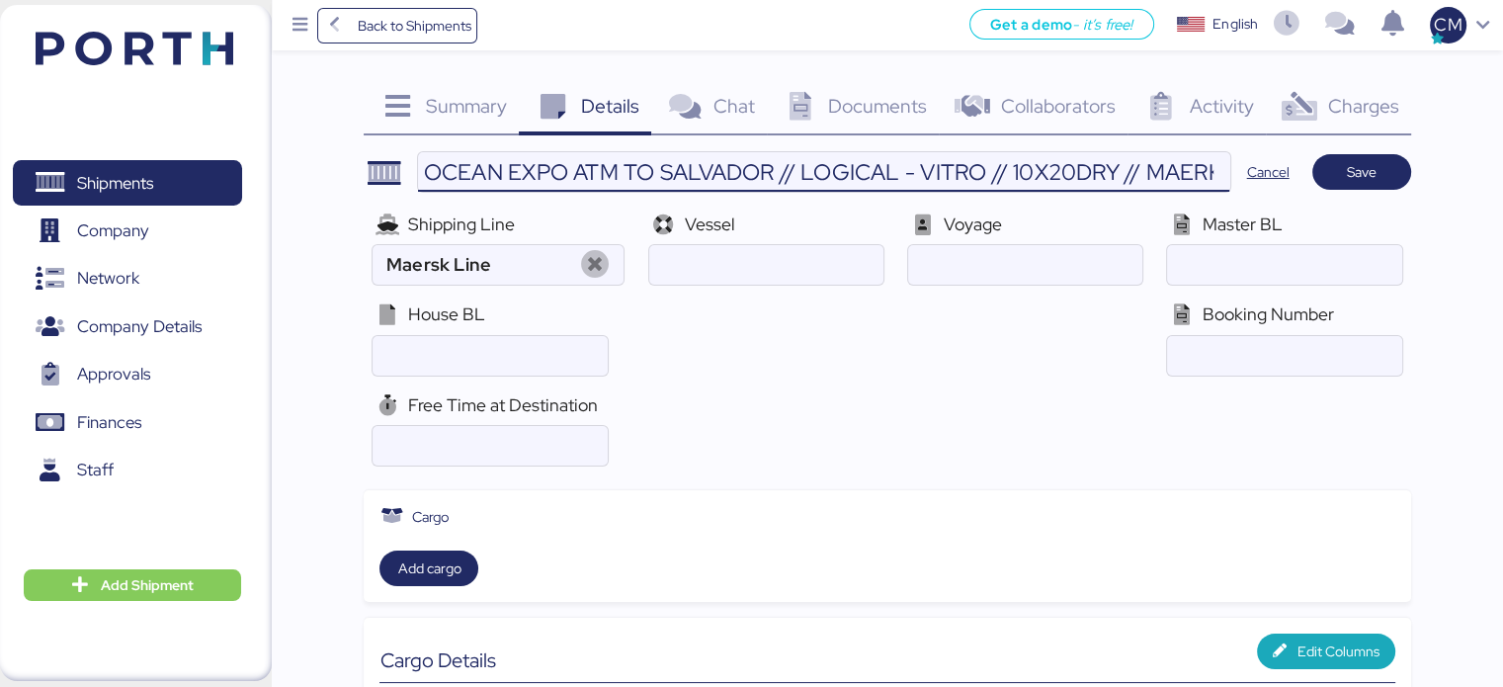
scroll to position [0, 103]
drag, startPoint x: 1182, startPoint y: 164, endPoint x: 1306, endPoint y: 163, distance: 123.6
click at [1306, 163] on header "OCEAN EXPO ATM TO SALVADOR // LOGICAL - VITRO // 10X20DRY // MAERKS 27 SEP Canc…" at bounding box center [887, 172] width 1047 height 42
click at [1155, 167] on input "OCEAN EXPO ATM TO SALVADOR // LOGICAL - VITRO // 10X20DRY // MAERKS 27 SEP" at bounding box center [824, 172] width 812 height 40
click at [1160, 171] on input "OCEAN EXPO ATM TO SALVADOR // LOGICAL - VITRO // 10X20DRY // MAERKS 27 SEP" at bounding box center [824, 172] width 812 height 40
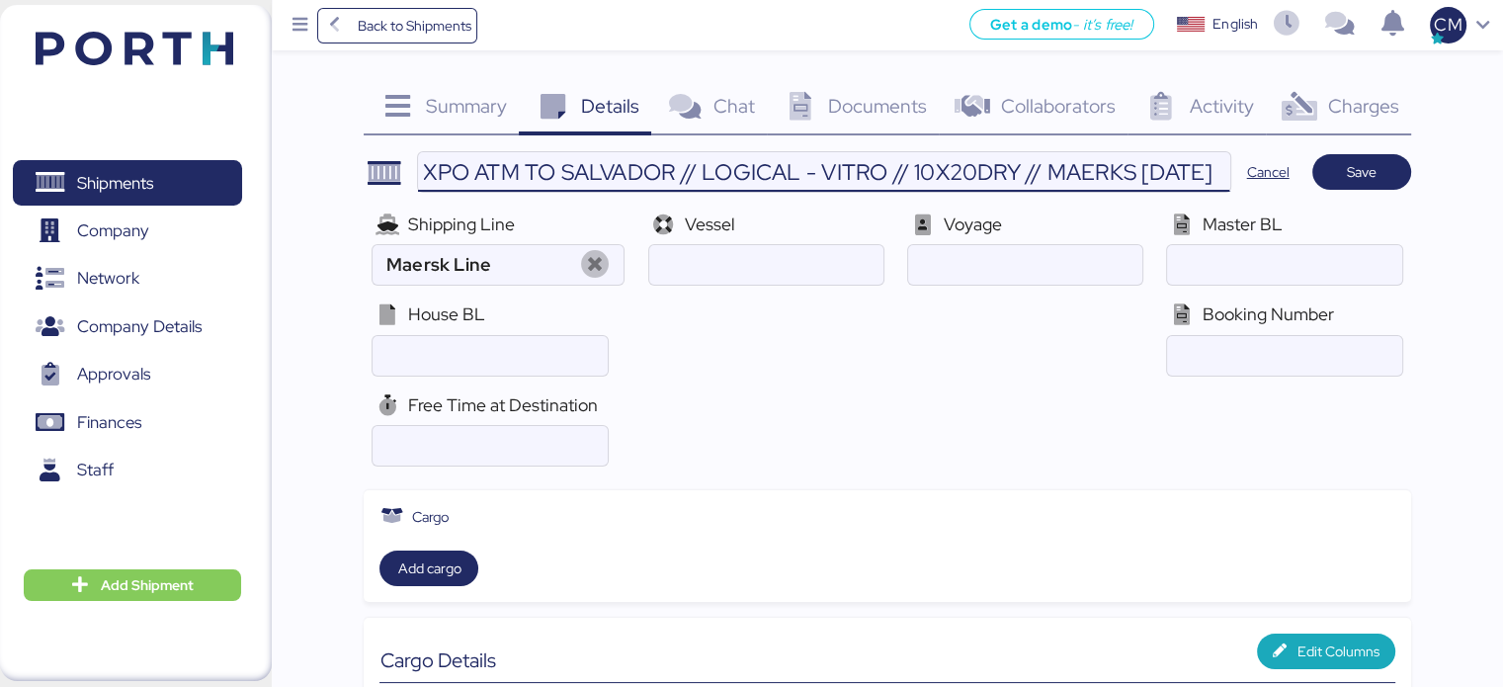
scroll to position [0, 90]
type input "OCEAN EXPO ATM TO SALVADOR // LOGICAL - VITRO // 10X20DRY // MAERKS 28 SEP"
click at [1339, 177] on span "Save" at bounding box center [1361, 172] width 67 height 28
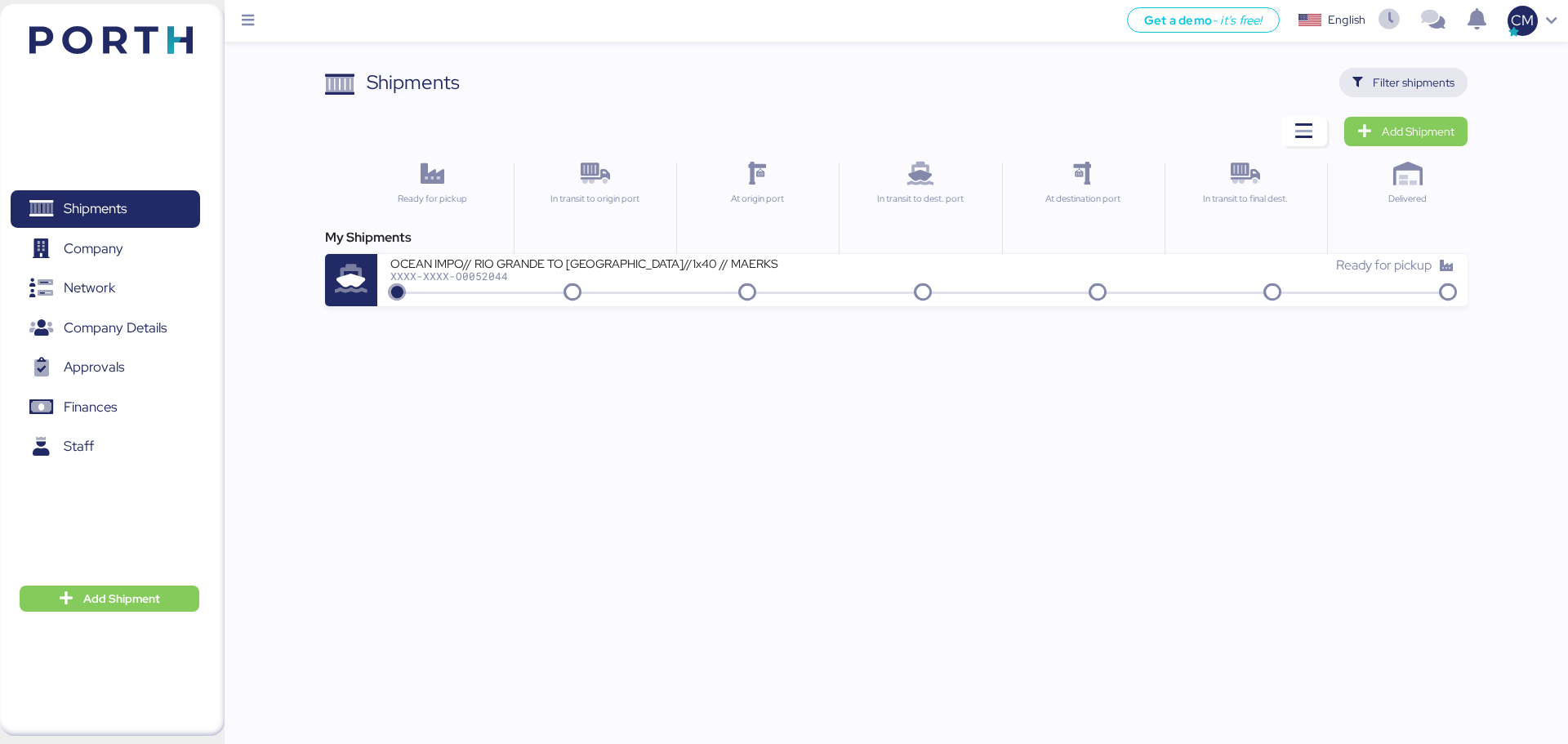
click at [1398, 86] on span "Filter shipments" at bounding box center [1414, 83] width 82 height 20
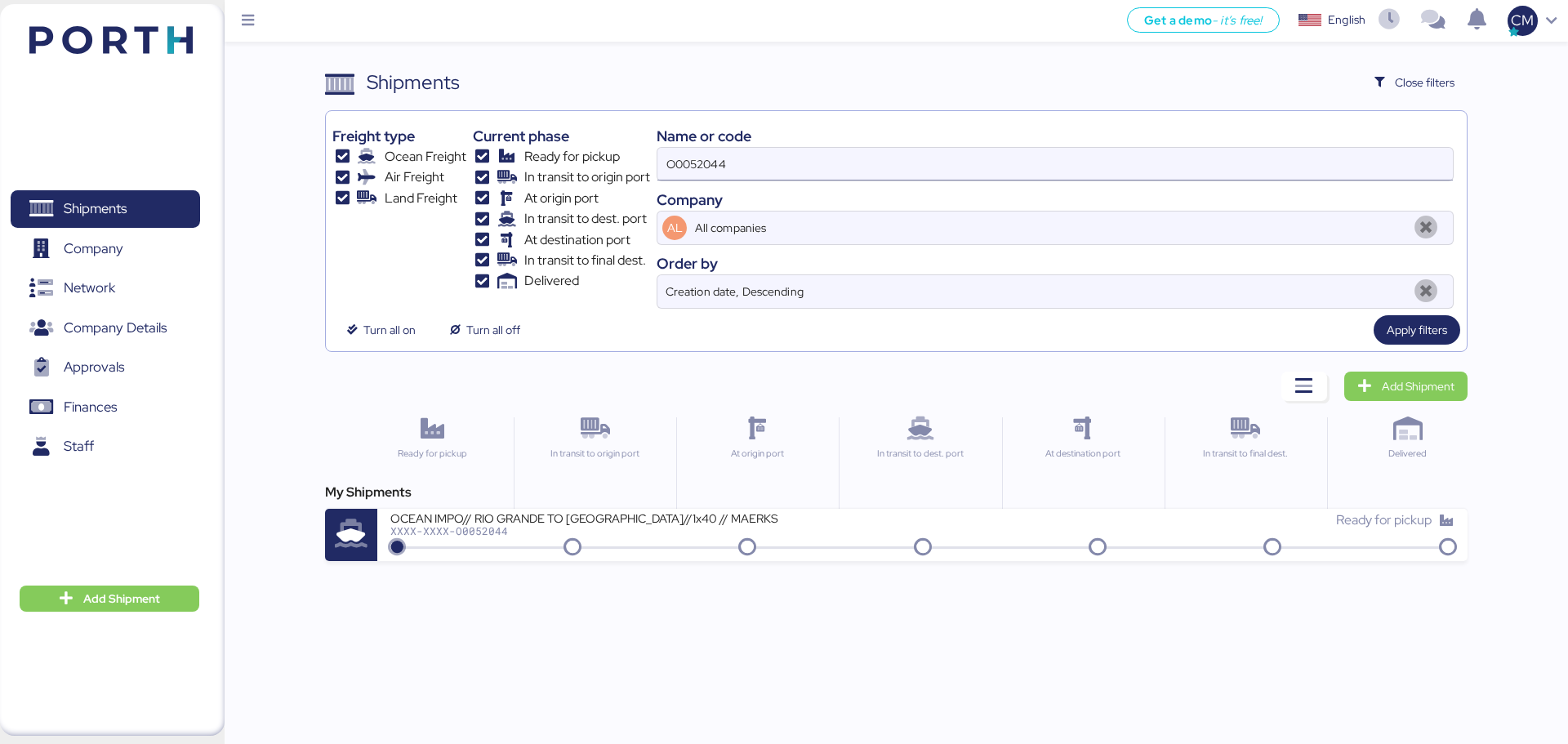
click at [752, 176] on input "O0052044" at bounding box center [1055, 165] width 796 height 33
click at [751, 176] on input "O0052044" at bounding box center [1055, 165] width 796 height 33
paste input "O0050403"
type input "O0050403"
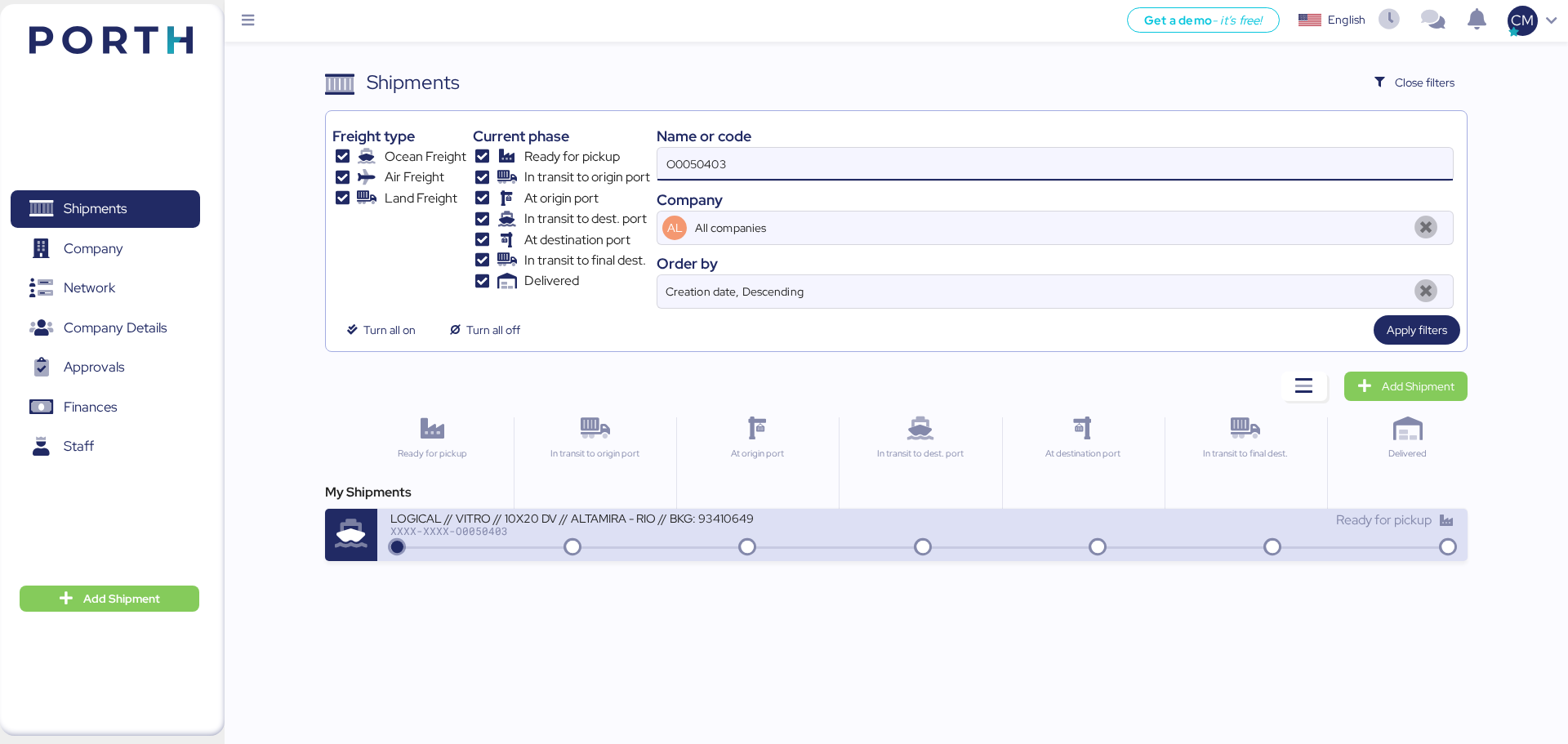
click at [663, 534] on div "XXXX-XXXX-O0050403" at bounding box center [586, 532] width 392 height 12
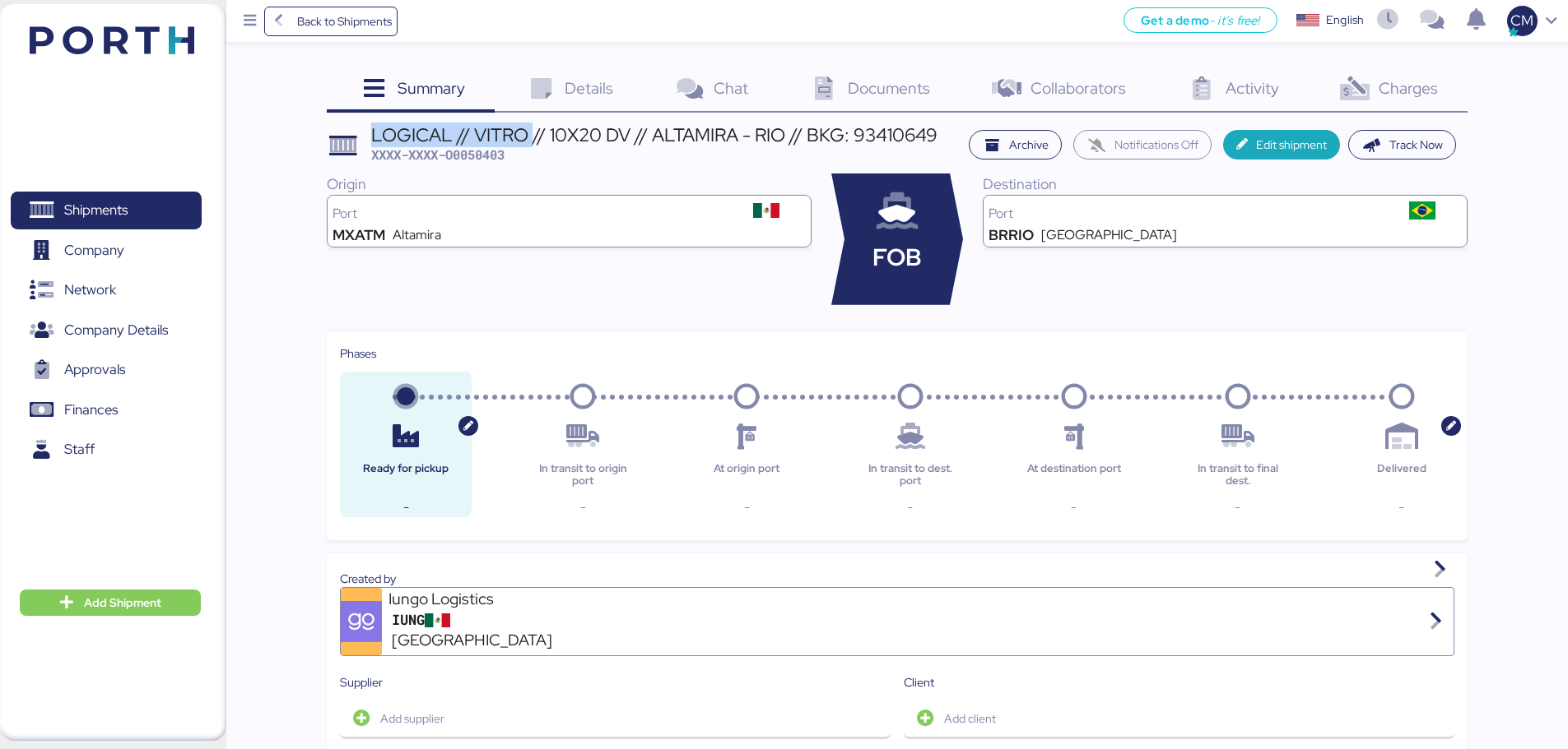
drag, startPoint x: 373, startPoint y: 129, endPoint x: 532, endPoint y: 139, distance: 159.3
click at [532, 139] on div "LOGICAL // VITRO // 10X20 DV // ALTAMIRA - RIO // BKG: 93410649" at bounding box center [655, 135] width 566 height 18
copy div "LOGICAL // VITRO"
click at [475, 132] on div "LOGICAL // VITRO // 10X20 DV // ALTAMIRA - RIO // BKG: 93410649" at bounding box center [655, 135] width 566 height 18
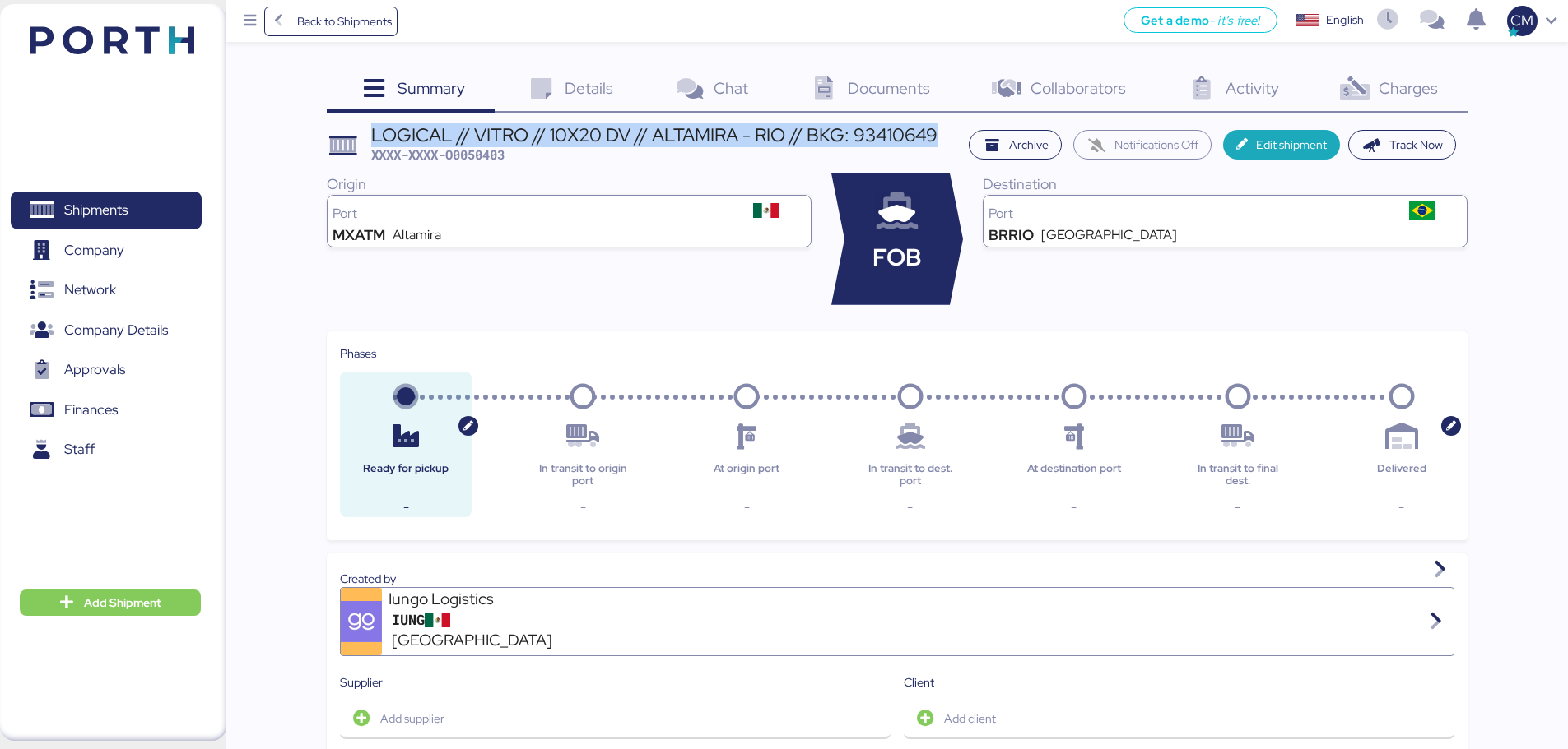
drag, startPoint x: 374, startPoint y: 138, endPoint x: 943, endPoint y: 137, distance: 569.0
click at [943, 137] on header "LOGICAL // VITRO // 10X20 DV // ALTAMIRA - RIO // BKG: 93410649 XXXX-XXXX-O0050…" at bounding box center [897, 145] width 1141 height 38
copy div "LOGICAL // VITRO // 10X20 DV // ALTAMIRA - RIO // BKG: 93410649"
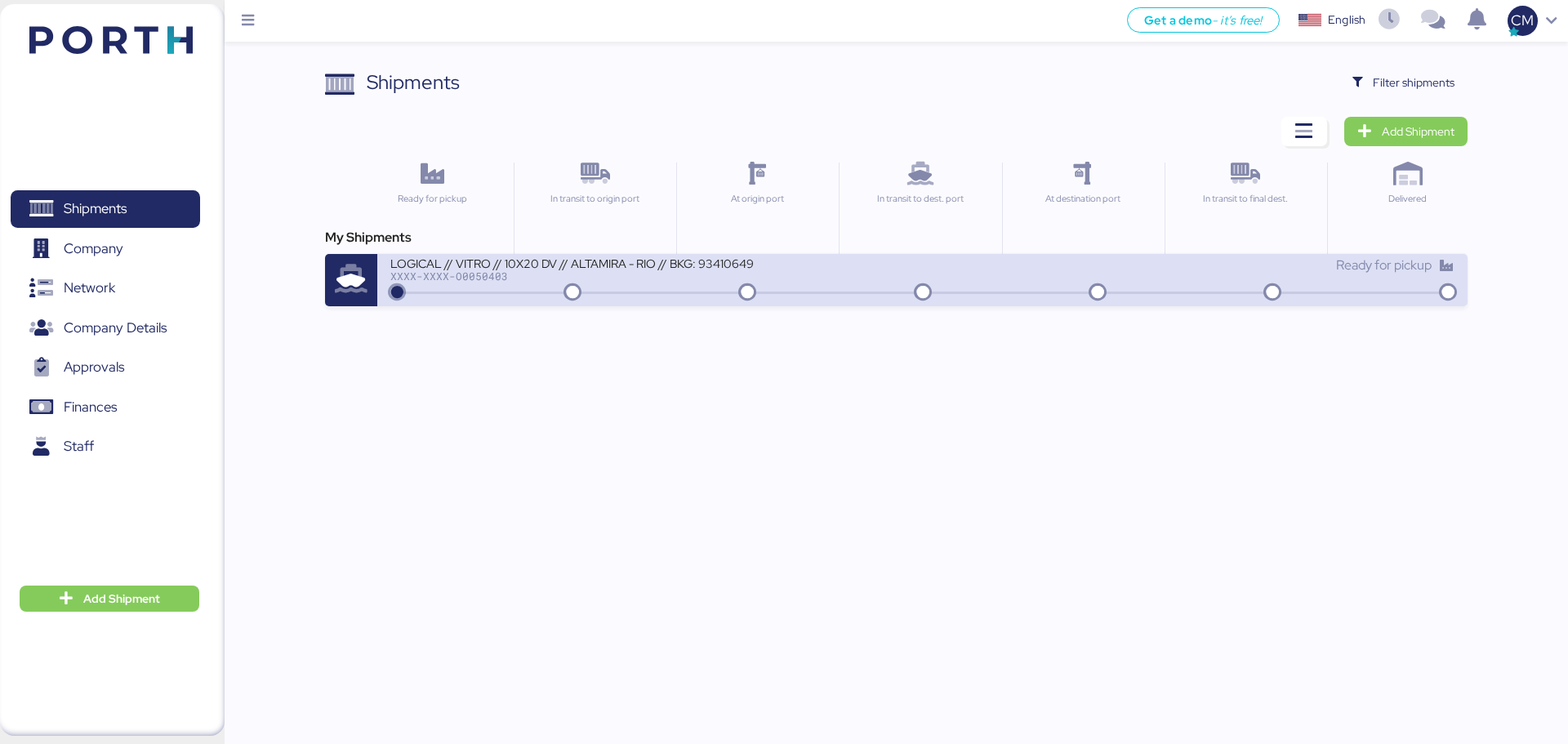
click at [516, 256] on div "LOGICAL // VITRO // 10X20 DV // ALTAMIRA - RIO // BKG: 93410649" at bounding box center [586, 262] width 392 height 14
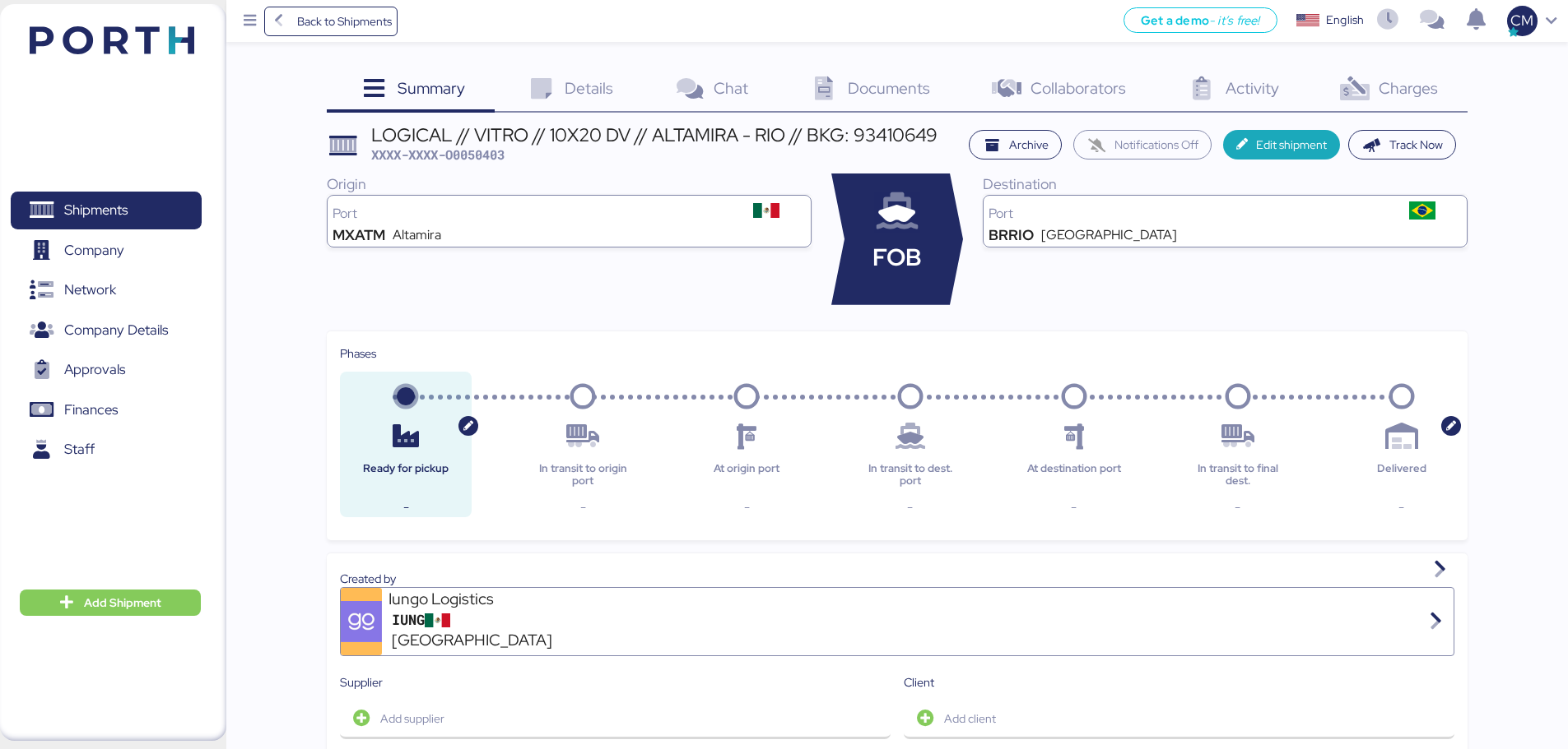
click at [550, 269] on div "Origin Port MXATM Altamira" at bounding box center [569, 240] width 485 height 131
click at [593, 89] on span "Details" at bounding box center [589, 88] width 48 height 22
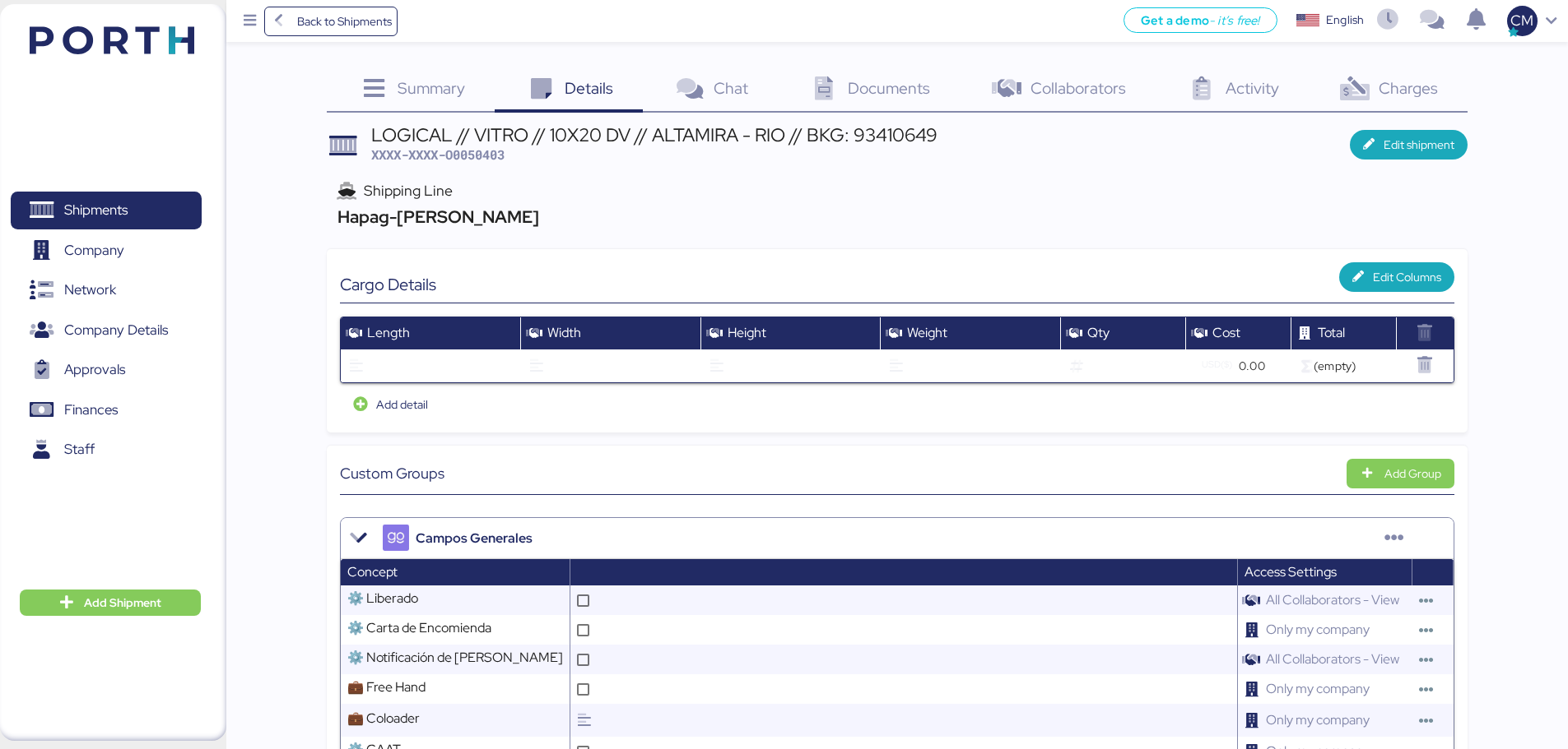
click at [426, 100] on div "Summary 0" at bounding box center [410, 90] width 167 height 44
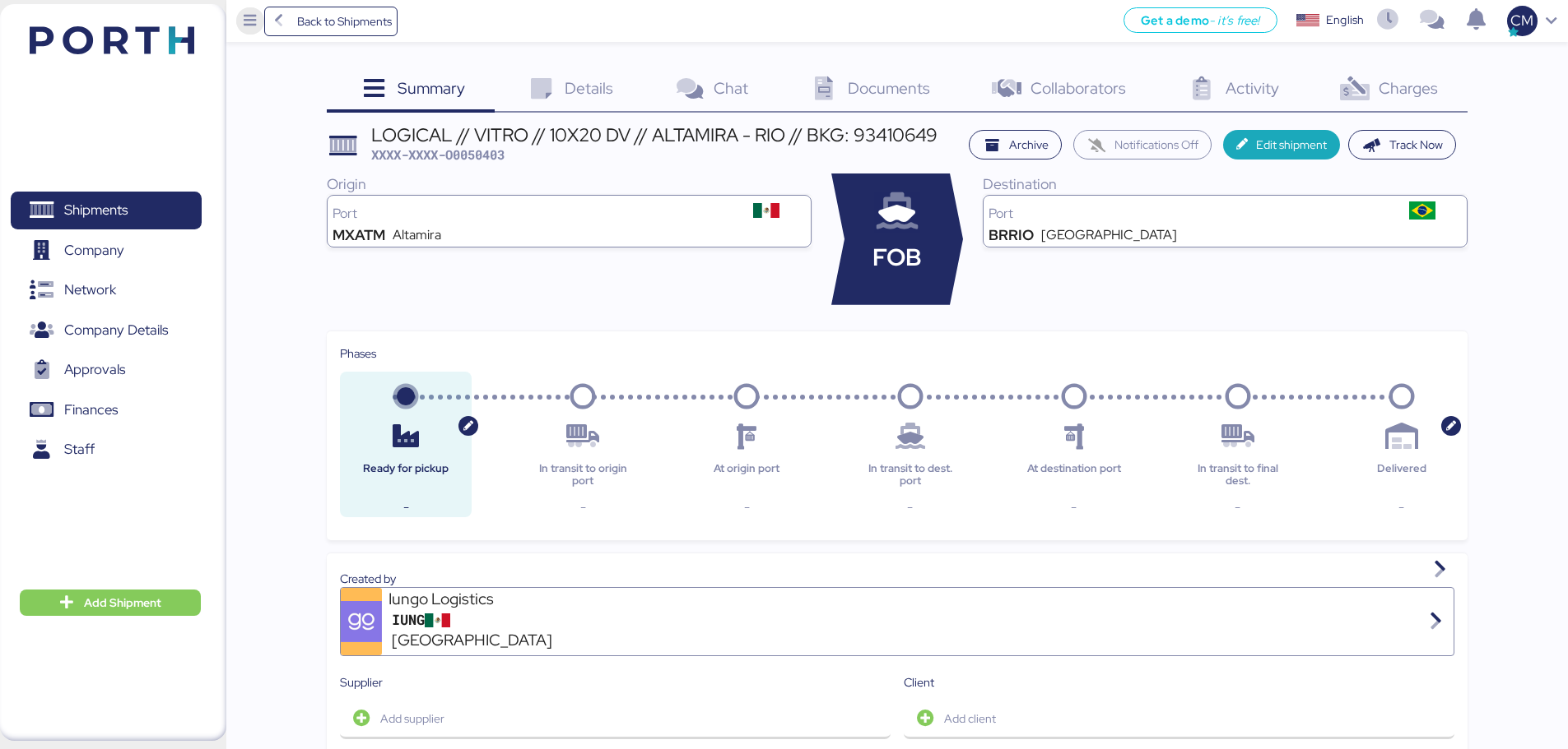
click at [249, 22] on icon "Menu" at bounding box center [251, 22] width 18 height 15
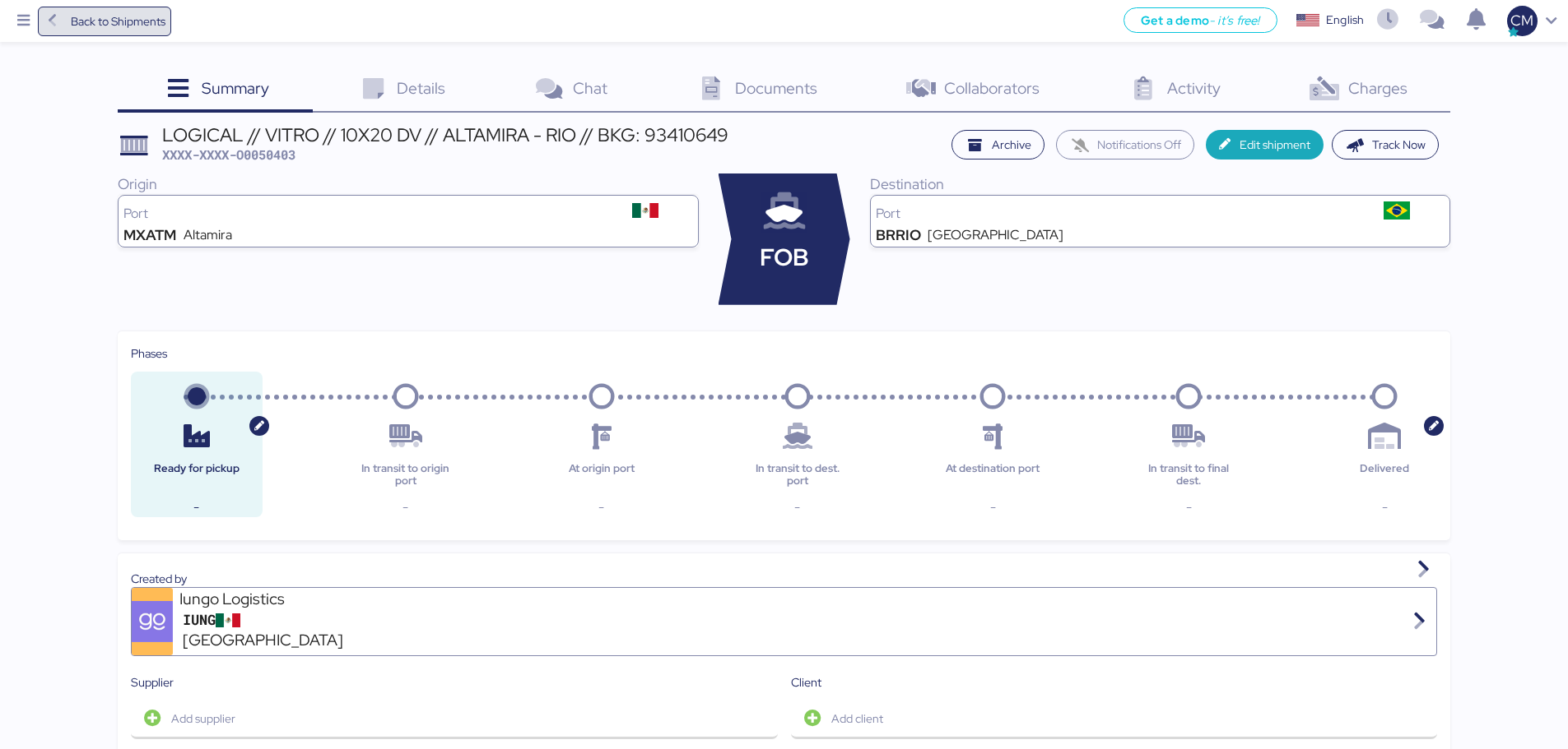
click at [102, 31] on span "Back to Shipments" at bounding box center [118, 22] width 95 height 20
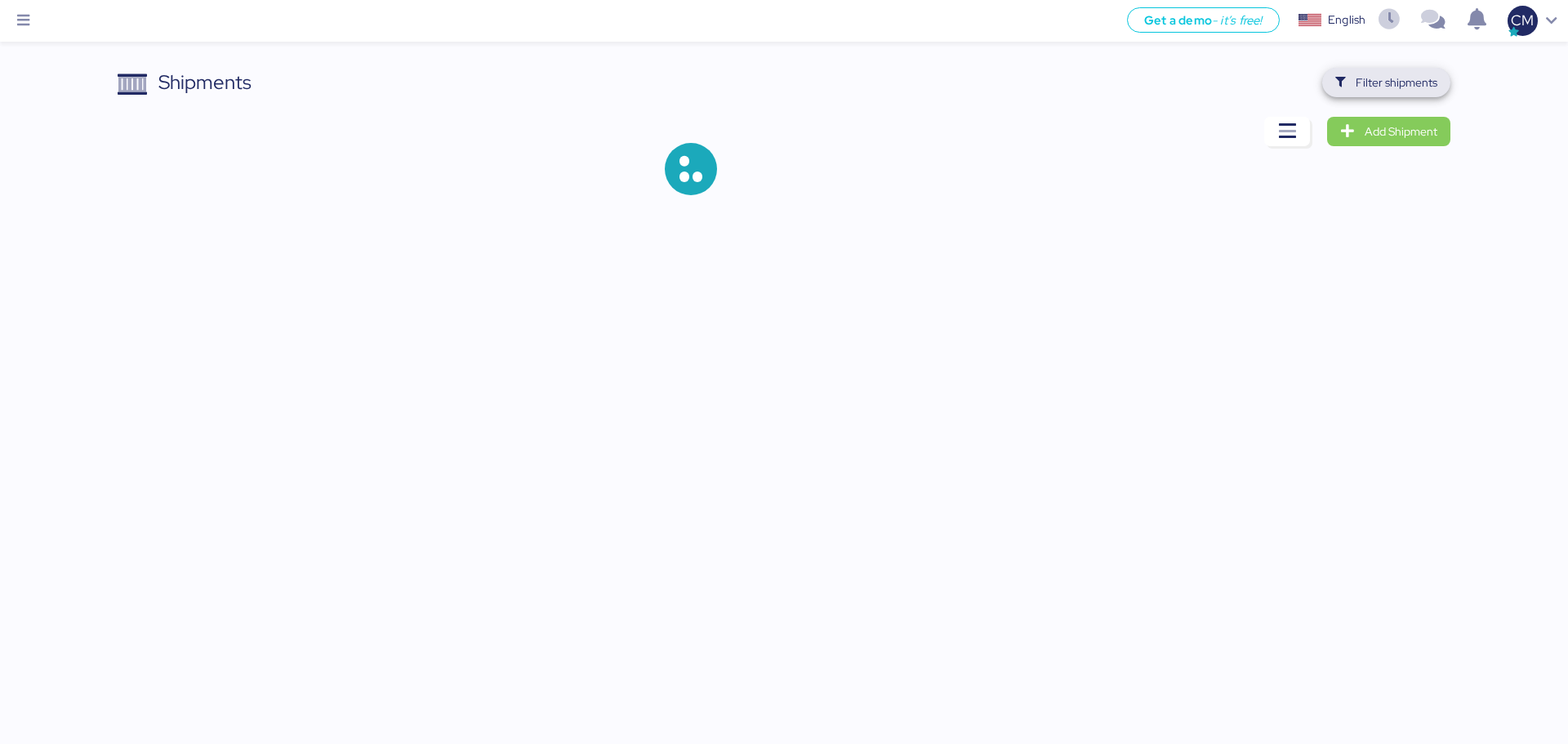
click at [1407, 79] on span "Filter shipments" at bounding box center [1396, 83] width 82 height 20
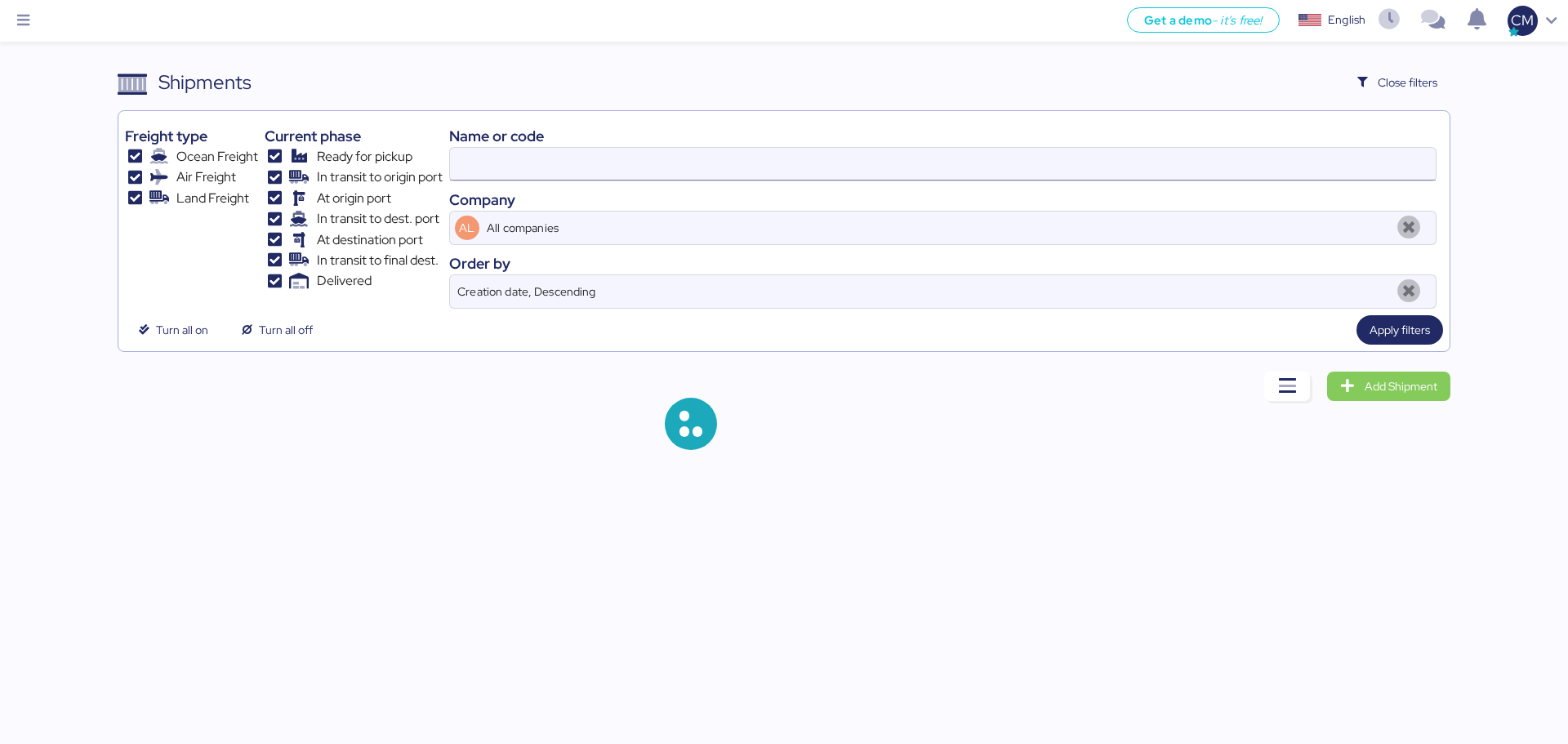
click at [539, 177] on input at bounding box center [943, 165] width 986 height 33
paste input "O0050228"
type input "O0050228"
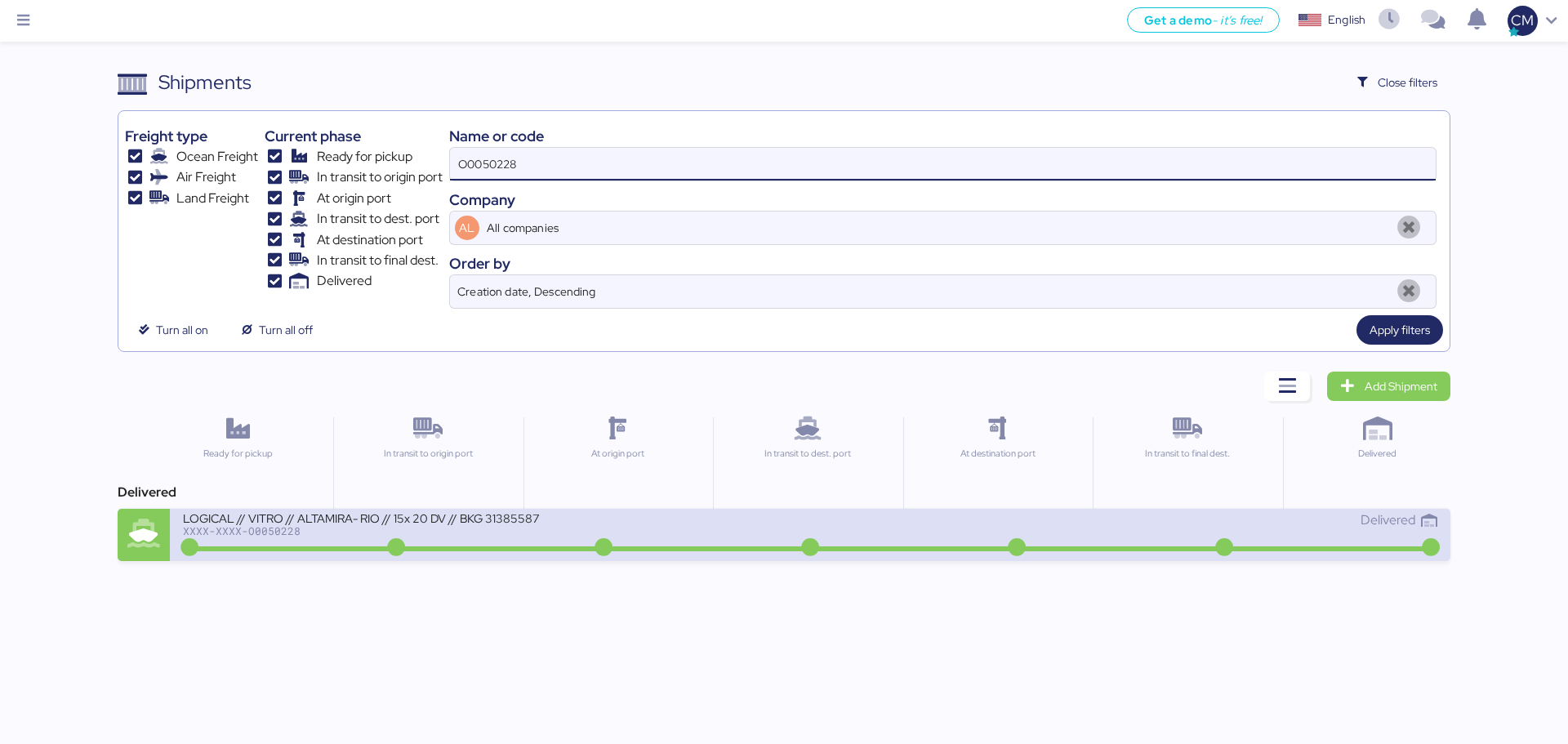
click at [667, 532] on div "LOGICAL // VITRO // ALTAMIRA- RIO // 15x 20 DV // BKG 31385587 XXXX-XXXX-O00502…" at bounding box center [496, 528] width 627 height 36
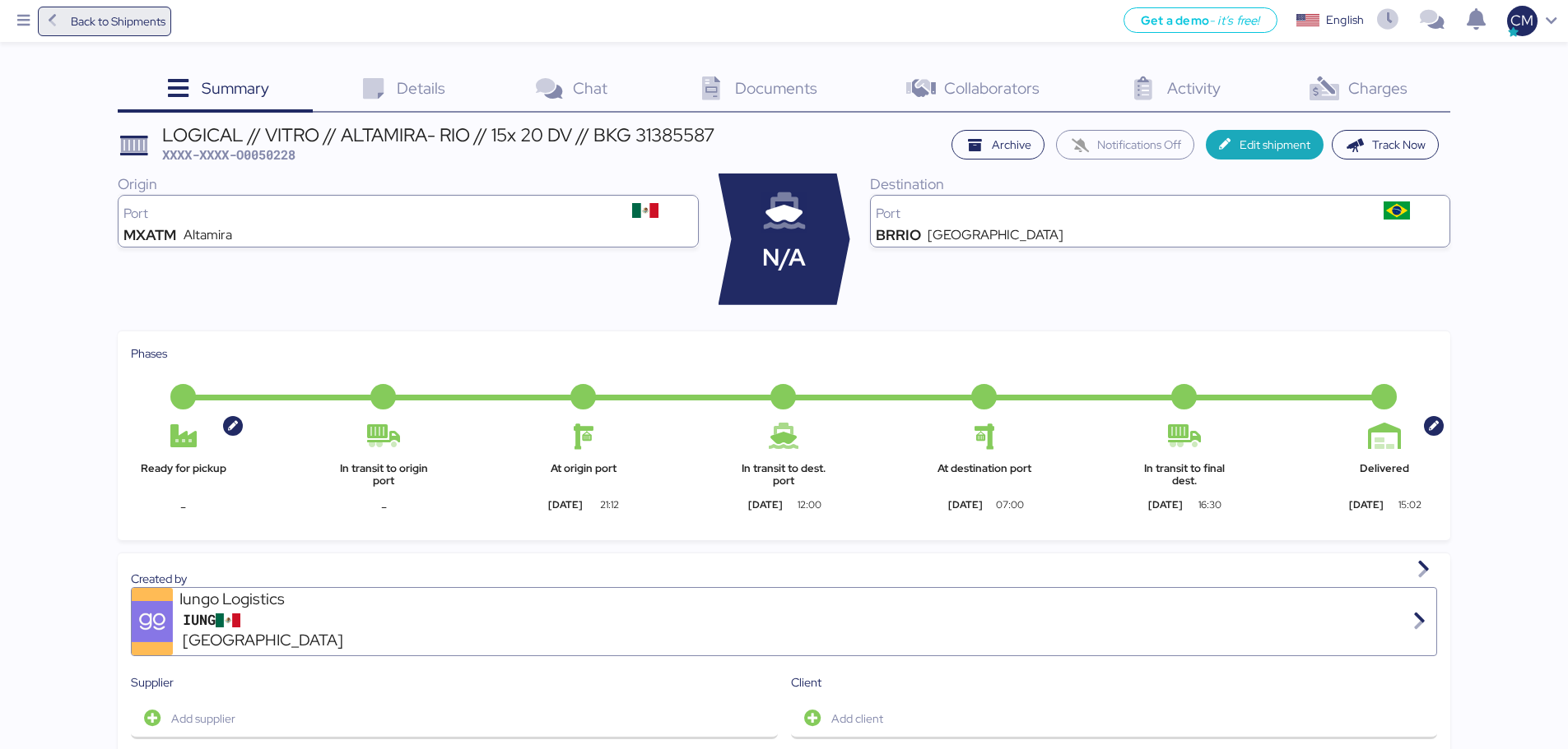
click at [136, 7] on span "Back to Shipments" at bounding box center [104, 22] width 122 height 30
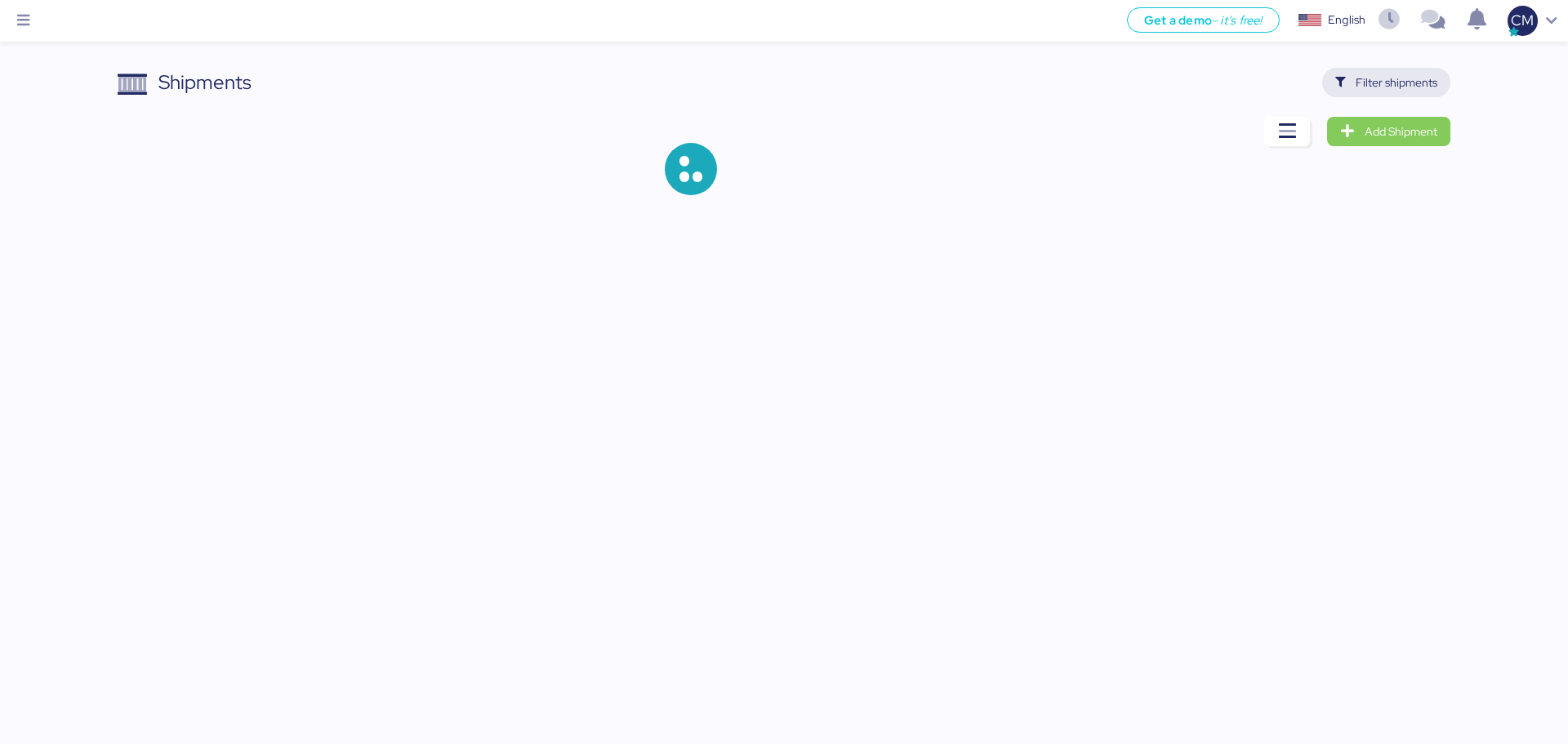
click at [1376, 88] on span "Filter shipments" at bounding box center [1396, 83] width 82 height 20
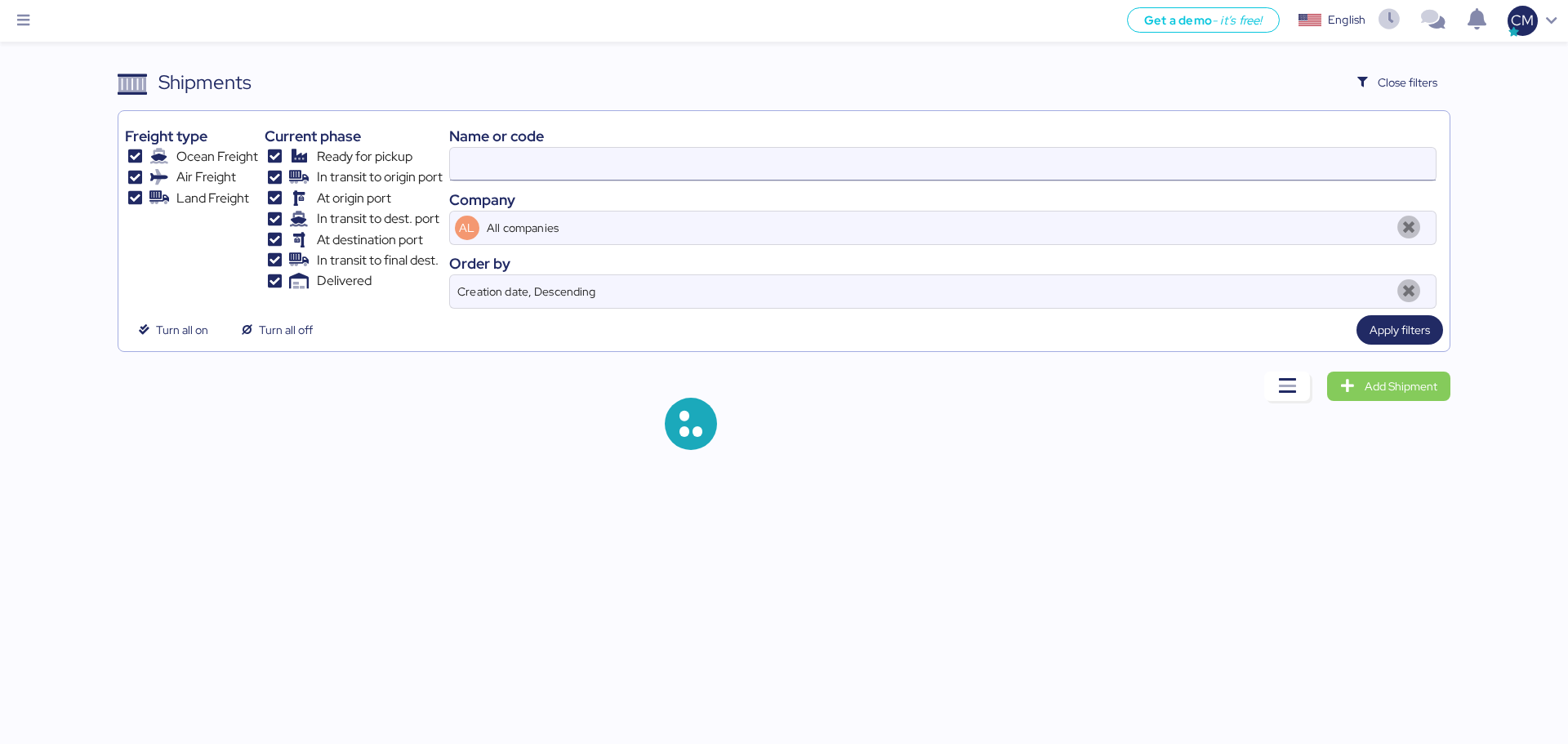
click at [707, 165] on input at bounding box center [943, 165] width 986 height 33
paste input "O0050956"
type input "O0050956"
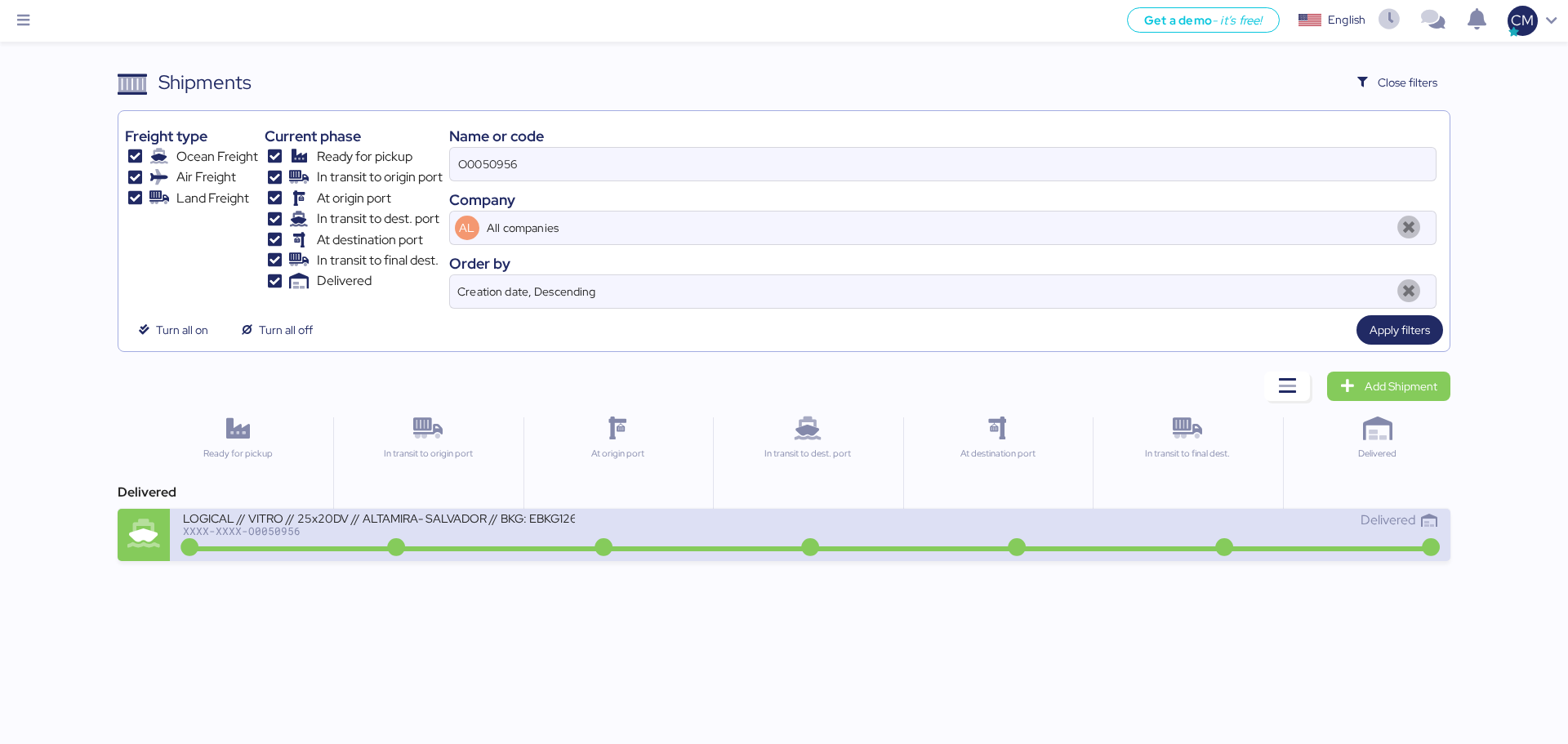
click at [510, 548] on div at bounding box center [810, 549] width 1247 height 5
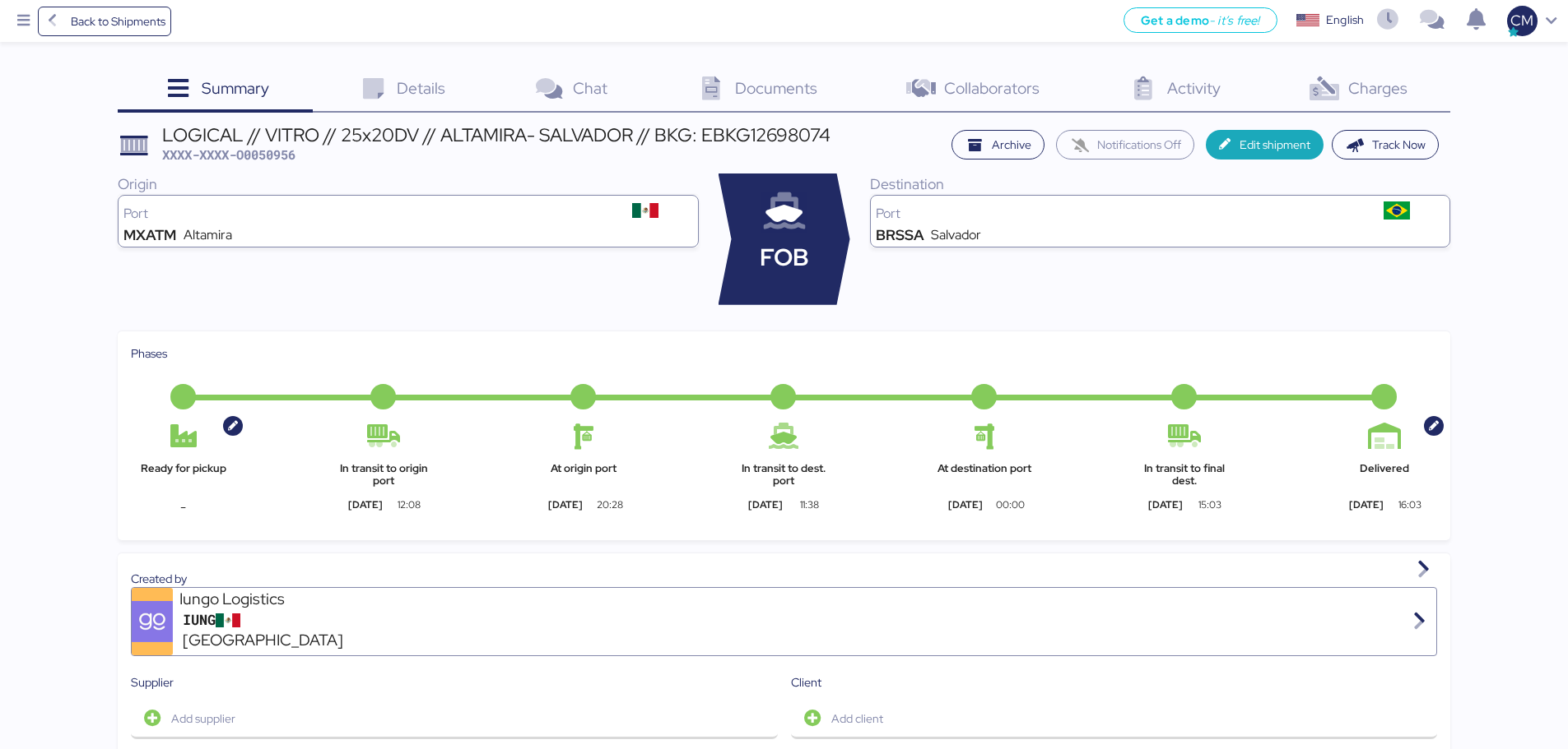
click at [636, 312] on div "LOGICAL // VITRO // 25x20DV // ALTAMIRA- SALVADOR // BKG: EBKG12698074 XXXX-XXX…" at bounding box center [784, 535] width 1332 height 820
